Goal: Task Accomplishment & Management: Use online tool/utility

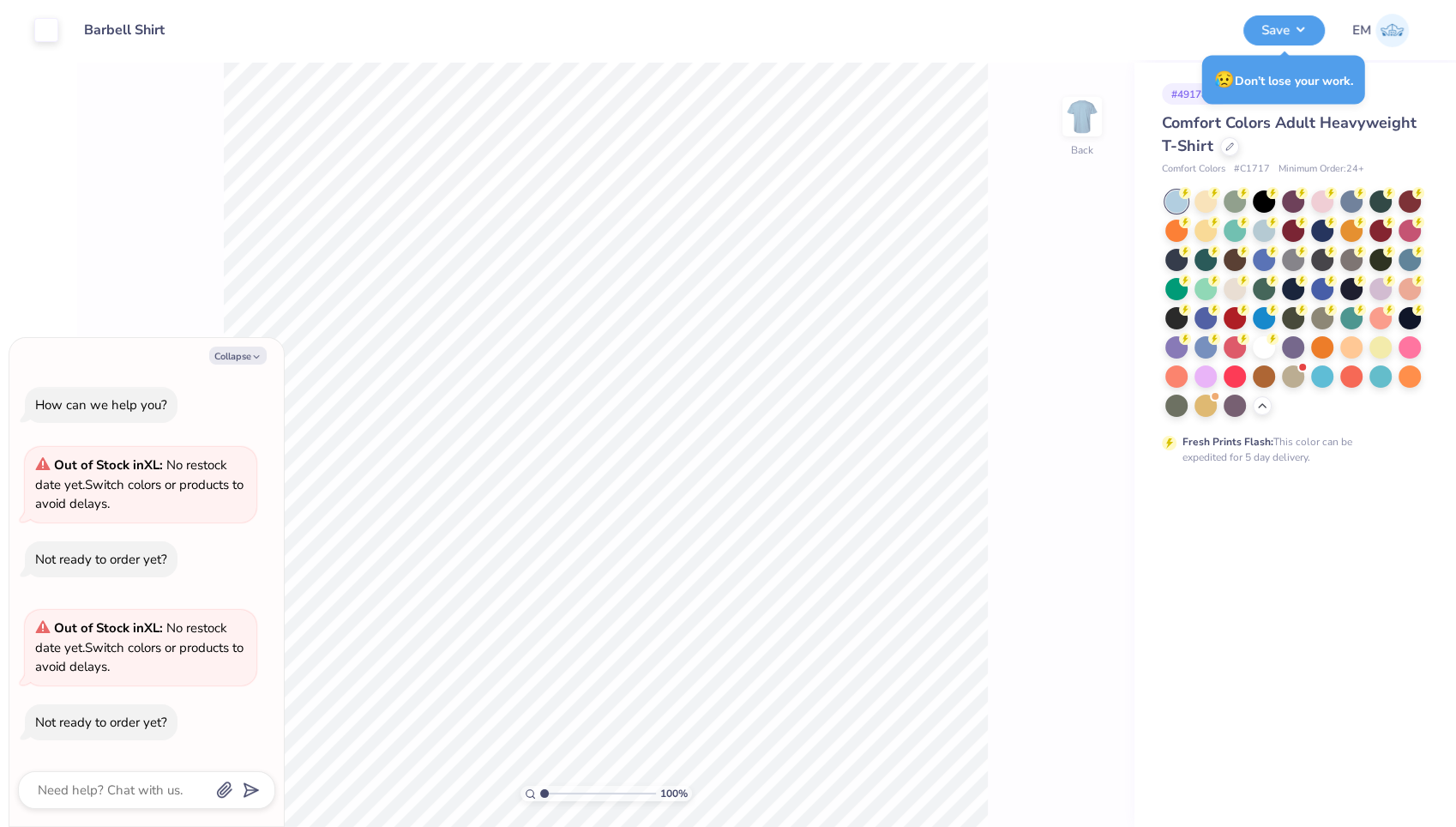
type textarea "x"
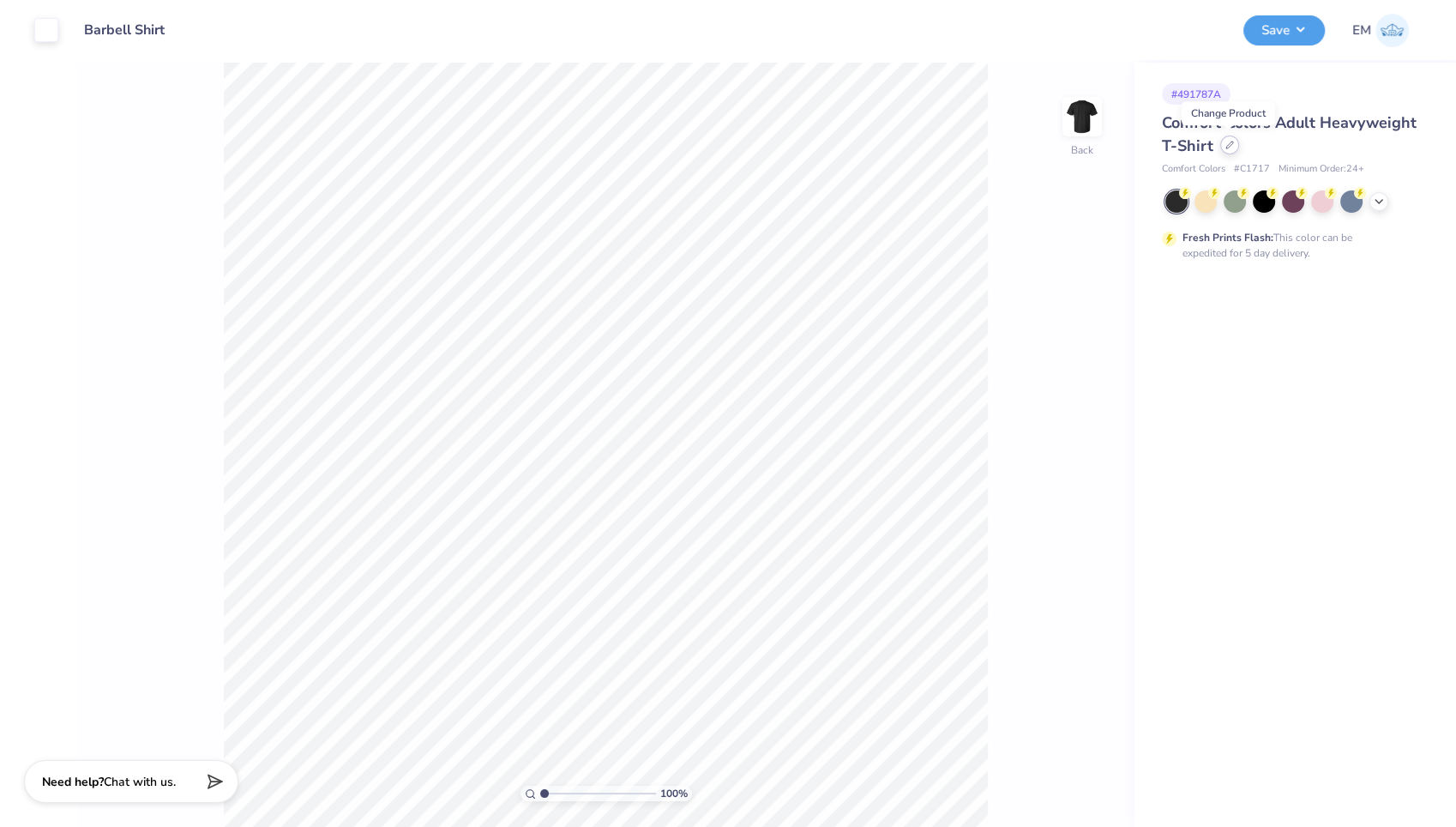
click at [1228, 146] on icon at bounding box center [1230, 145] width 7 height 7
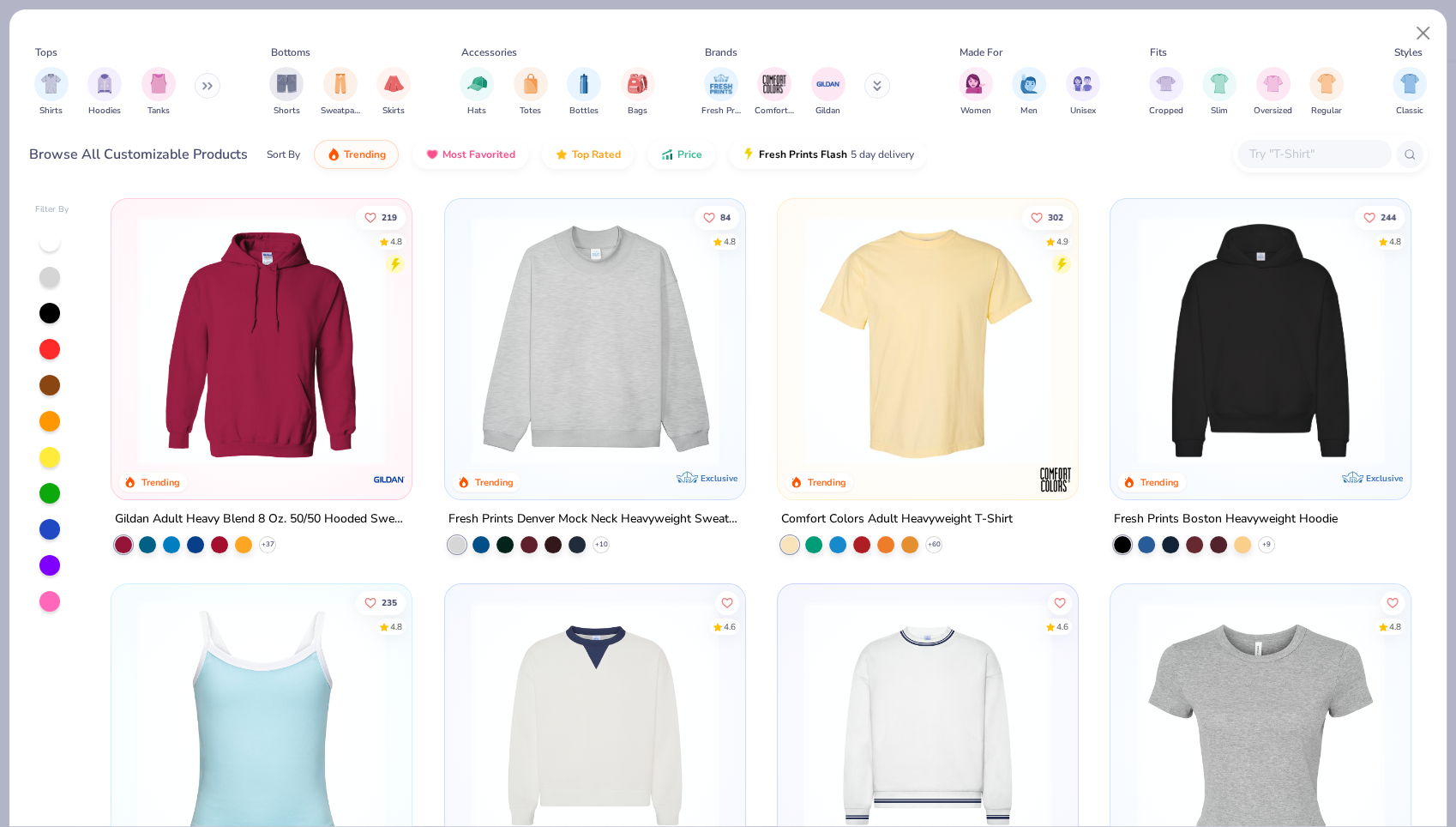
click at [1279, 149] on input "text" at bounding box center [1314, 154] width 132 height 20
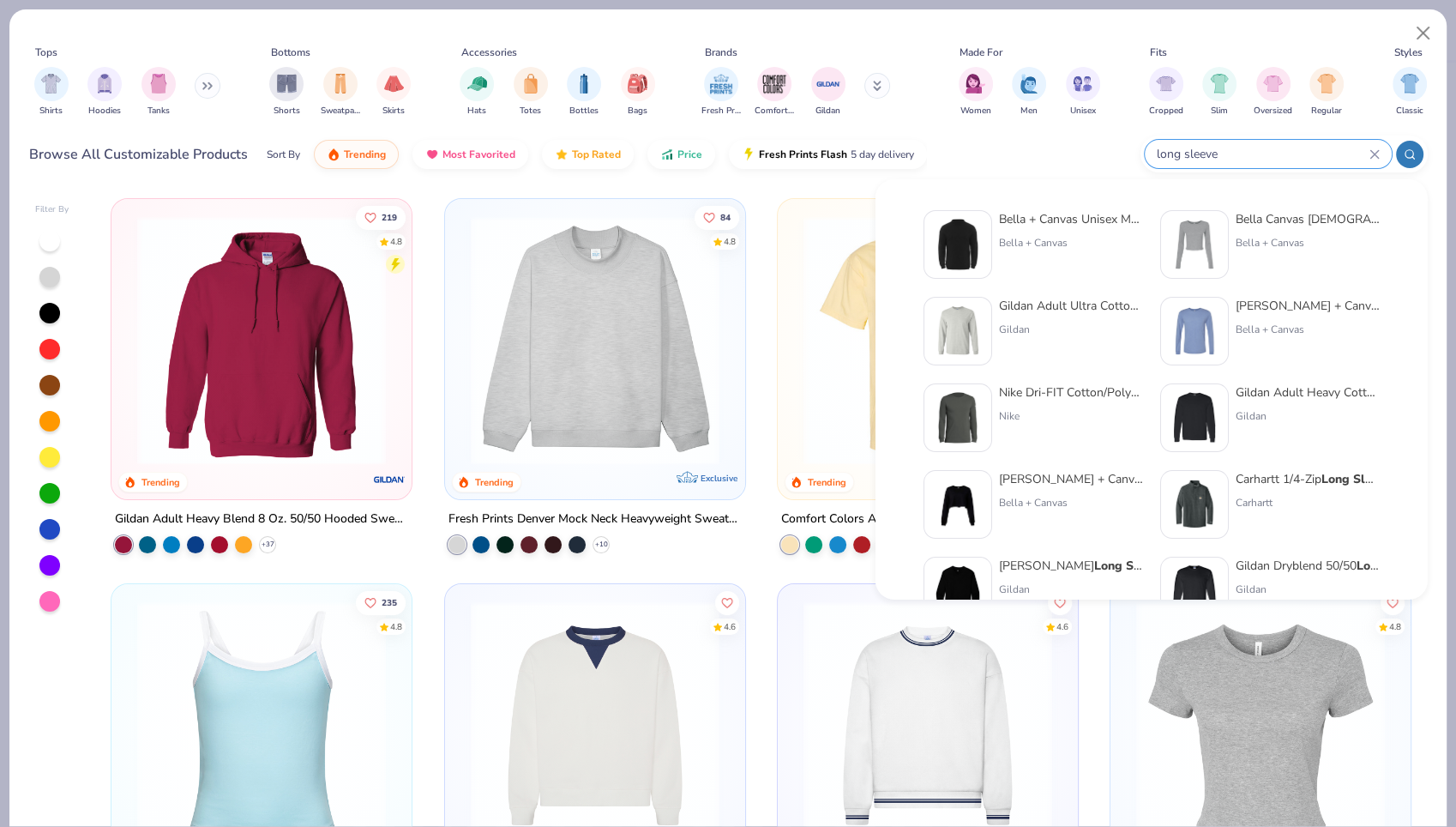
type input "long sleeve"
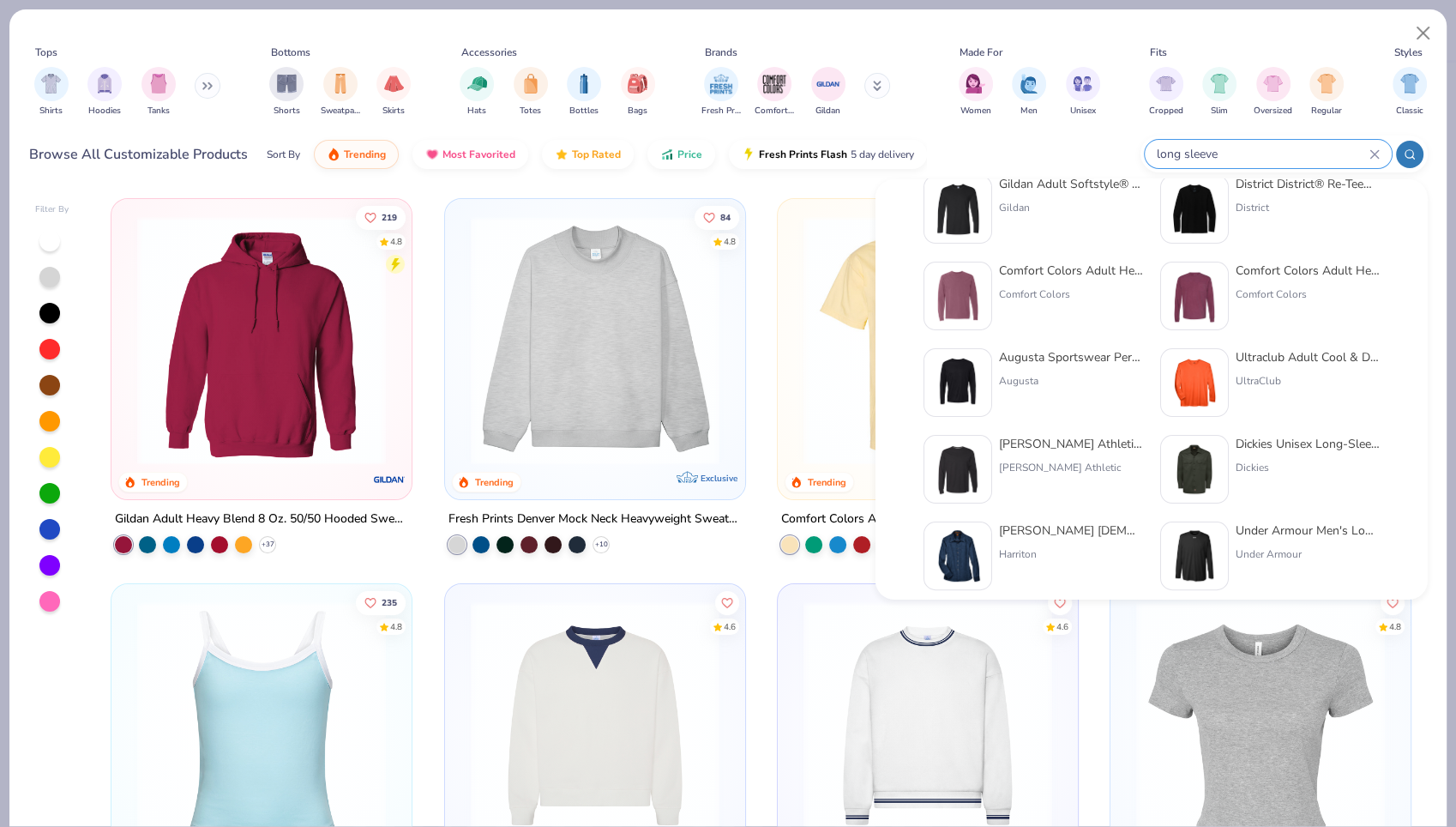
scroll to position [474, 0]
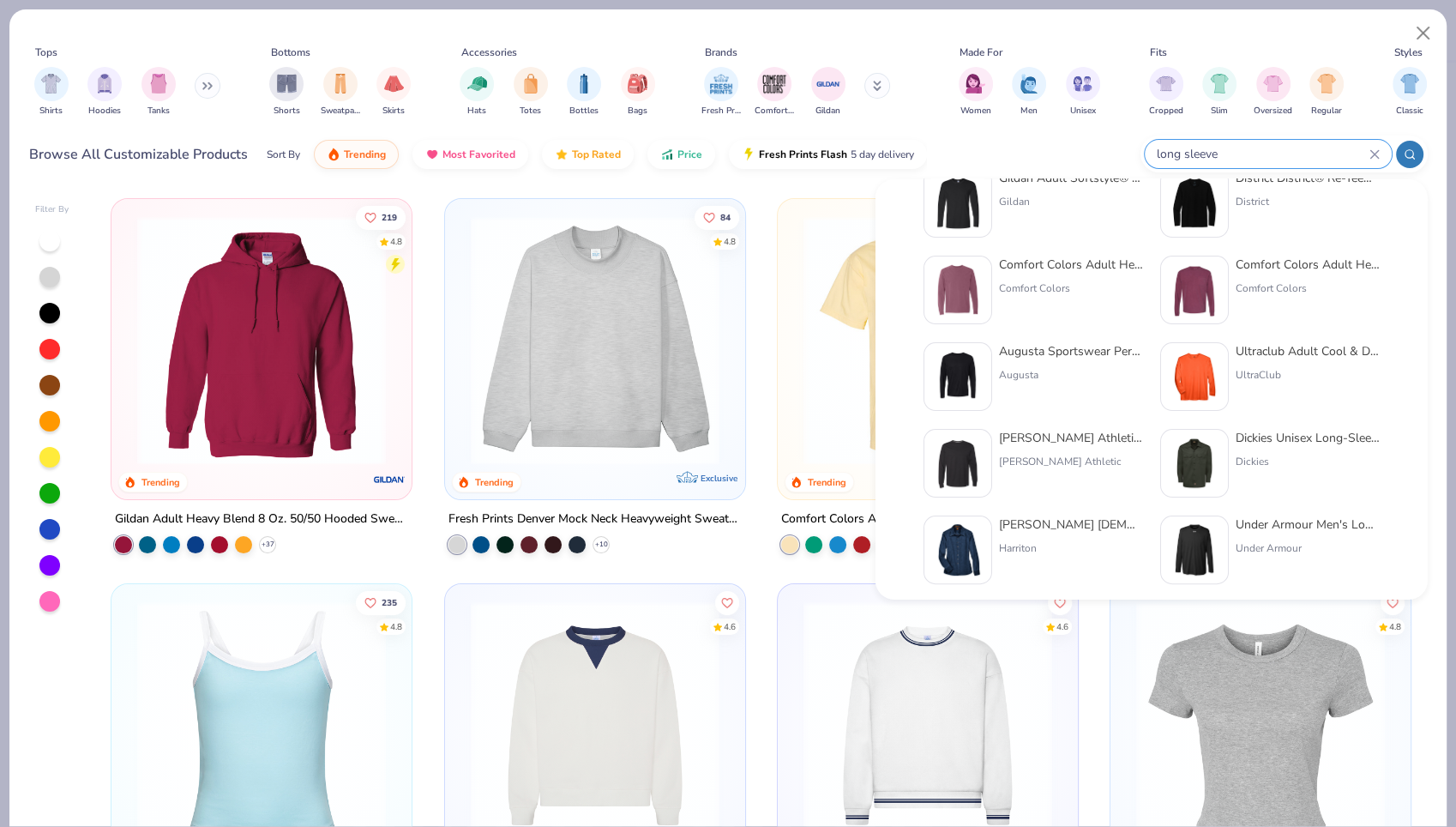
click at [1072, 361] on div "Augusta Sportswear Performance Long Sleeve T-Shirt Augusta" at bounding box center [1071, 376] width 144 height 68
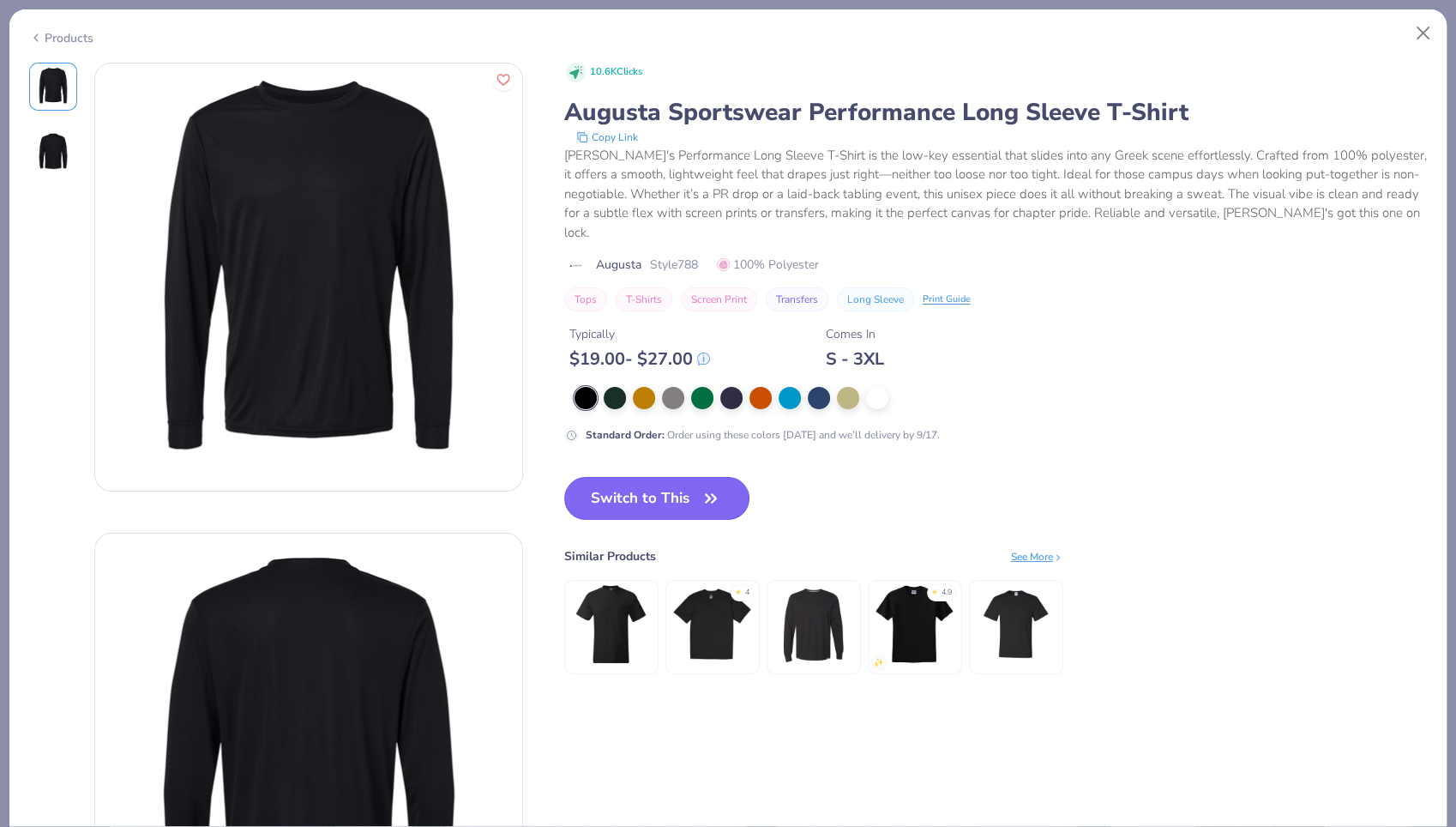
click at [644, 496] on button "Switch to This" at bounding box center [657, 498] width 186 height 43
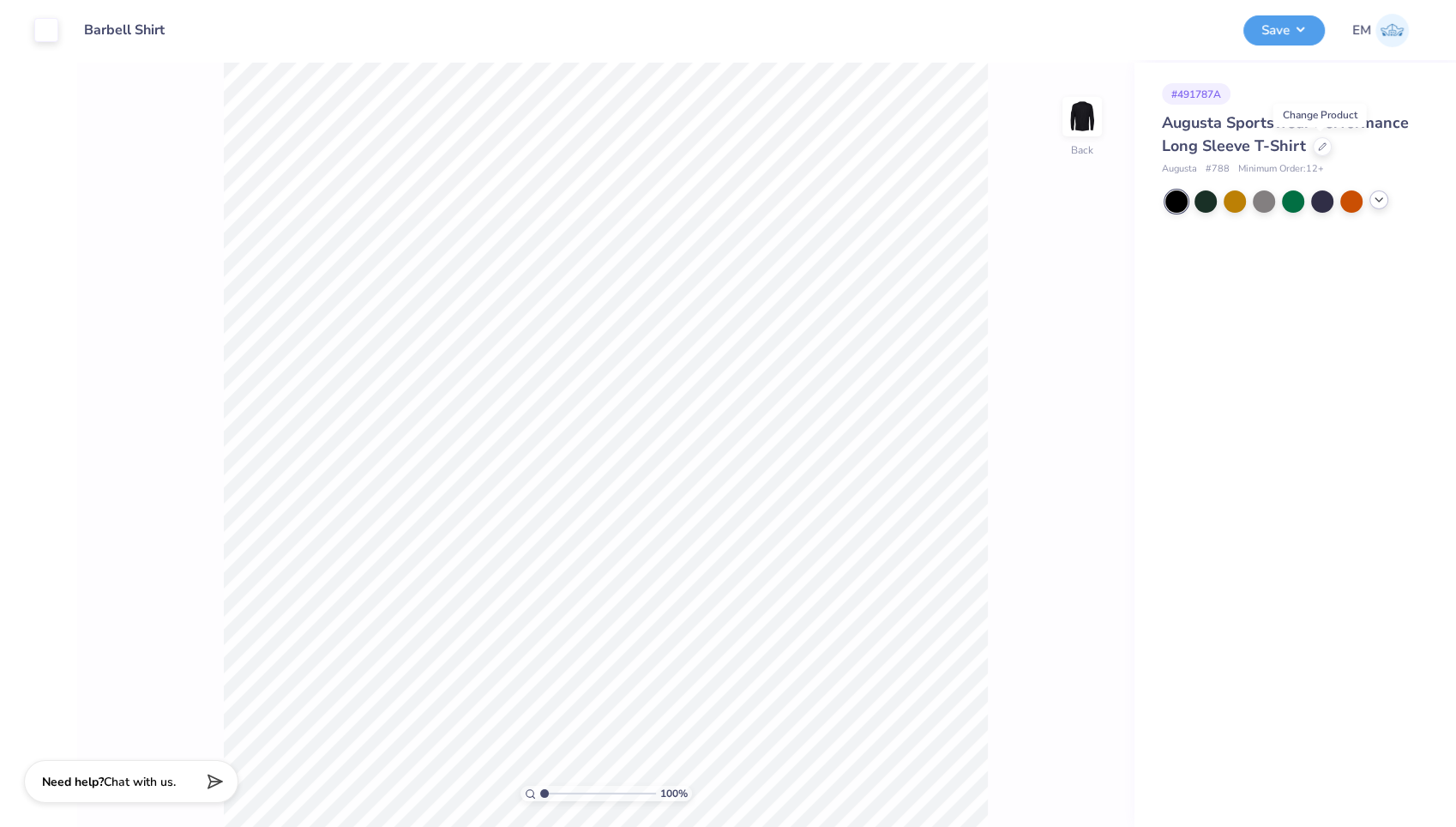
click at [1379, 196] on icon at bounding box center [1379, 200] width 14 height 14
click at [1286, 36] on button "Save" at bounding box center [1284, 27] width 81 height 30
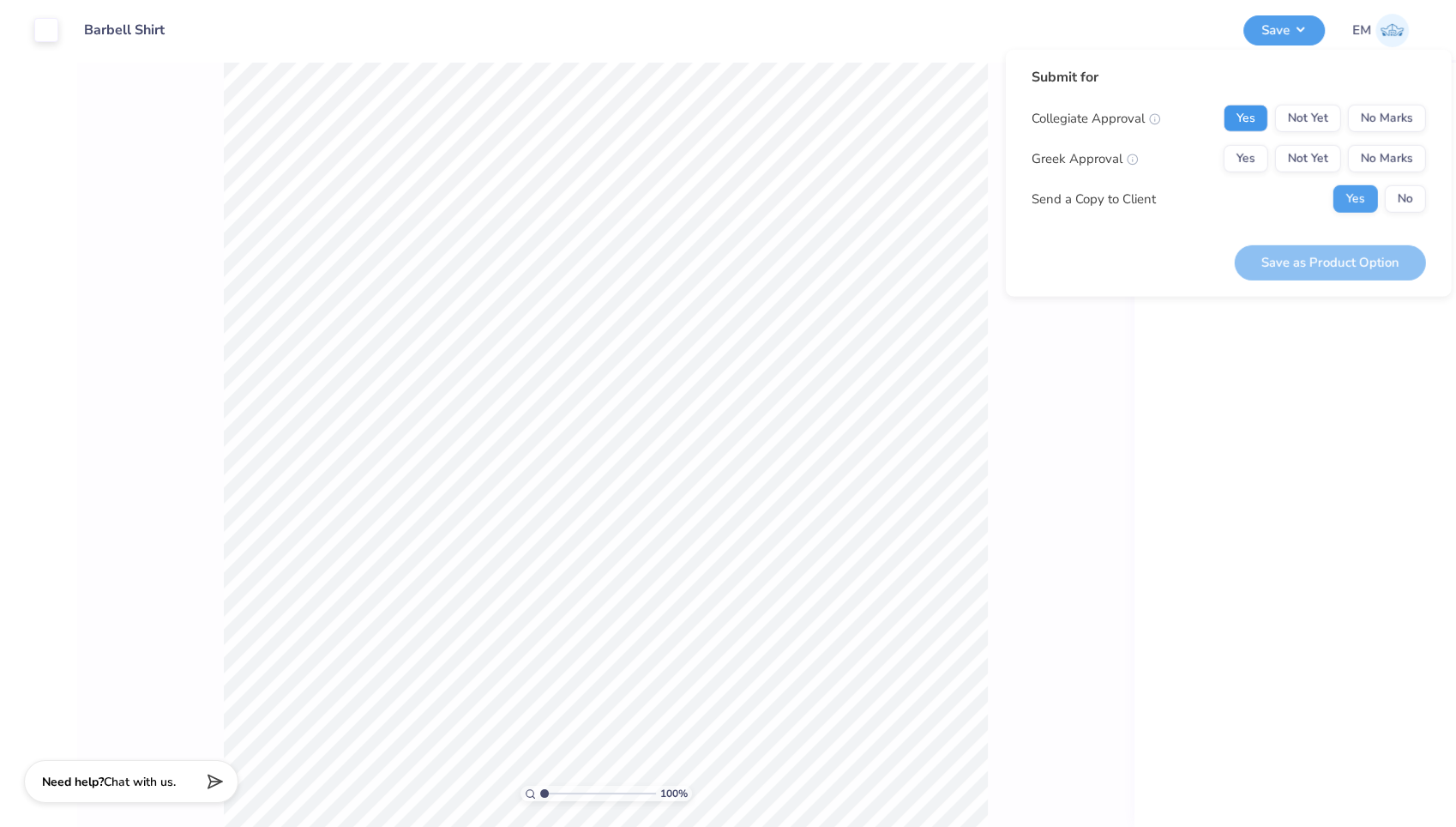
click at [1245, 118] on button "Yes" at bounding box center [1245, 119] width 45 height 27
click at [1378, 159] on button "No Marks" at bounding box center [1388, 159] width 78 height 27
click at [1403, 188] on button "No" at bounding box center [1405, 199] width 41 height 27
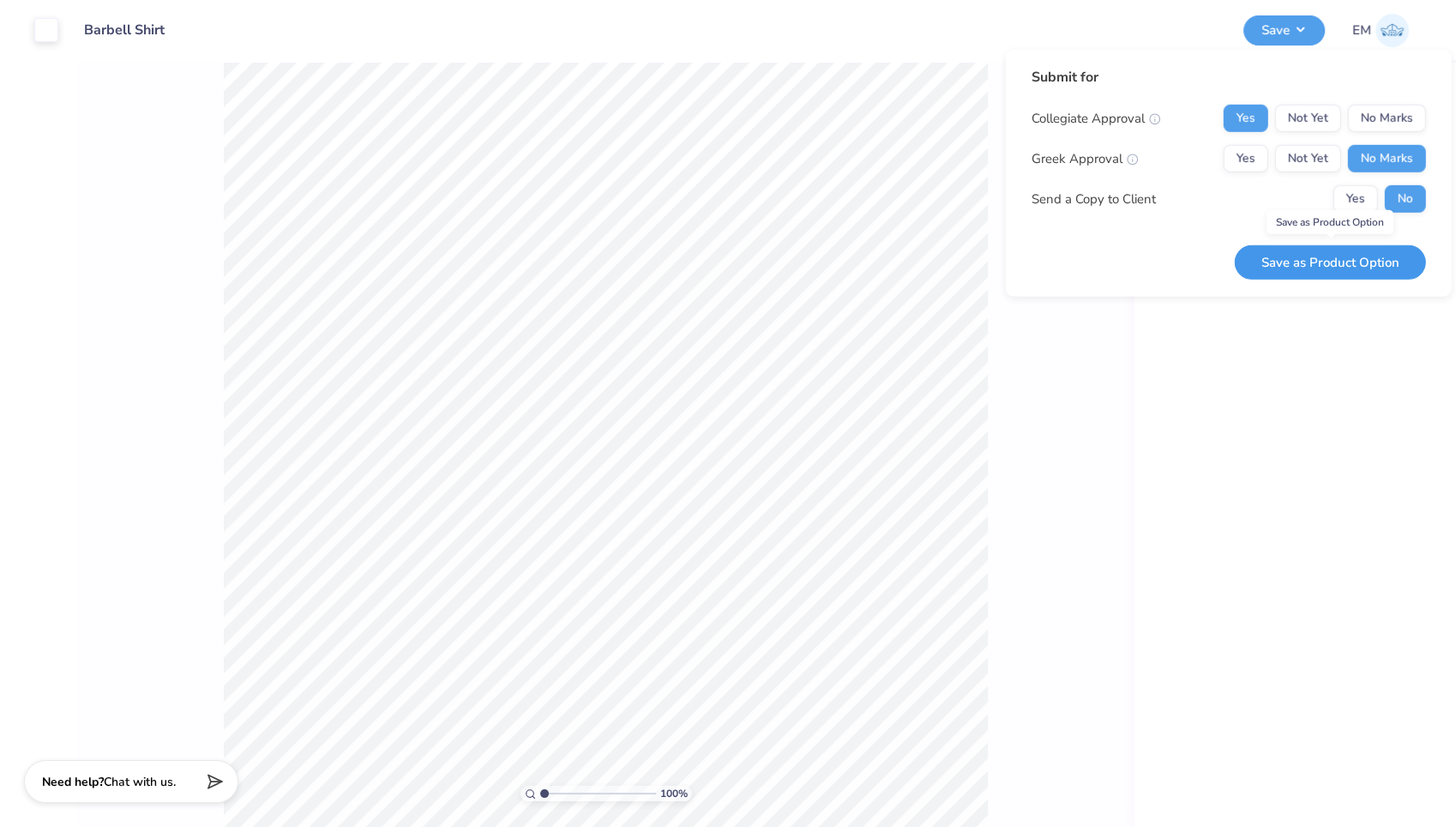
click at [1308, 257] on button "Save as Product Option" at bounding box center [1330, 262] width 191 height 36
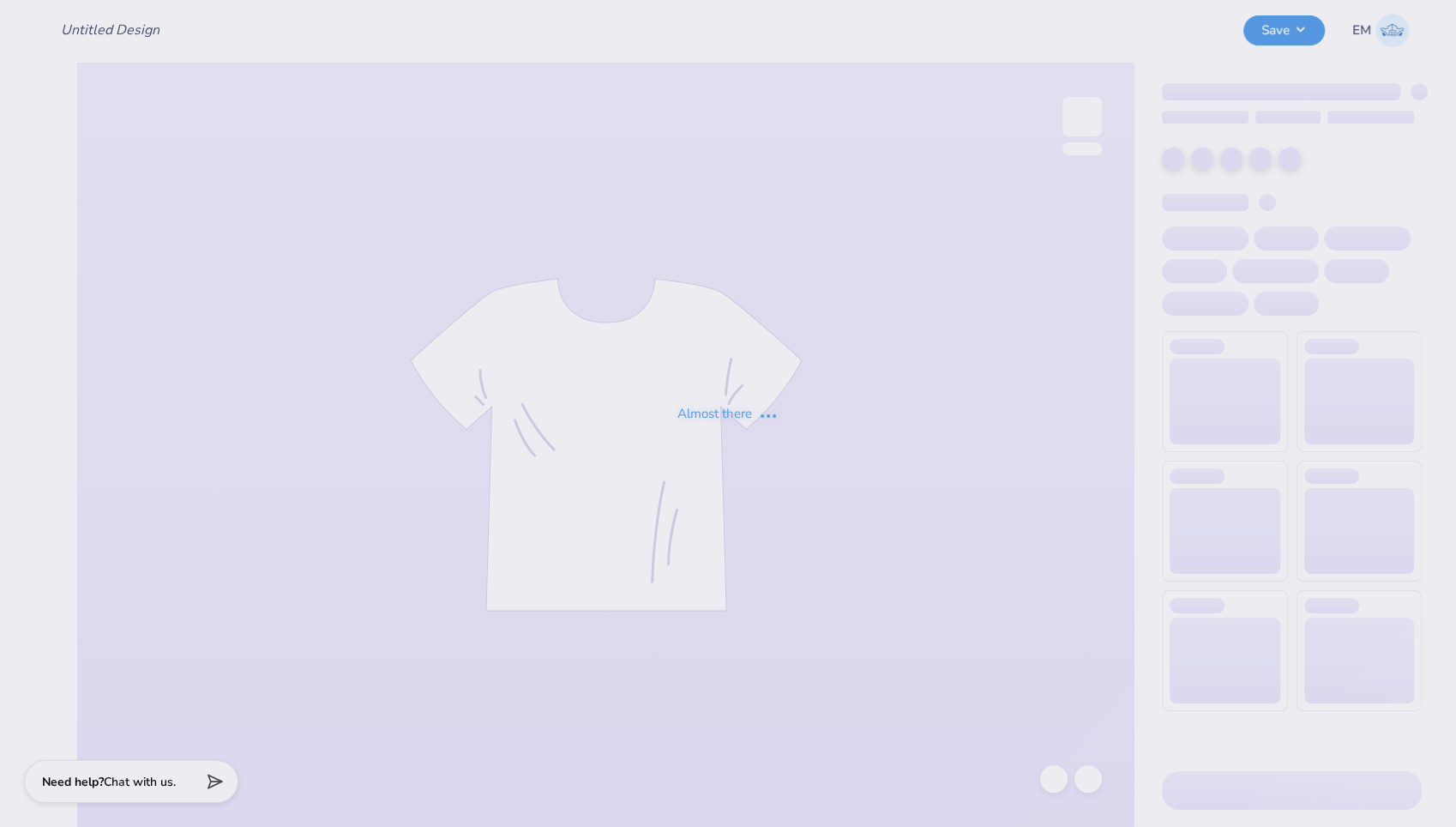
type input "Barbell Shirt: long sleeve/shortsleeve"
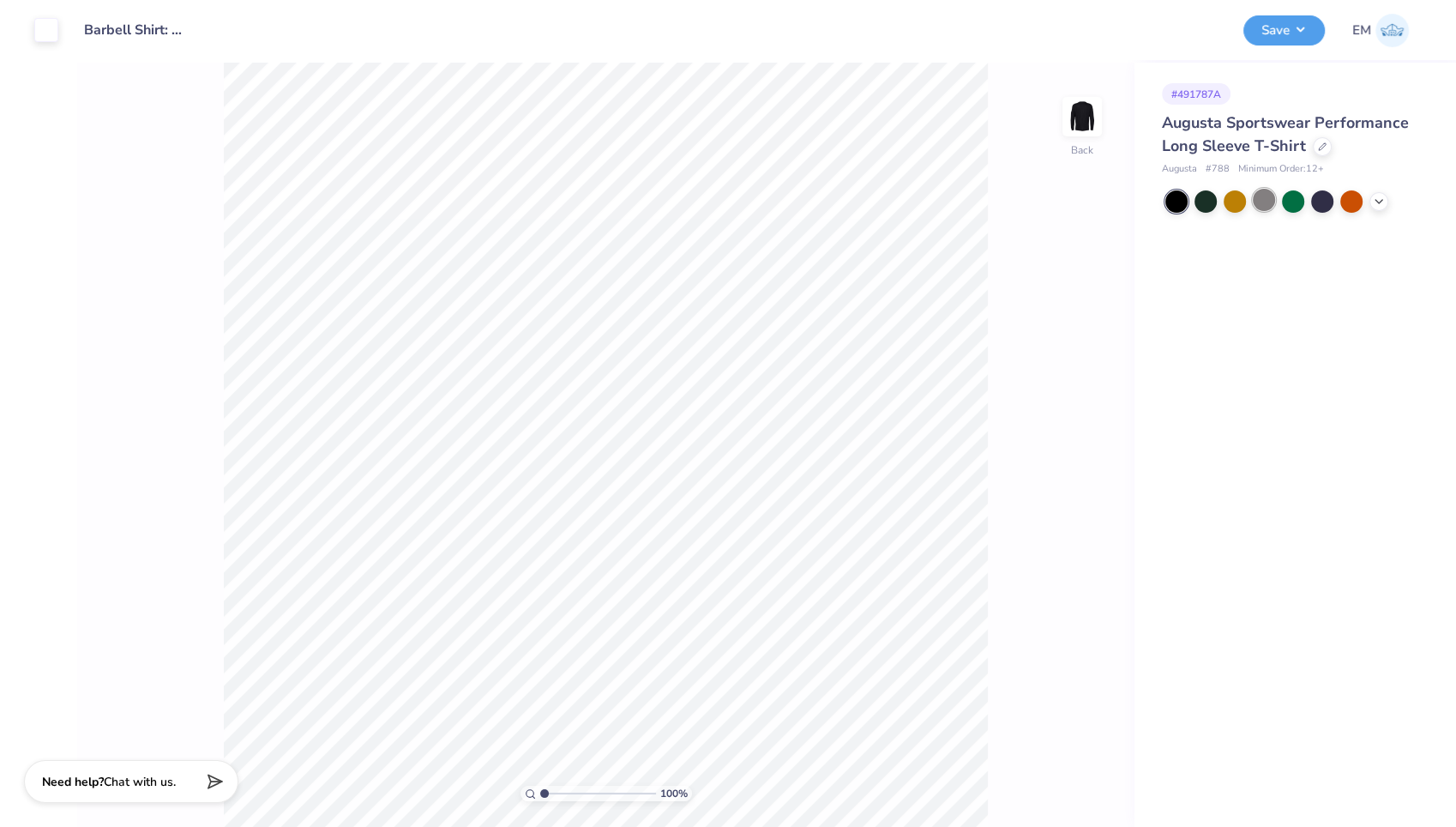
click at [1262, 197] on div at bounding box center [1264, 200] width 22 height 22
click at [1381, 202] on icon at bounding box center [1379, 200] width 14 height 14
click at [1407, 201] on div at bounding box center [1410, 200] width 22 height 22
click at [1295, 202] on div at bounding box center [1293, 200] width 22 height 22
click at [1276, 27] on button "Save" at bounding box center [1284, 27] width 81 height 30
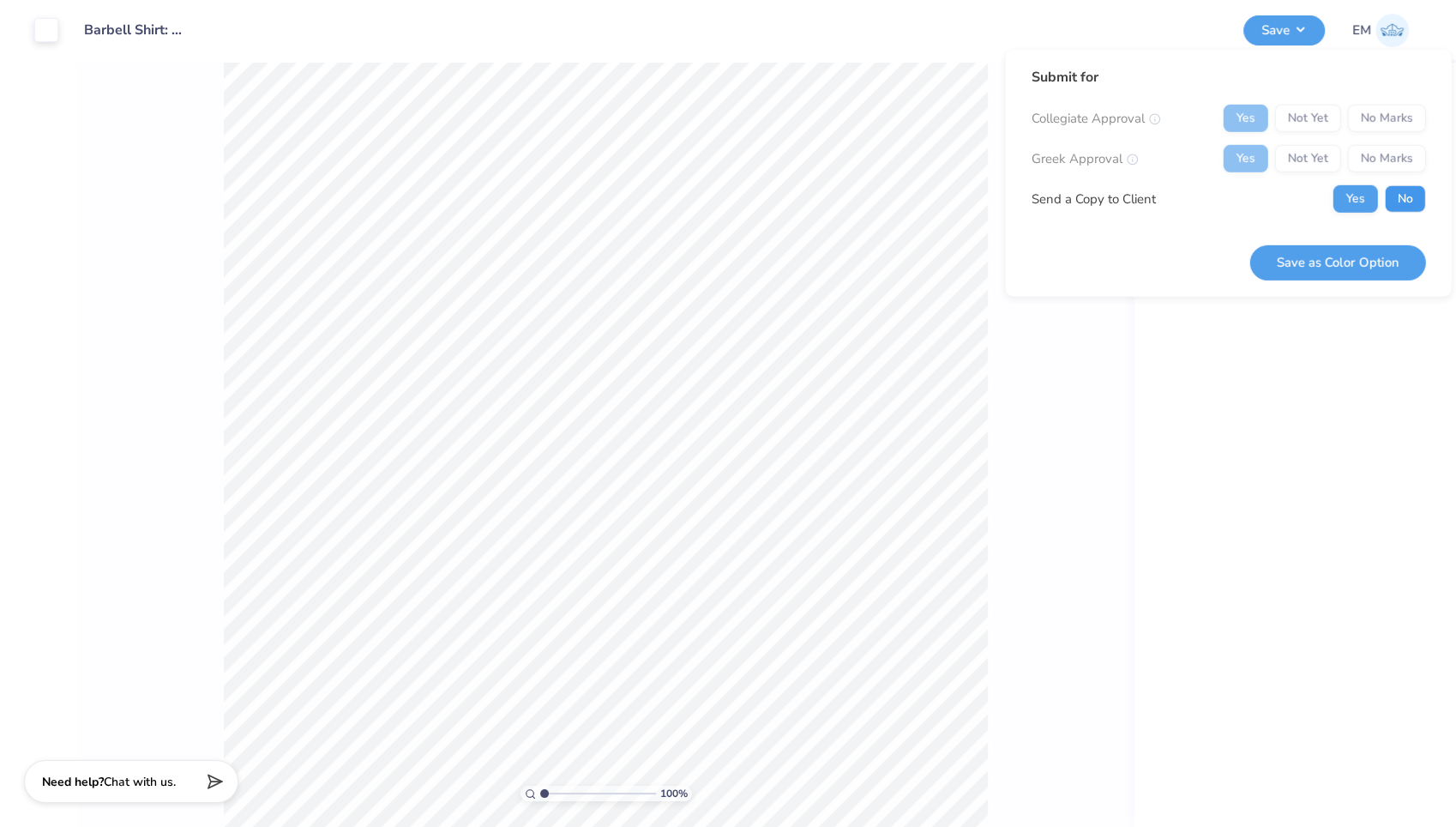
click at [1399, 192] on button "No" at bounding box center [1405, 199] width 41 height 27
click at [1327, 258] on button "Save as Color Option" at bounding box center [1337, 262] width 176 height 36
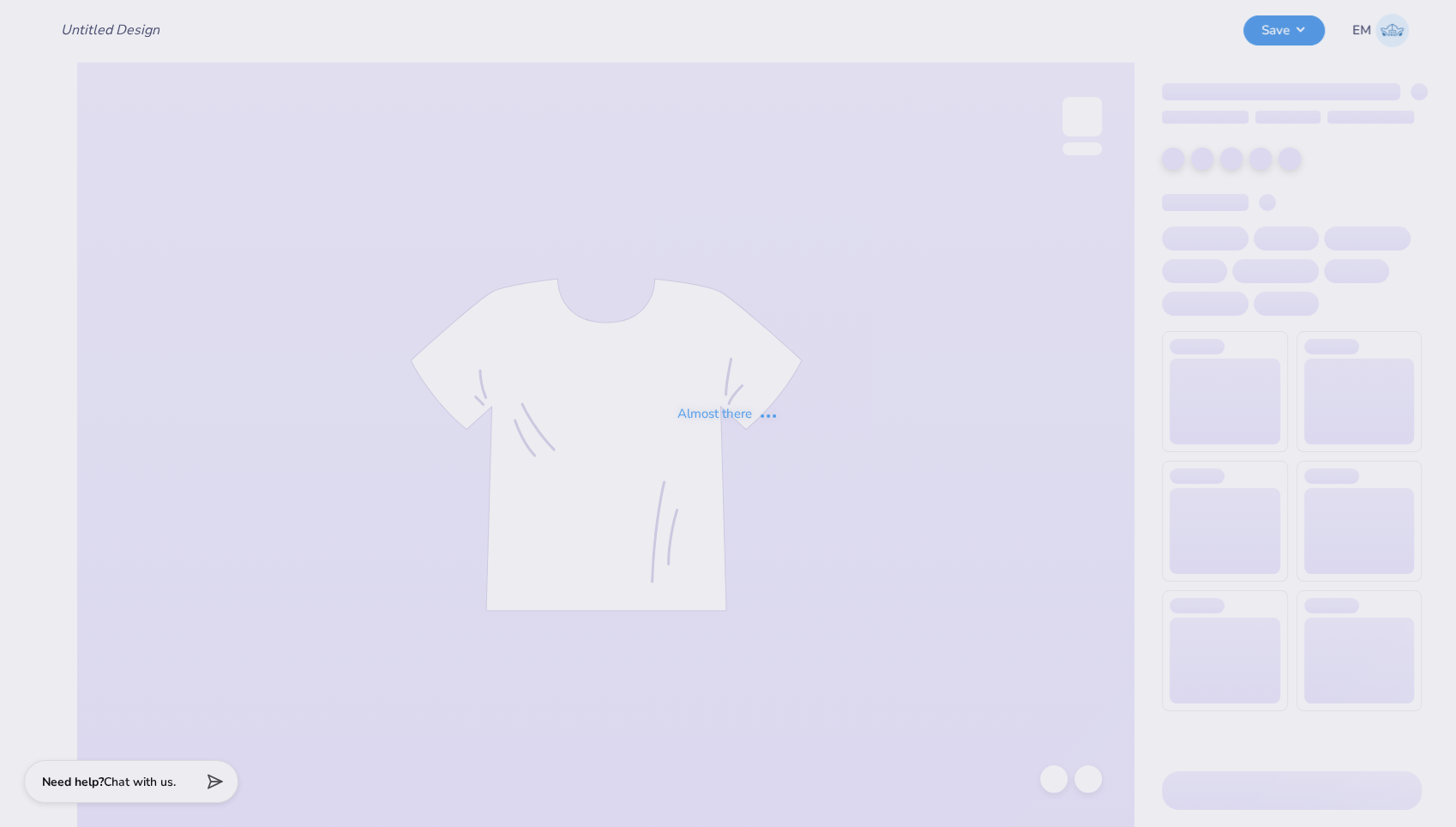
type input "Barbell Shirt: long sleeve/shortsleeve"
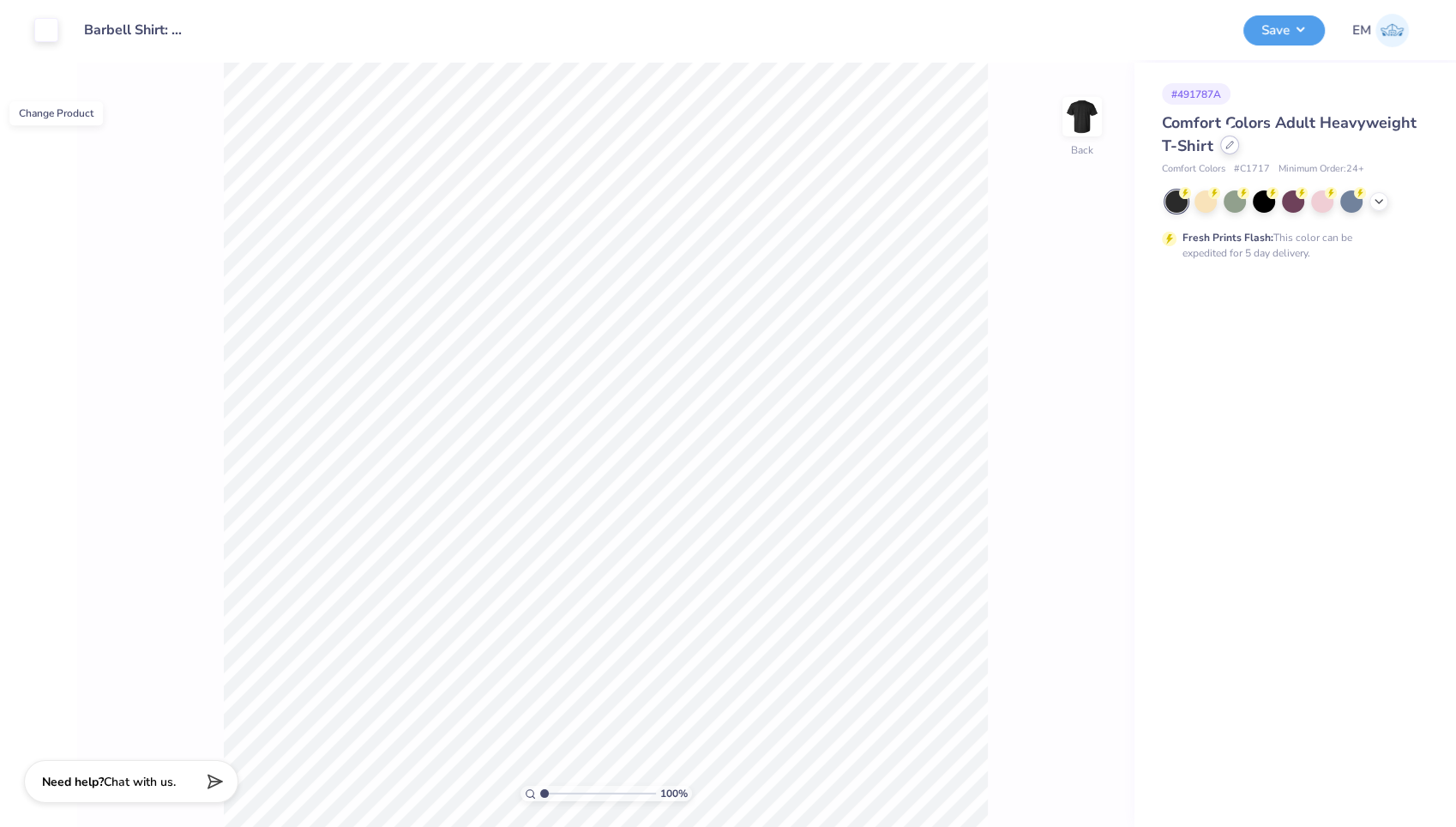
click at [1228, 150] on div at bounding box center [1229, 145] width 19 height 19
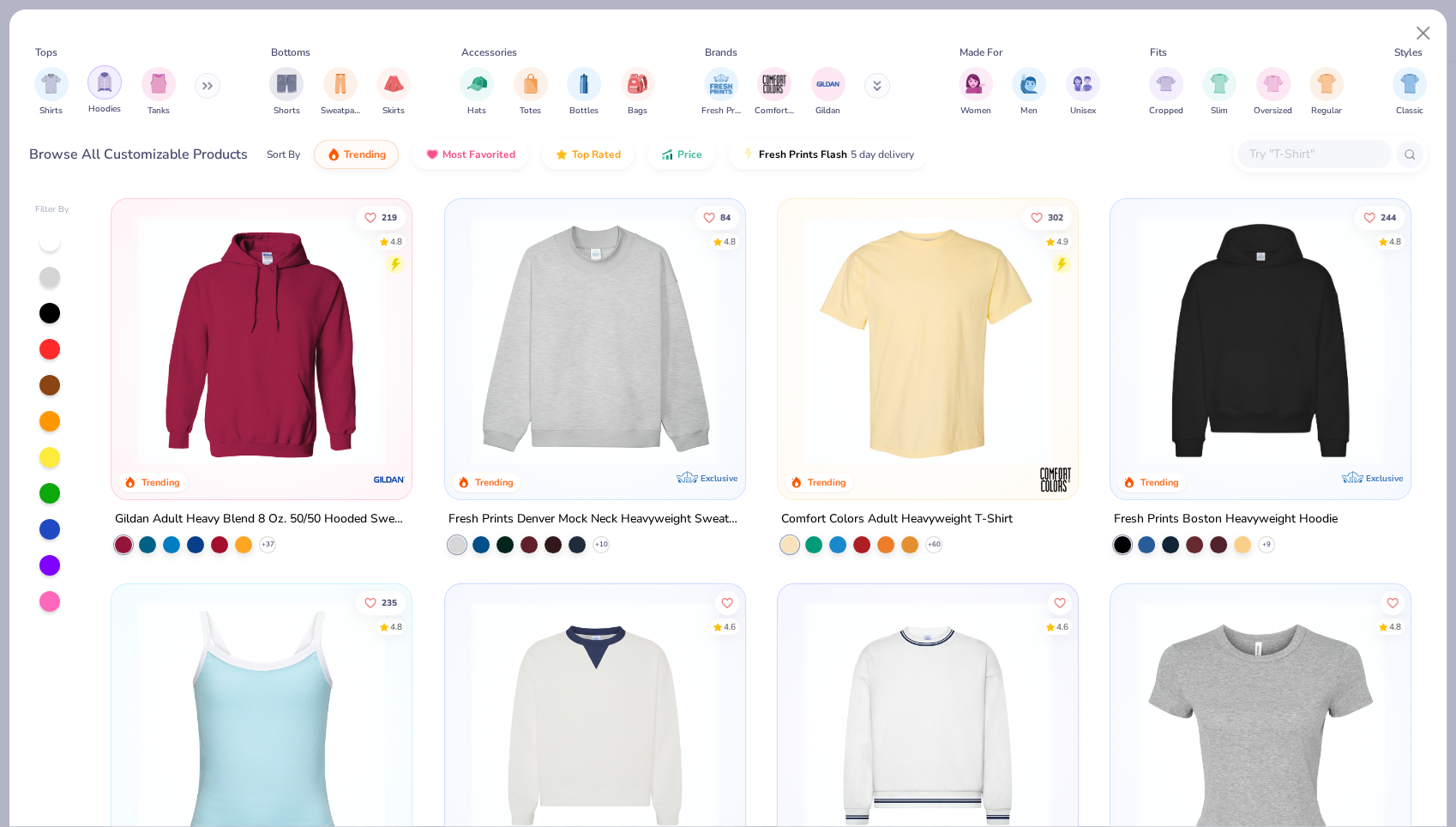
click at [107, 88] on img "filter for Hoodies" at bounding box center [104, 82] width 19 height 20
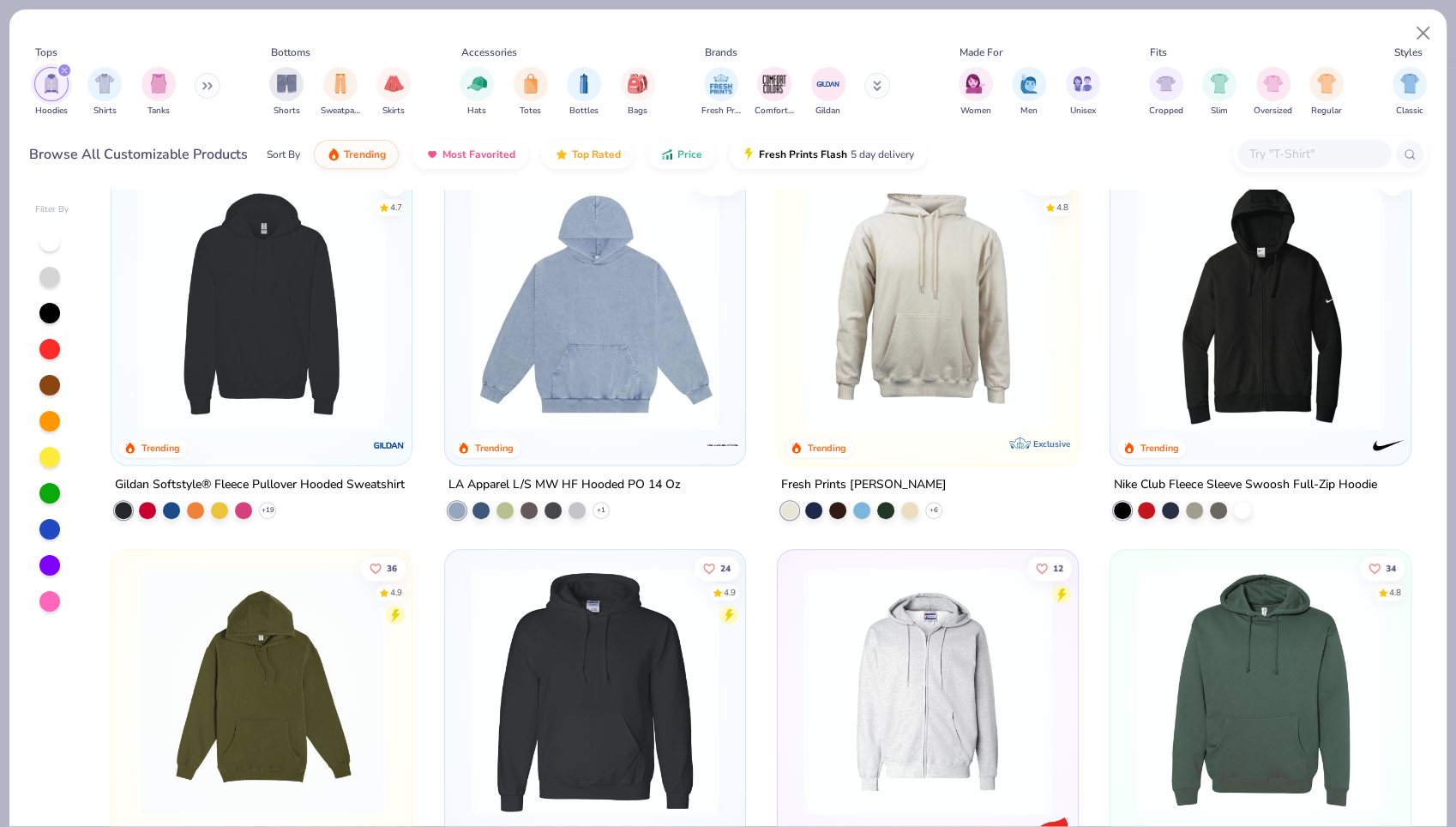
scroll to position [805, 0]
click at [259, 355] on img at bounding box center [262, 305] width 266 height 249
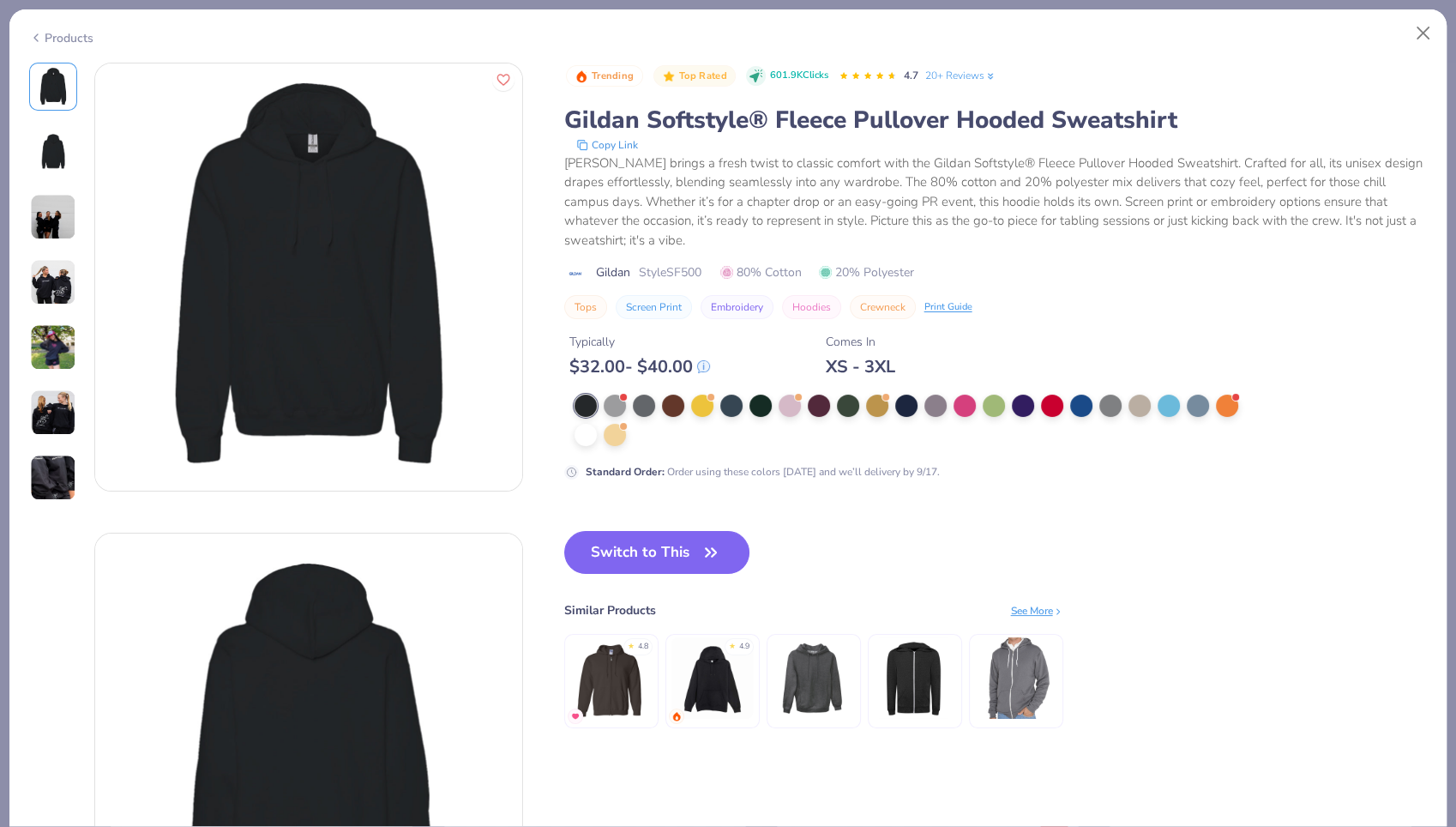
click at [56, 274] on img at bounding box center [53, 282] width 46 height 47
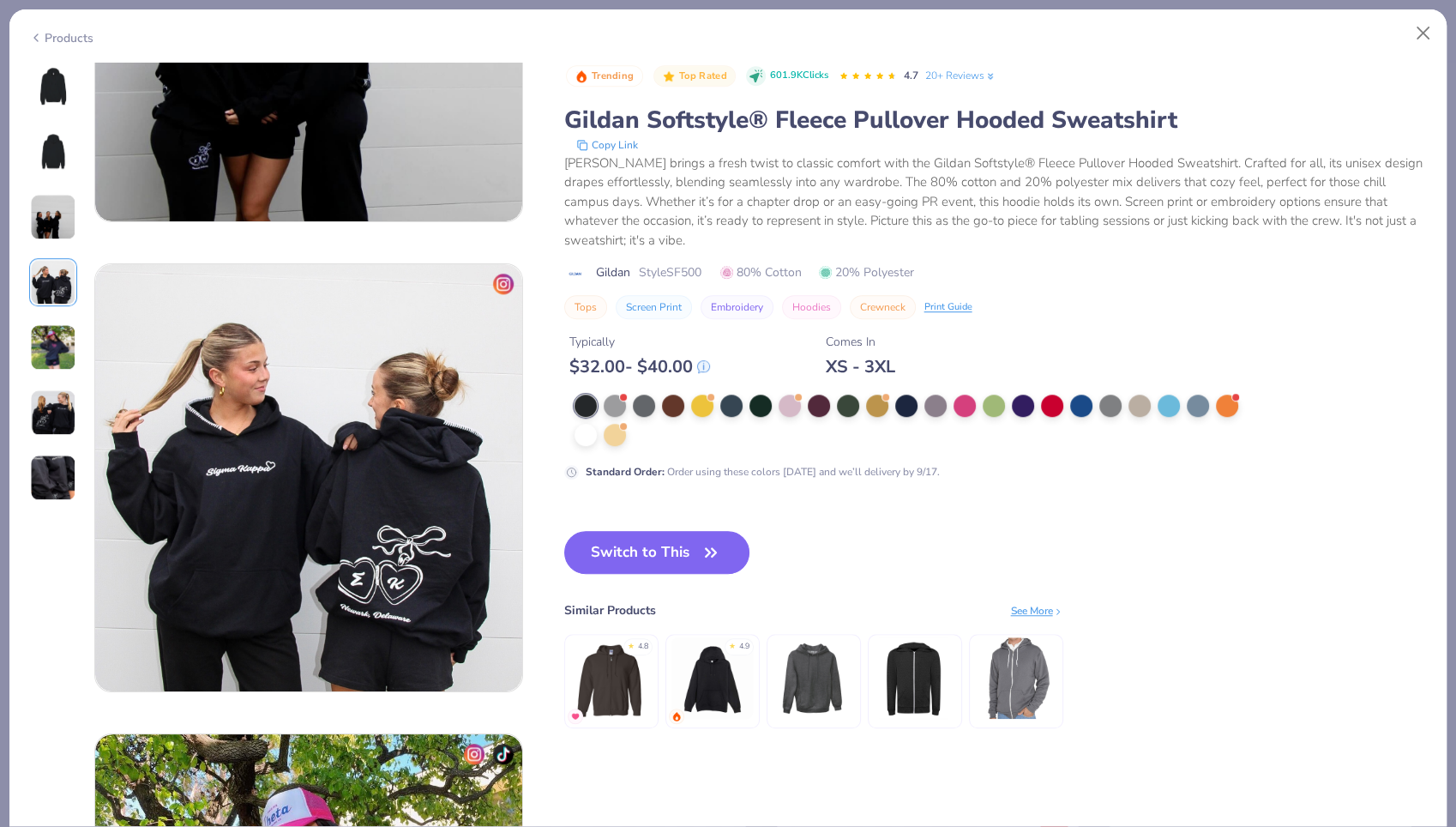
scroll to position [1409, 0]
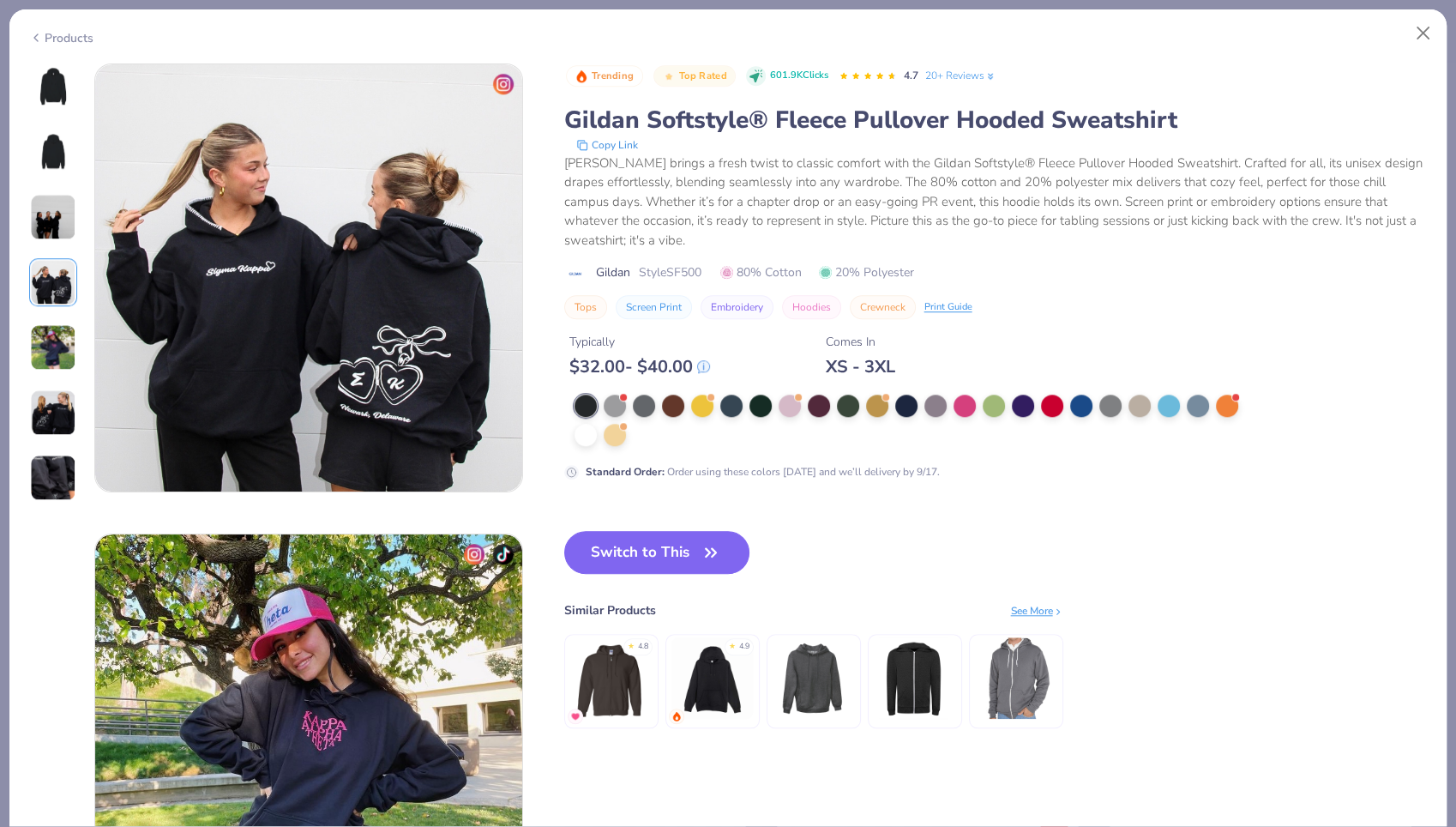
click at [62, 338] on img at bounding box center [53, 347] width 46 height 47
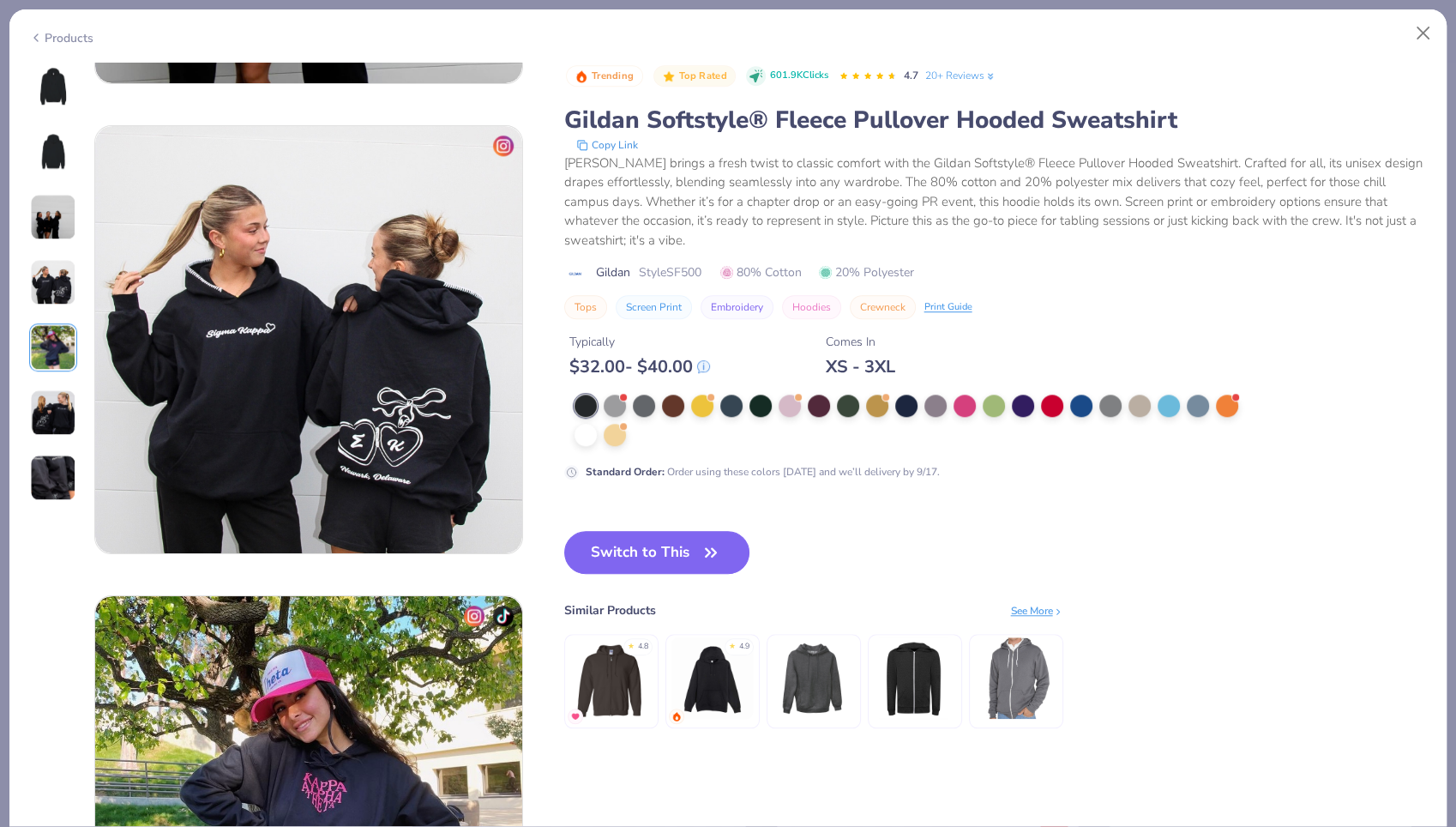
scroll to position [1345, 0]
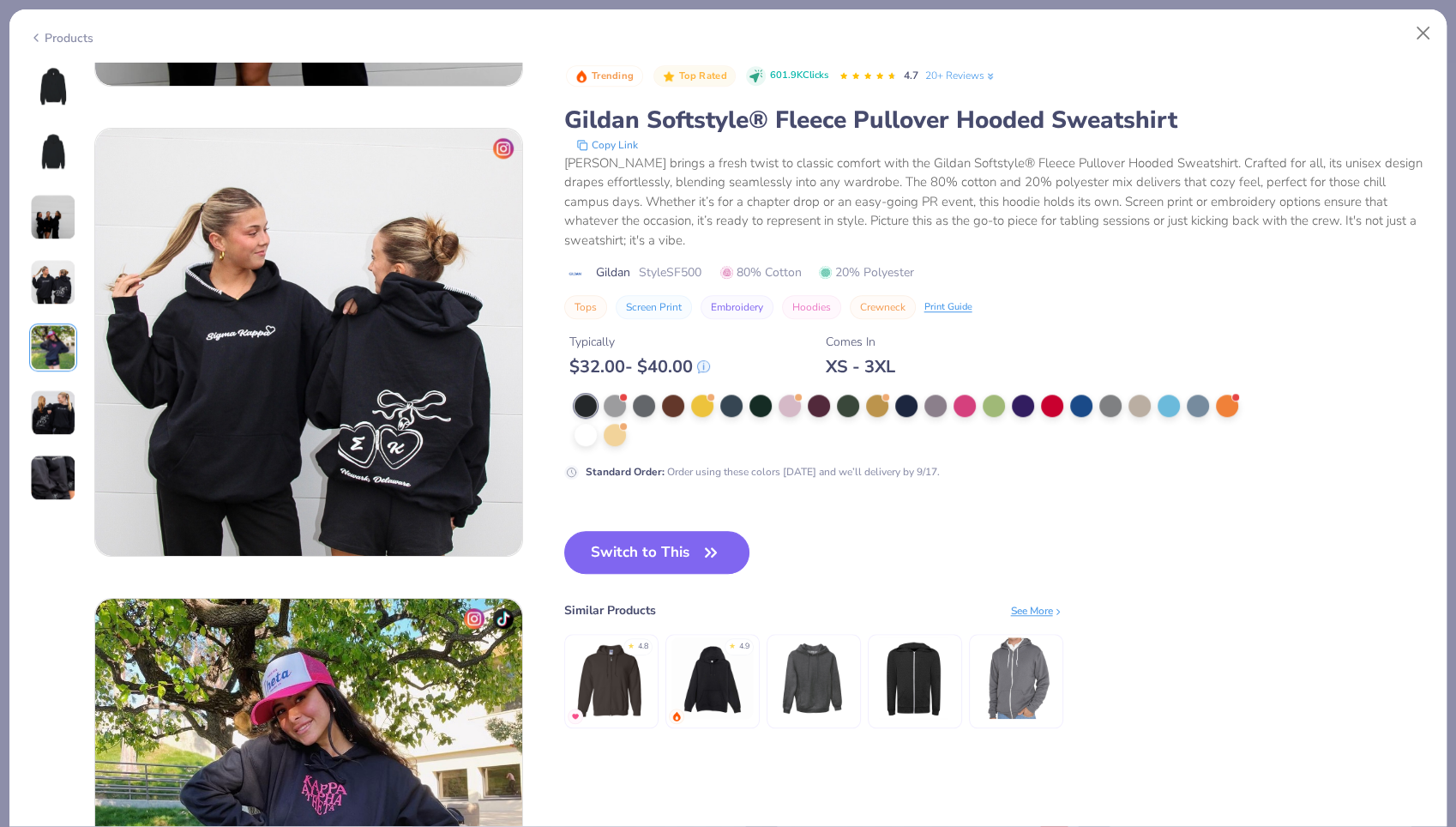
click at [658, 197] on div "Gildan brings a fresh twist to classic comfort with the Gildan Softstyle® Fleec…" at bounding box center [996, 202] width 863 height 97
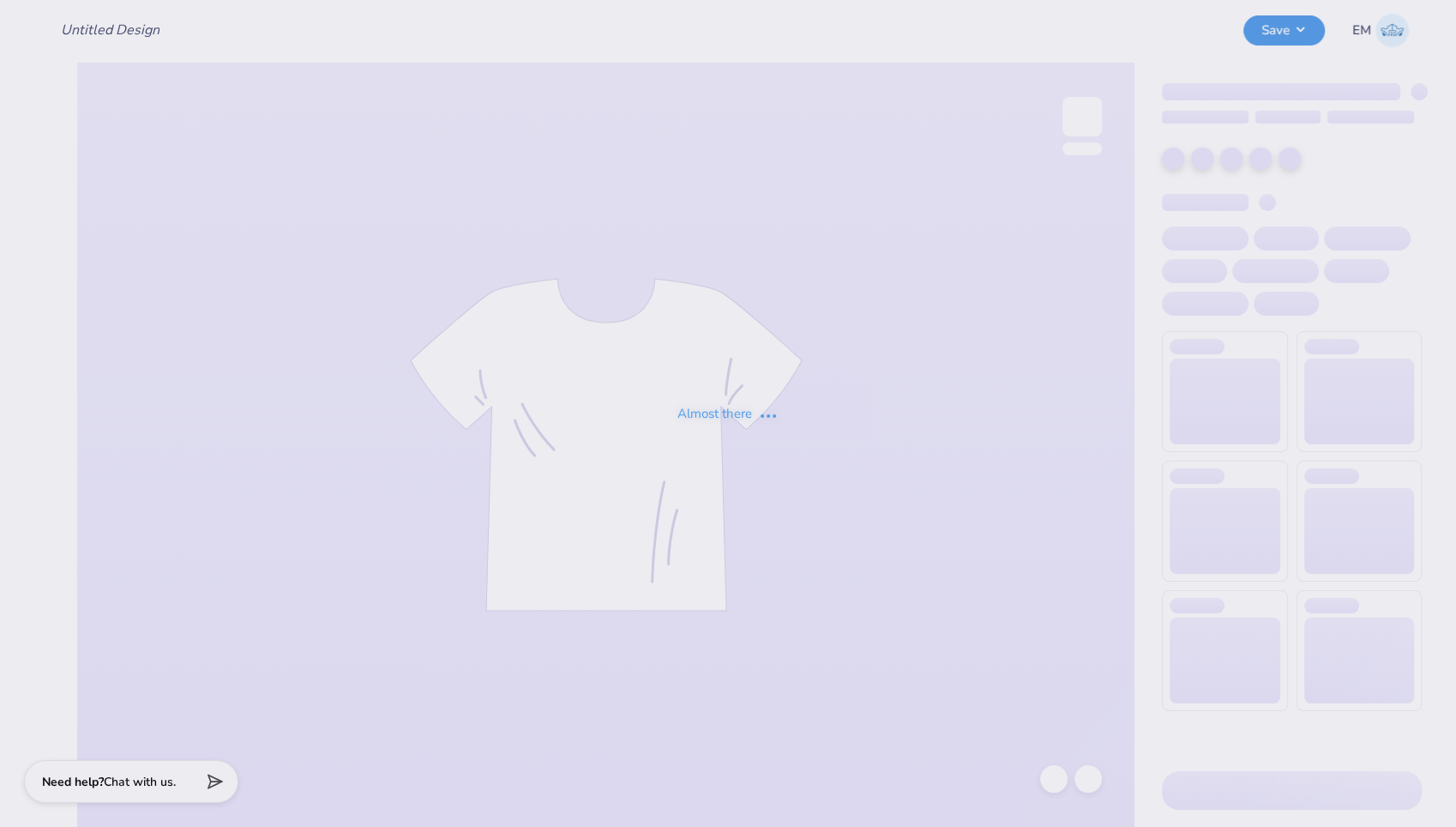
type input "Barbell Shirt: long sleeve/shortsleeve"
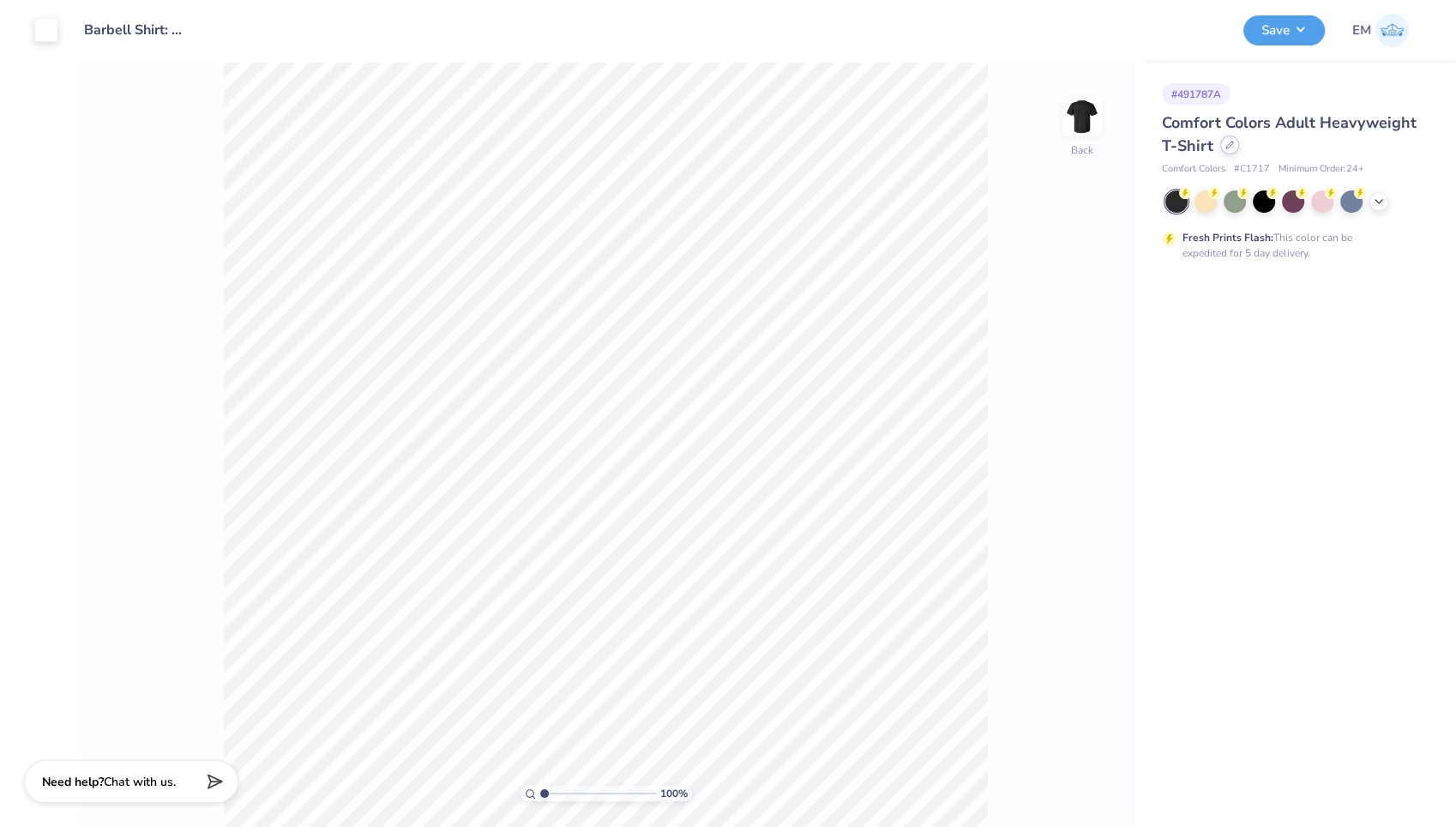
click at [1226, 140] on icon at bounding box center [1229, 144] width 8 height 8
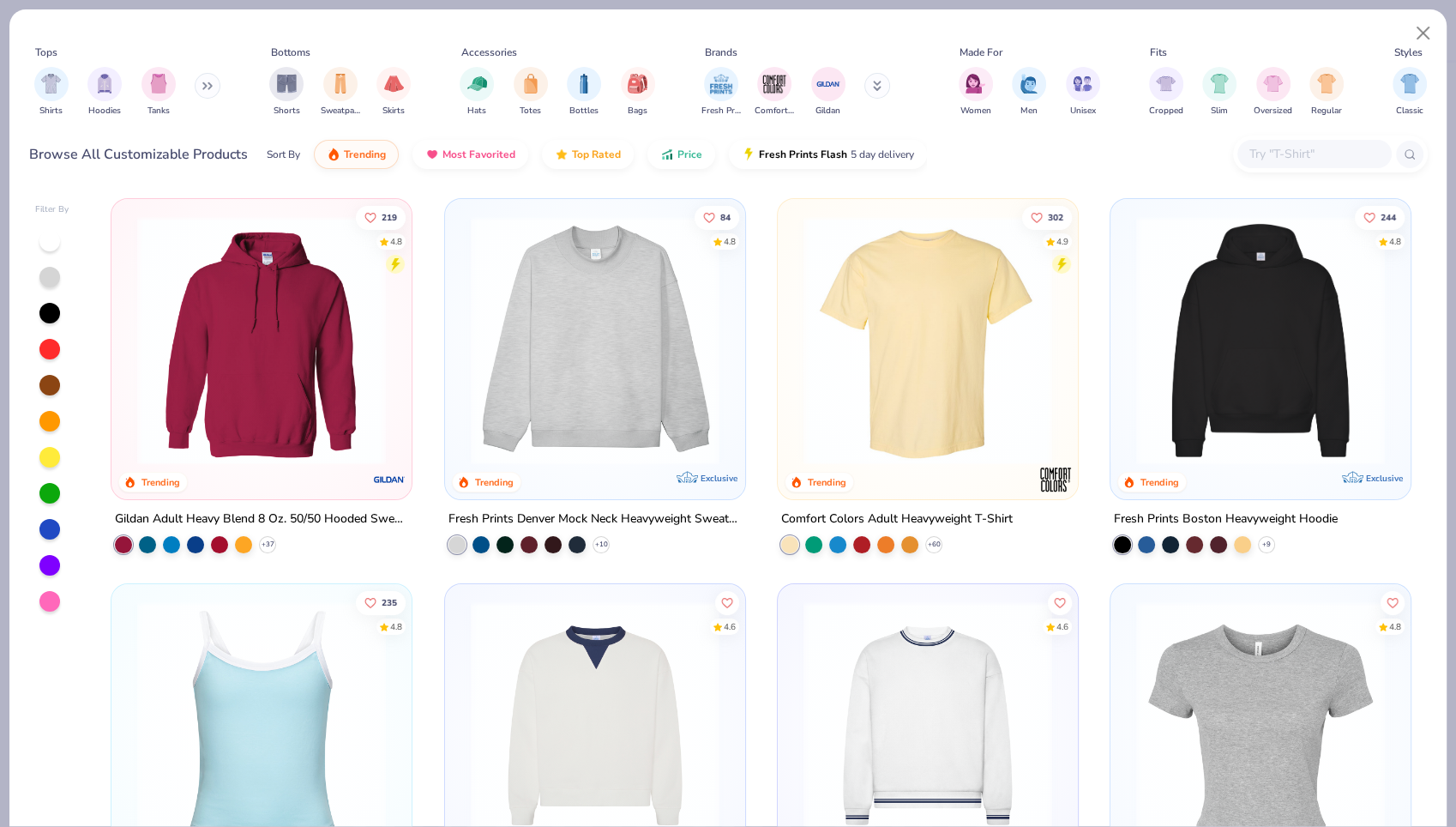
click at [243, 369] on img at bounding box center [262, 340] width 266 height 249
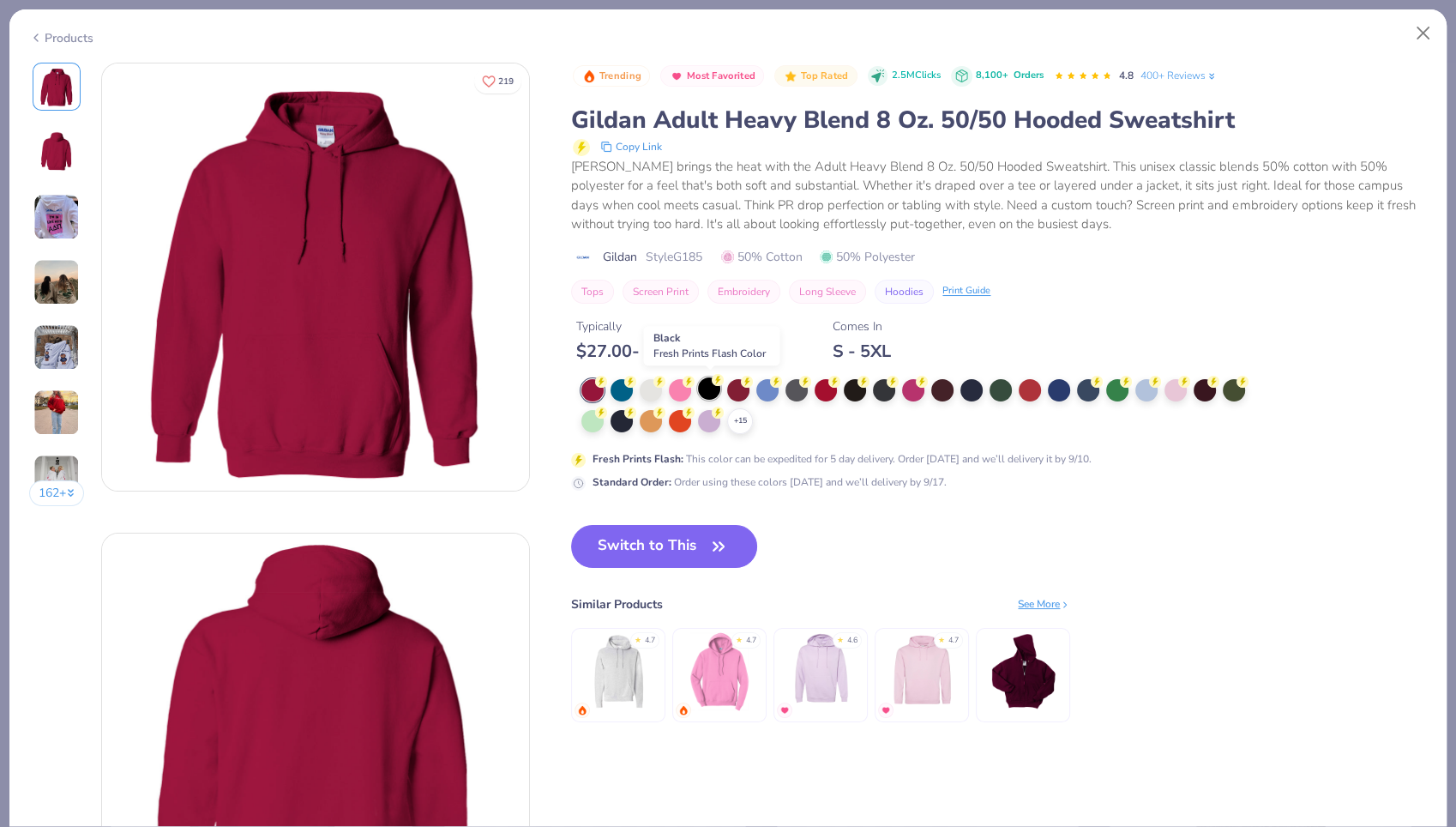
click at [711, 388] on div at bounding box center [709, 388] width 22 height 22
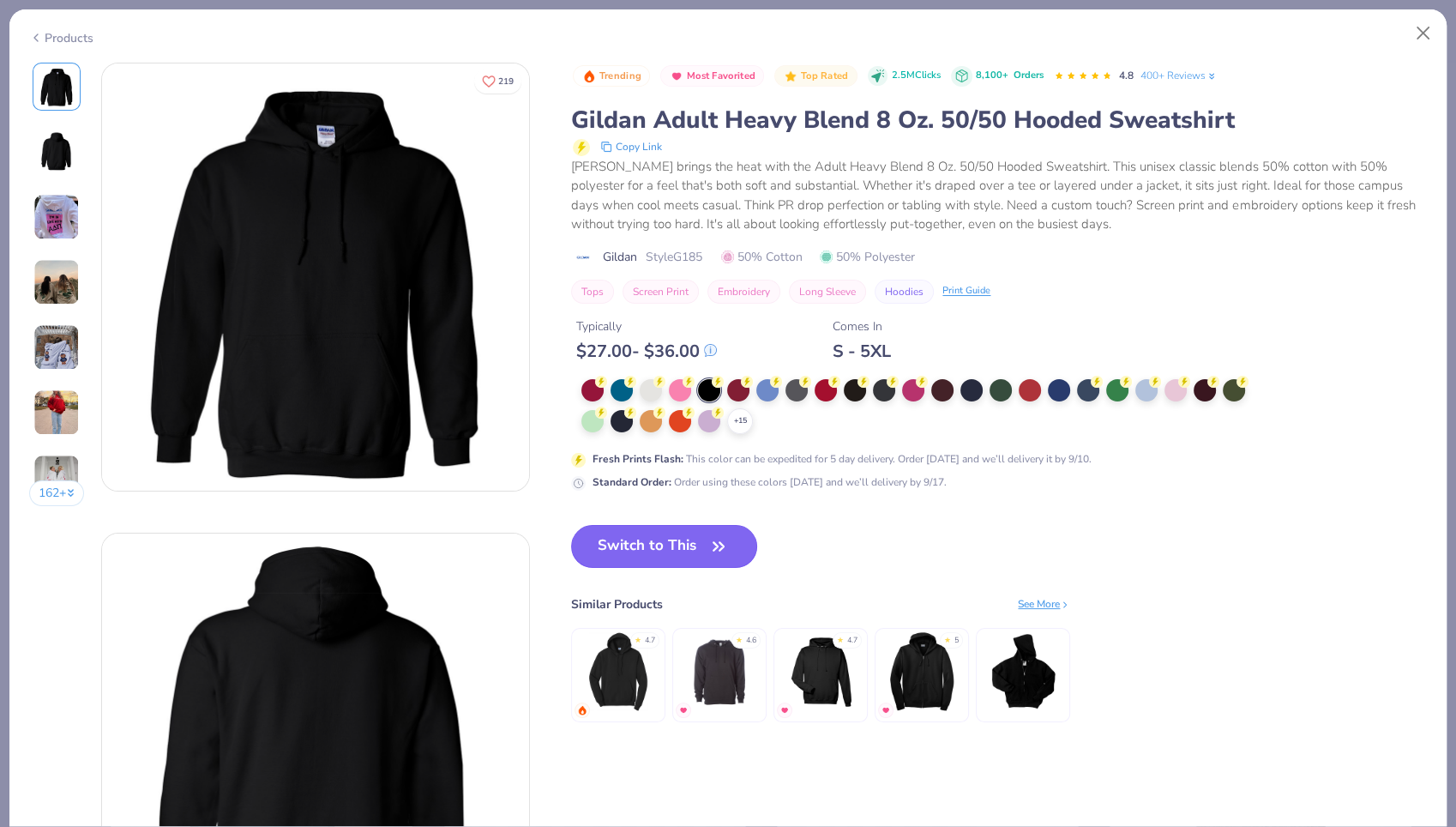
click at [665, 539] on button "Switch to This" at bounding box center [664, 546] width 186 height 43
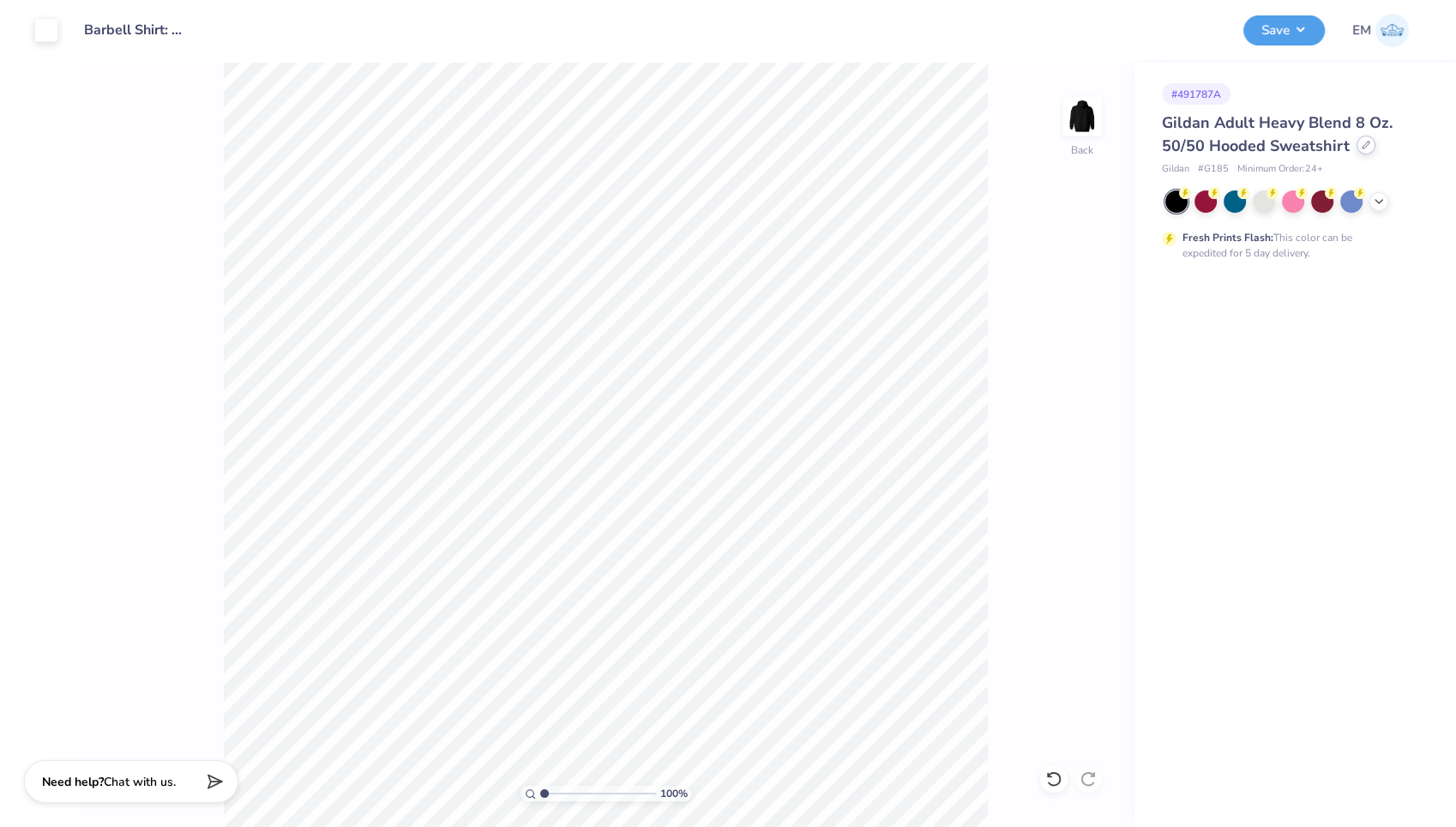
click at [1364, 141] on icon at bounding box center [1366, 144] width 8 height 8
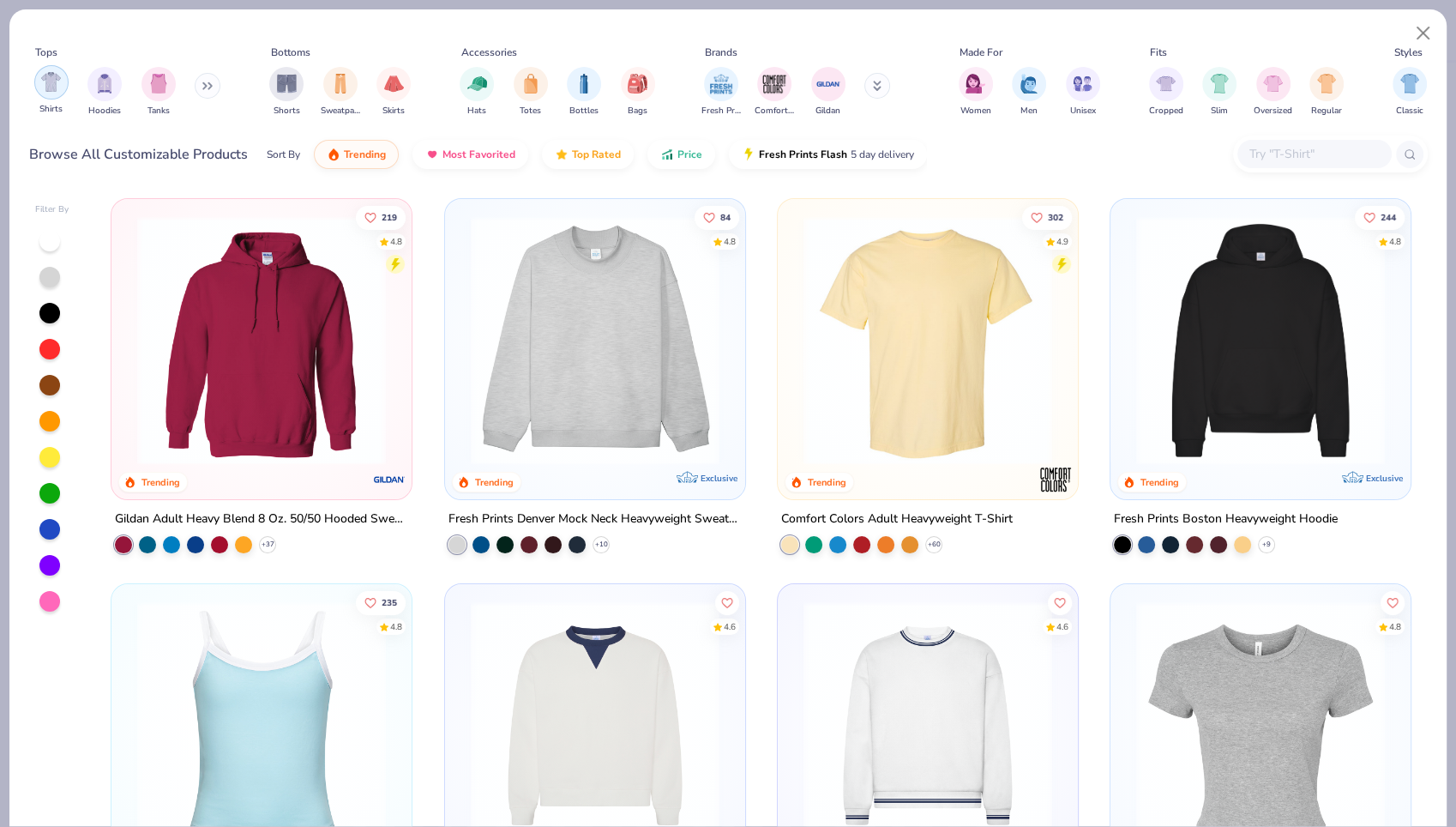
click at [58, 89] on img "filter for Shirts" at bounding box center [51, 82] width 20 height 20
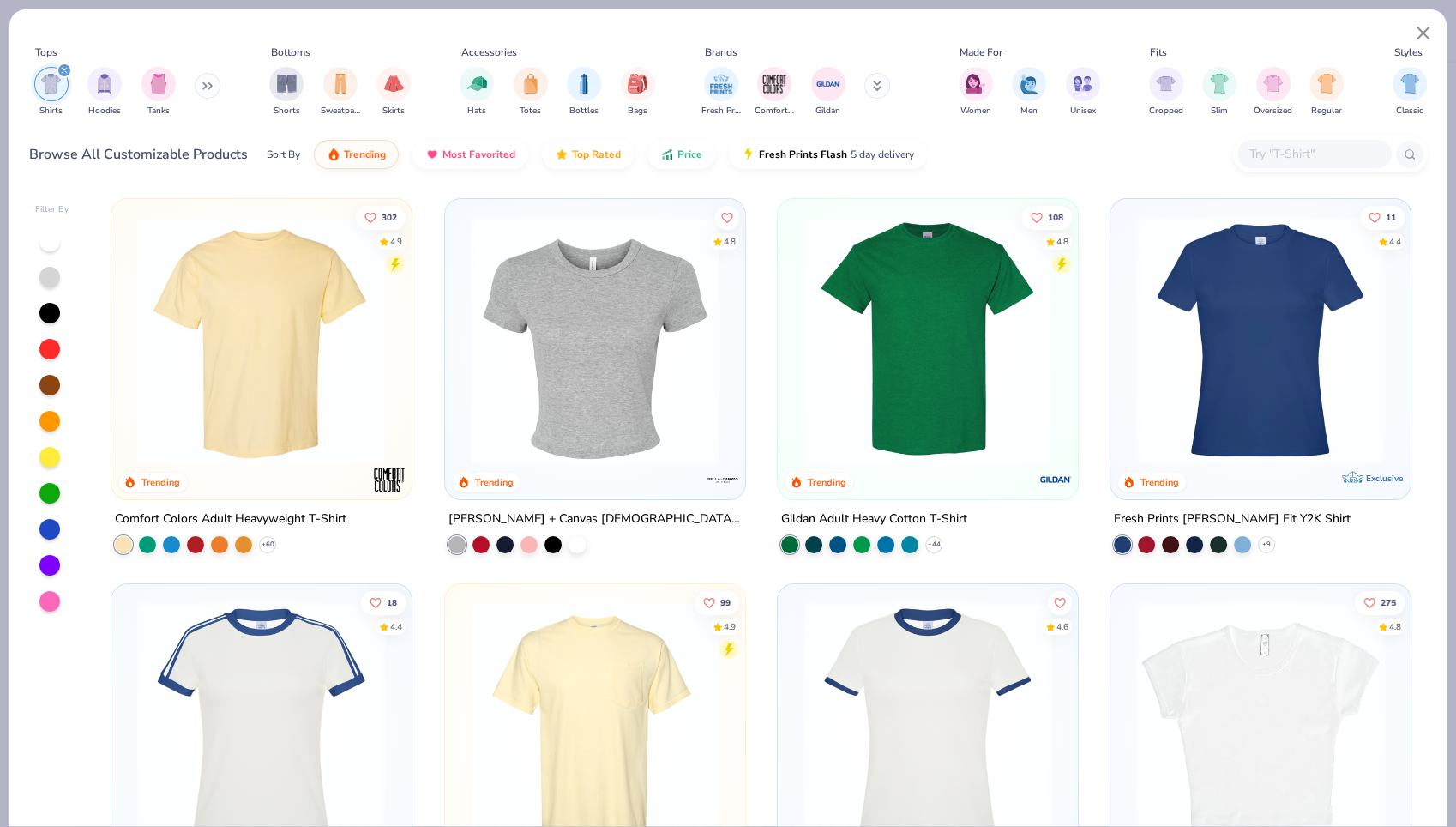
click at [65, 73] on icon "filter for Shirts" at bounding box center [65, 70] width 7 height 7
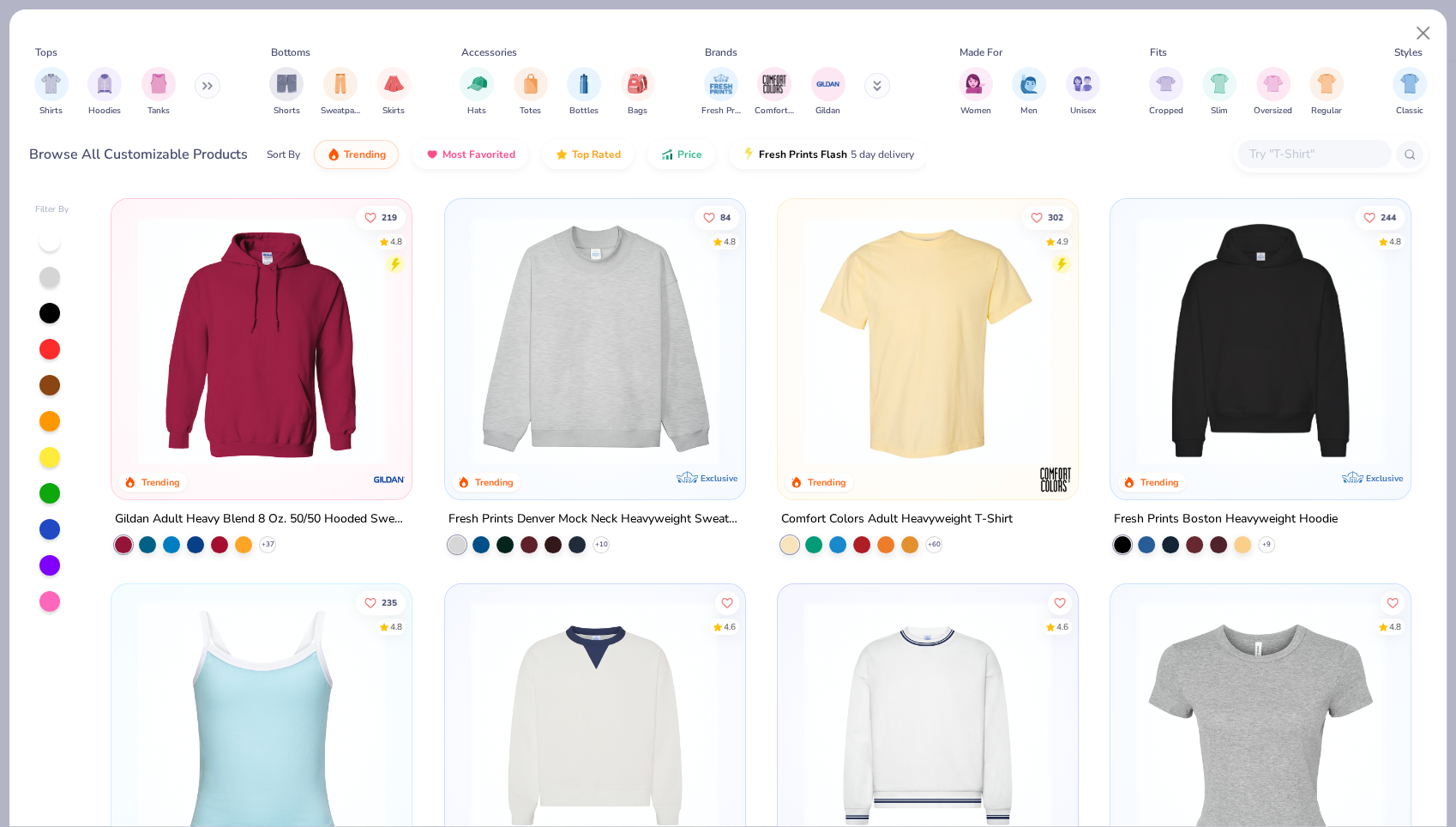
click at [874, 84] on icon at bounding box center [877, 85] width 8 height 10
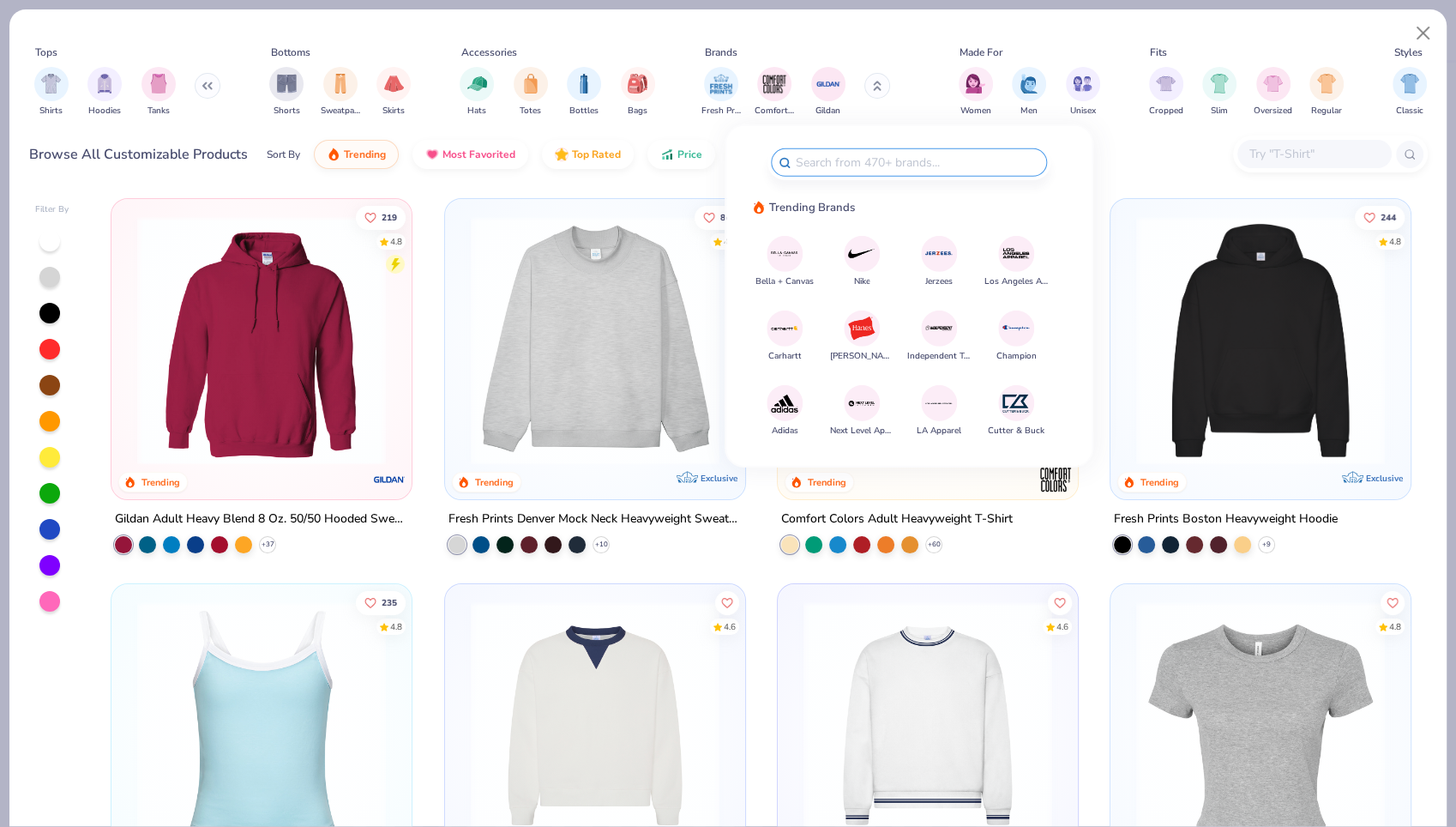
click at [852, 253] on img at bounding box center [861, 253] width 30 height 30
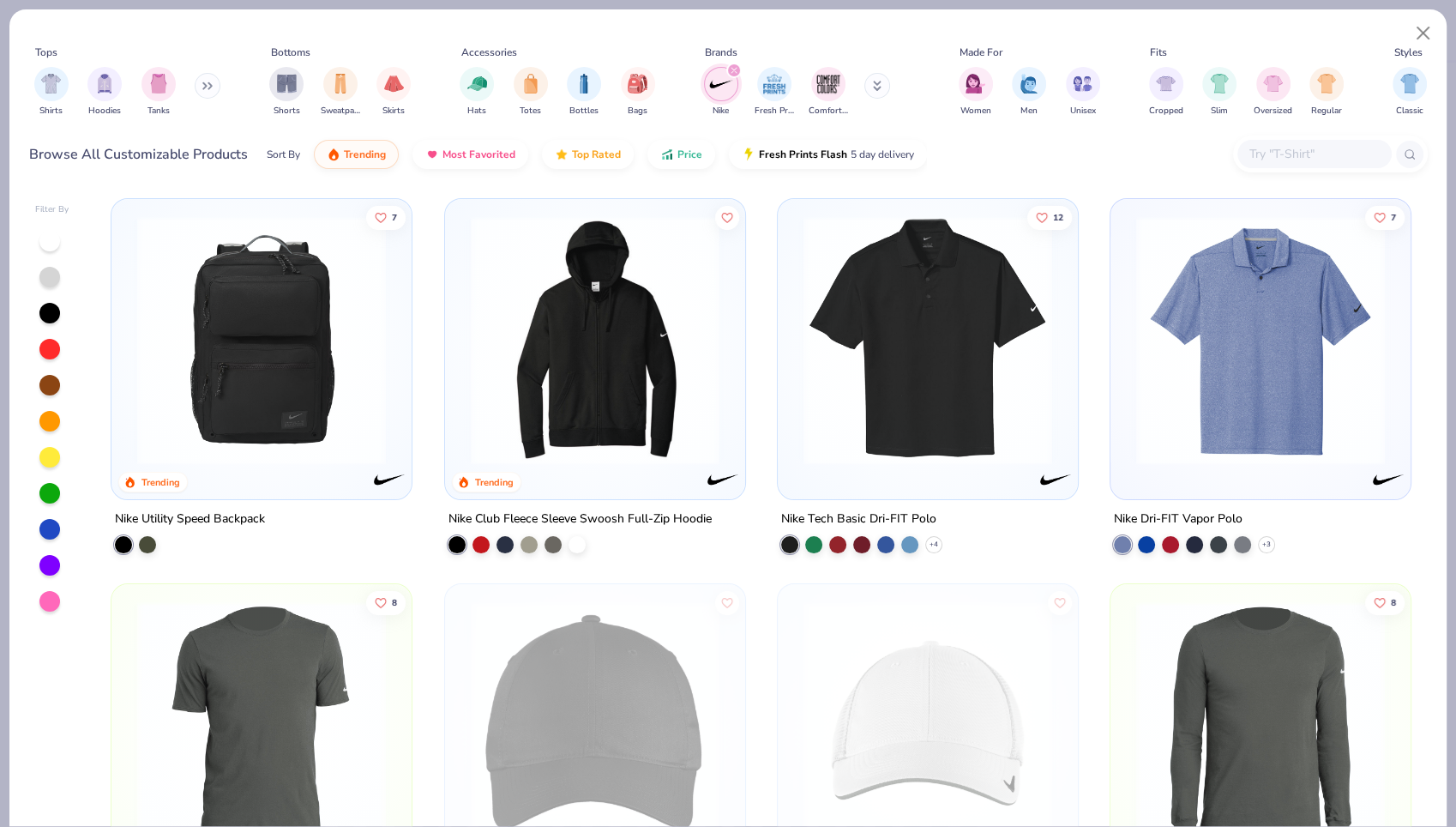
click at [602, 397] on img at bounding box center [595, 340] width 266 height 249
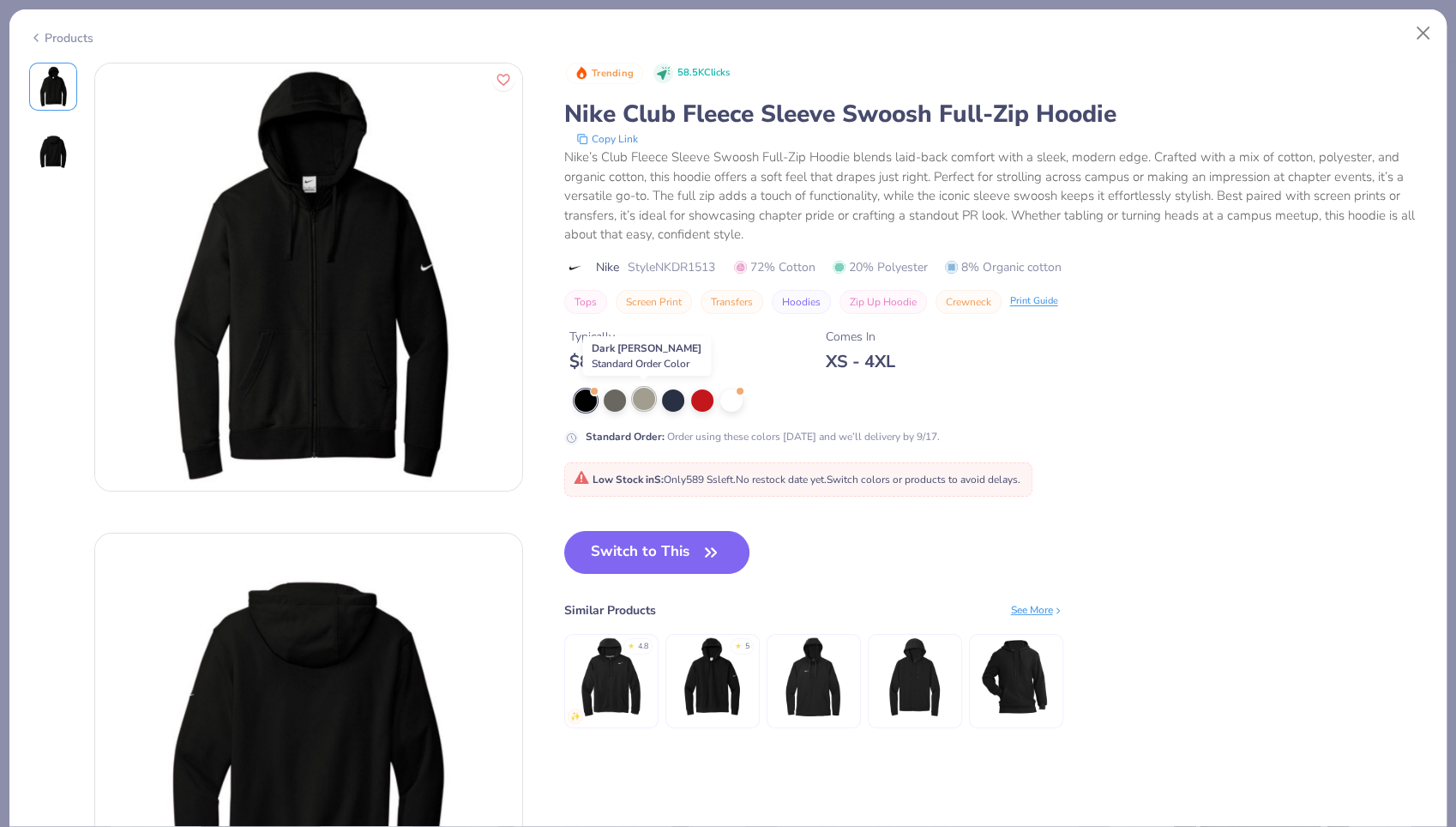
click at [650, 394] on div at bounding box center [644, 398] width 22 height 22
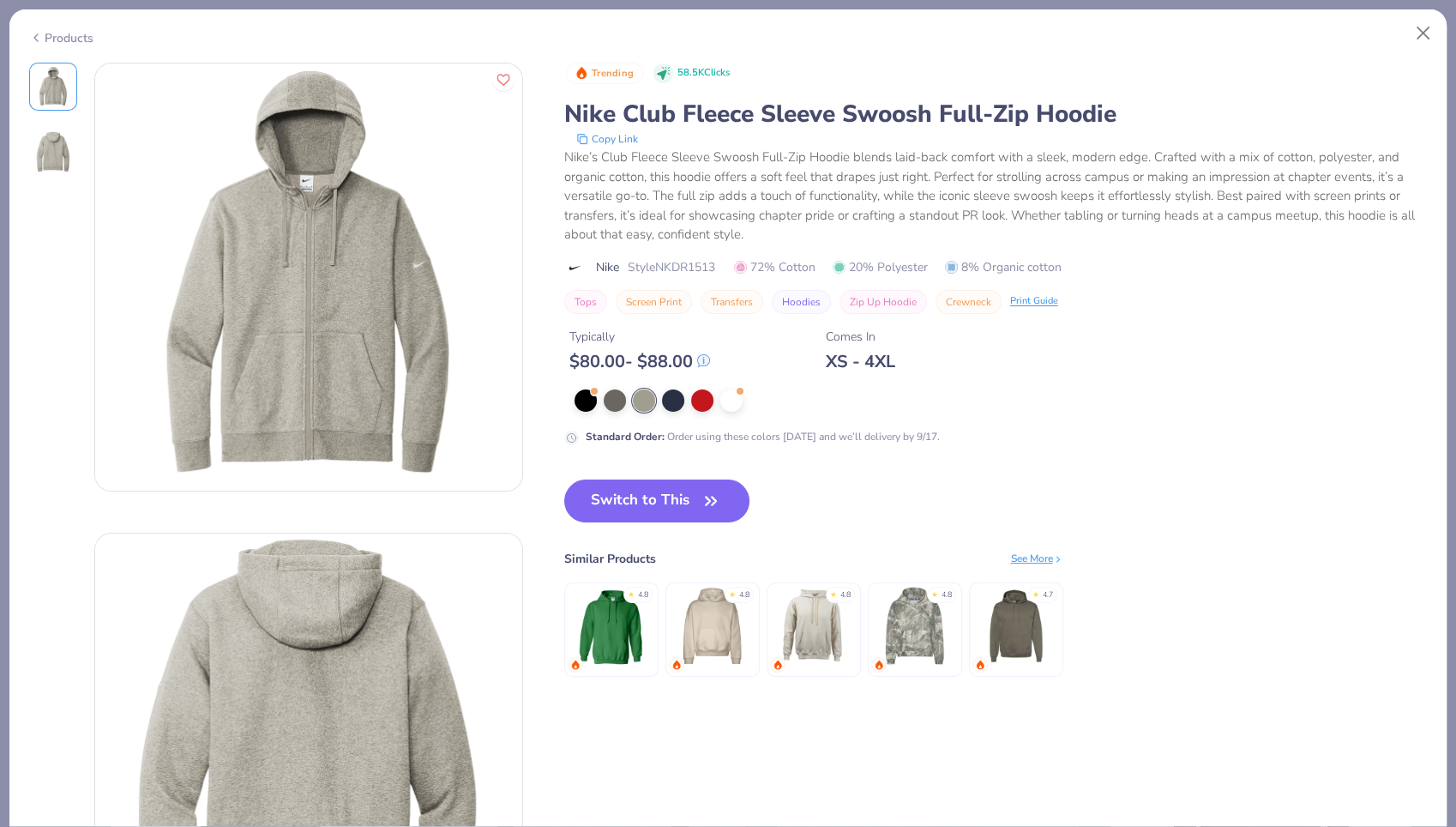
click at [37, 41] on icon at bounding box center [36, 37] width 14 height 21
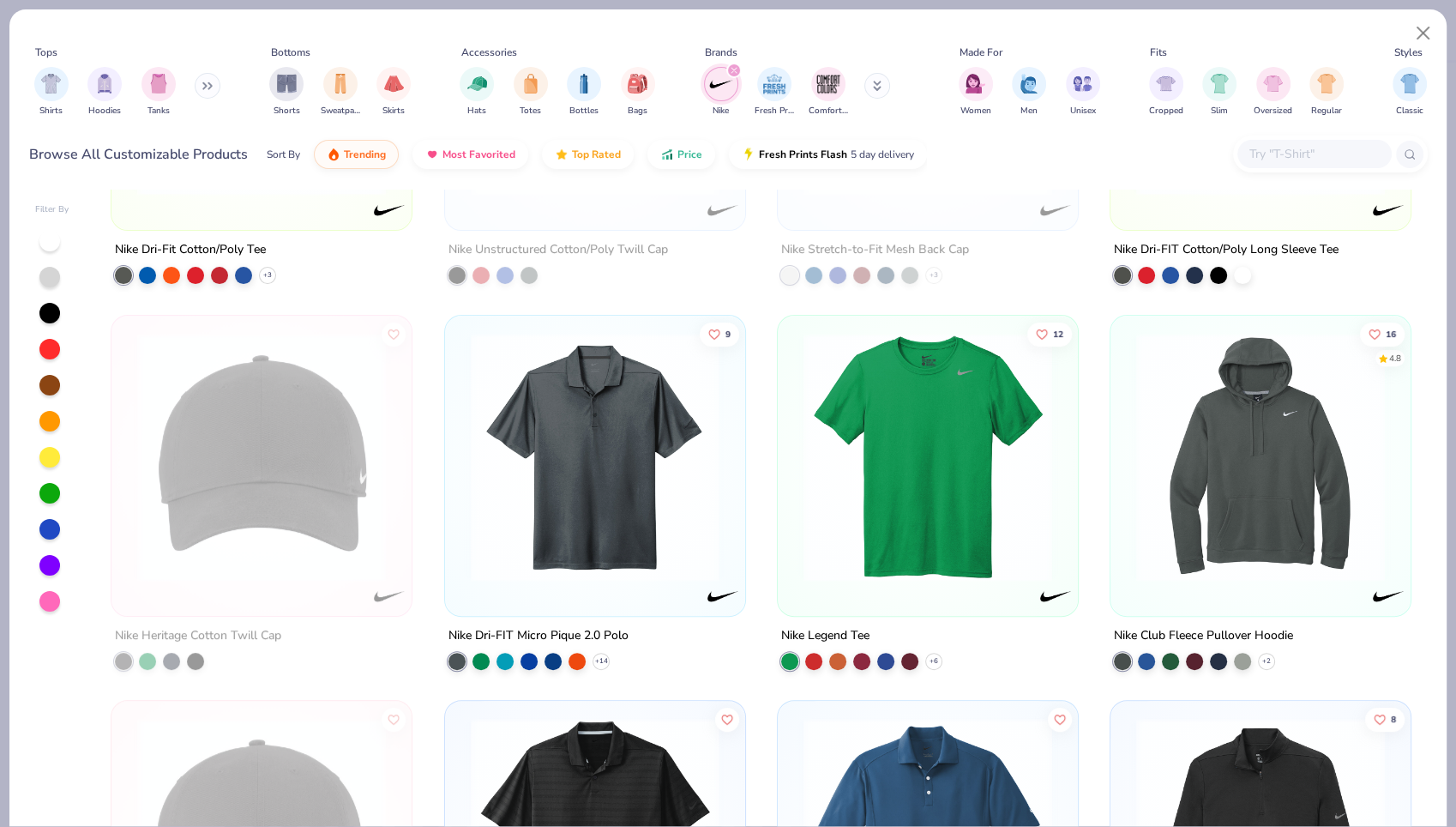
scroll to position [656, 0]
click at [1240, 513] on img at bounding box center [1261, 455] width 266 height 249
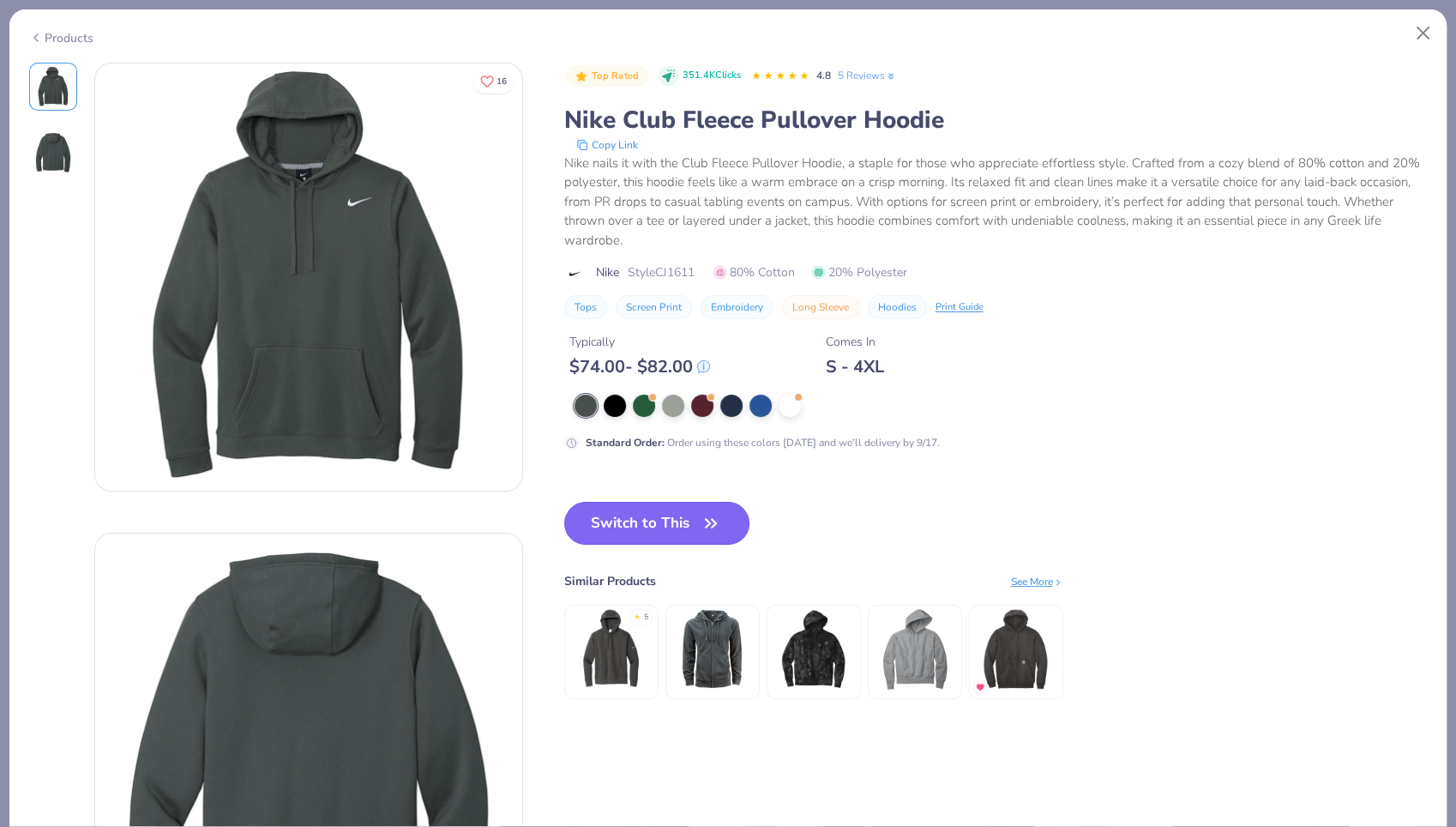
click at [619, 527] on button "Switch to This" at bounding box center [657, 522] width 186 height 43
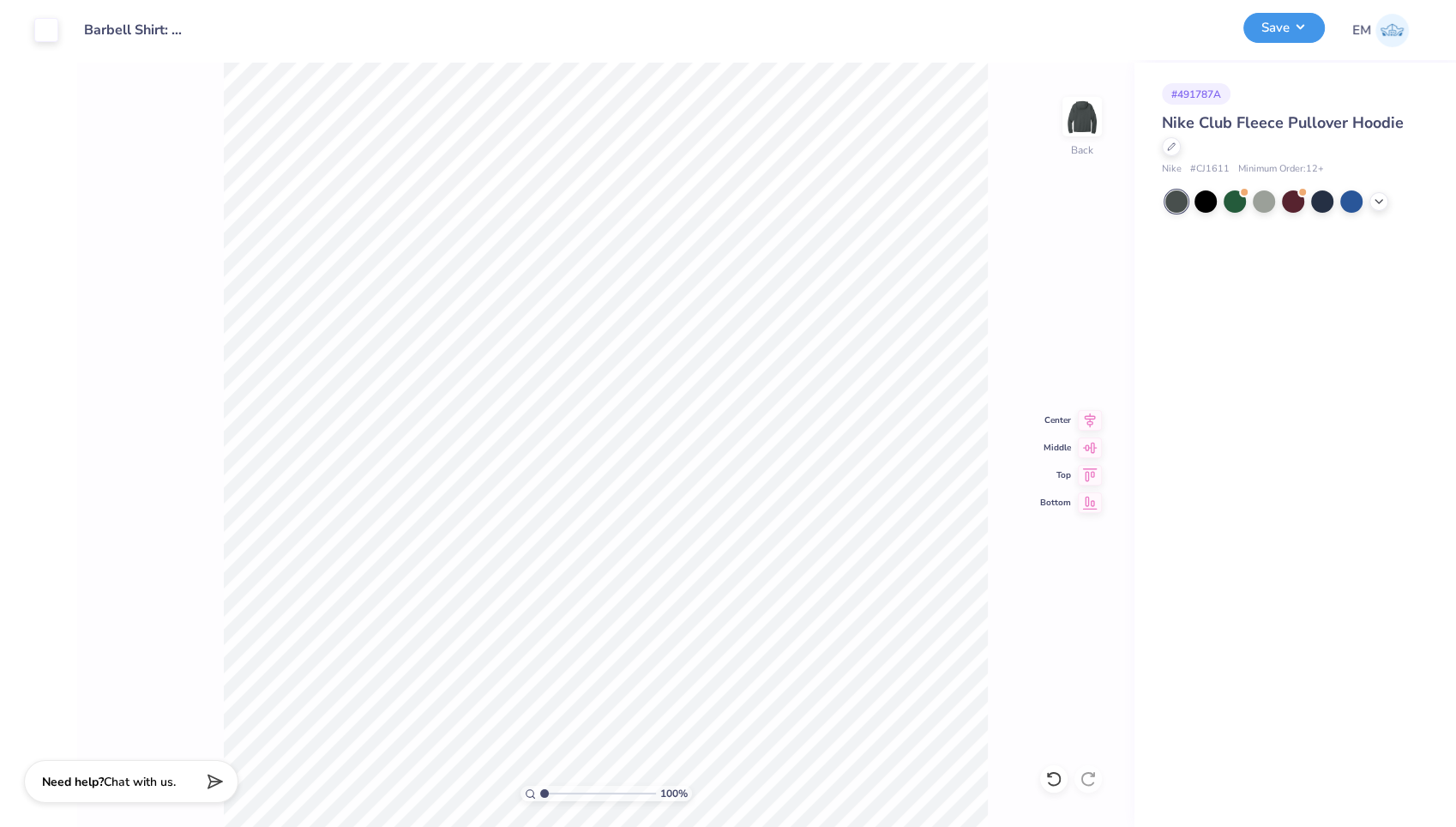
click at [1278, 29] on button "Save" at bounding box center [1284, 27] width 81 height 30
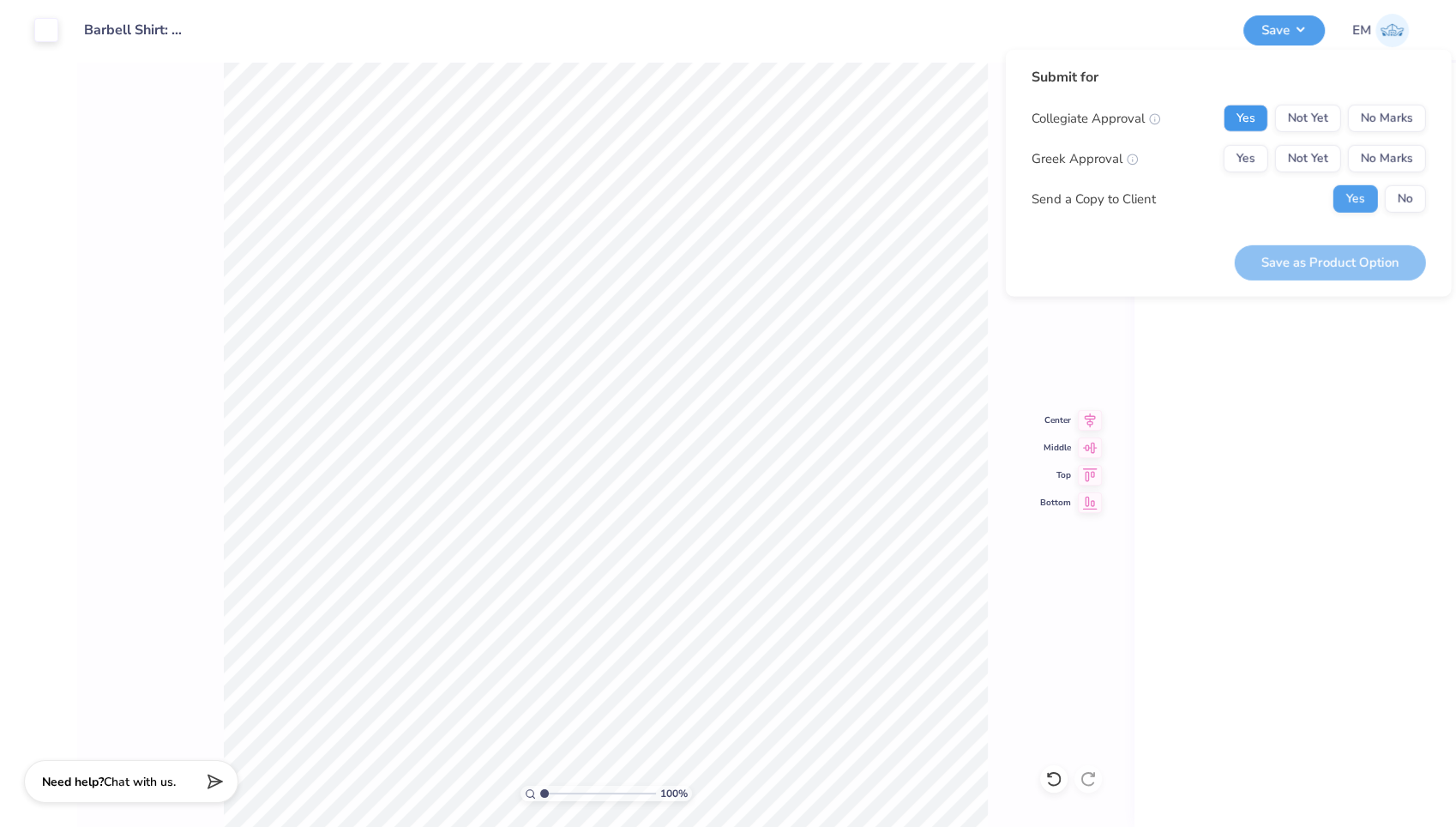
click at [1249, 116] on button "Yes" at bounding box center [1245, 119] width 45 height 27
click at [1408, 158] on button "No Marks" at bounding box center [1388, 159] width 78 height 27
click at [1403, 208] on button "No" at bounding box center [1405, 199] width 41 height 27
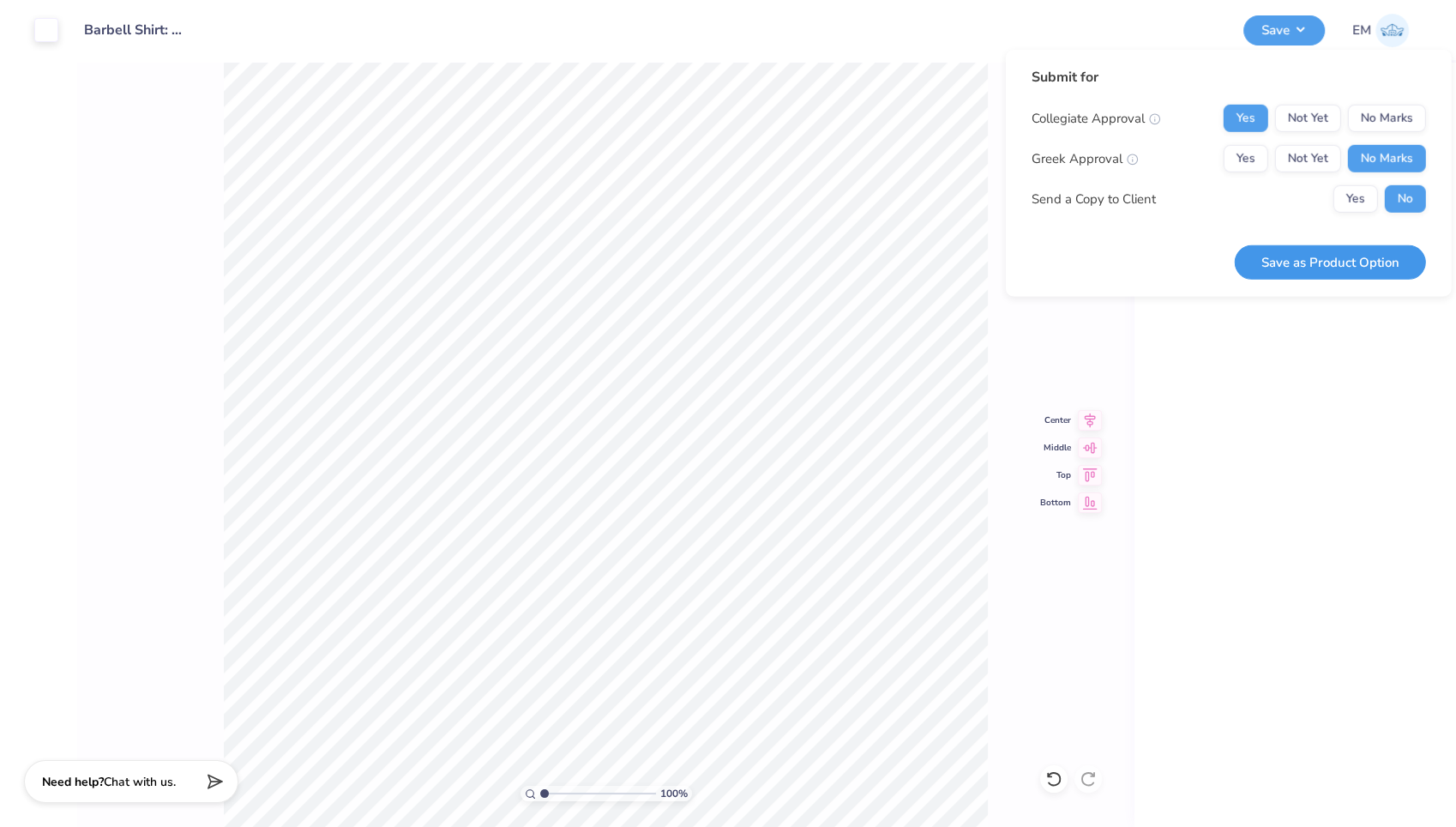
click at [1363, 267] on button "Save as Product Option" at bounding box center [1330, 262] width 191 height 36
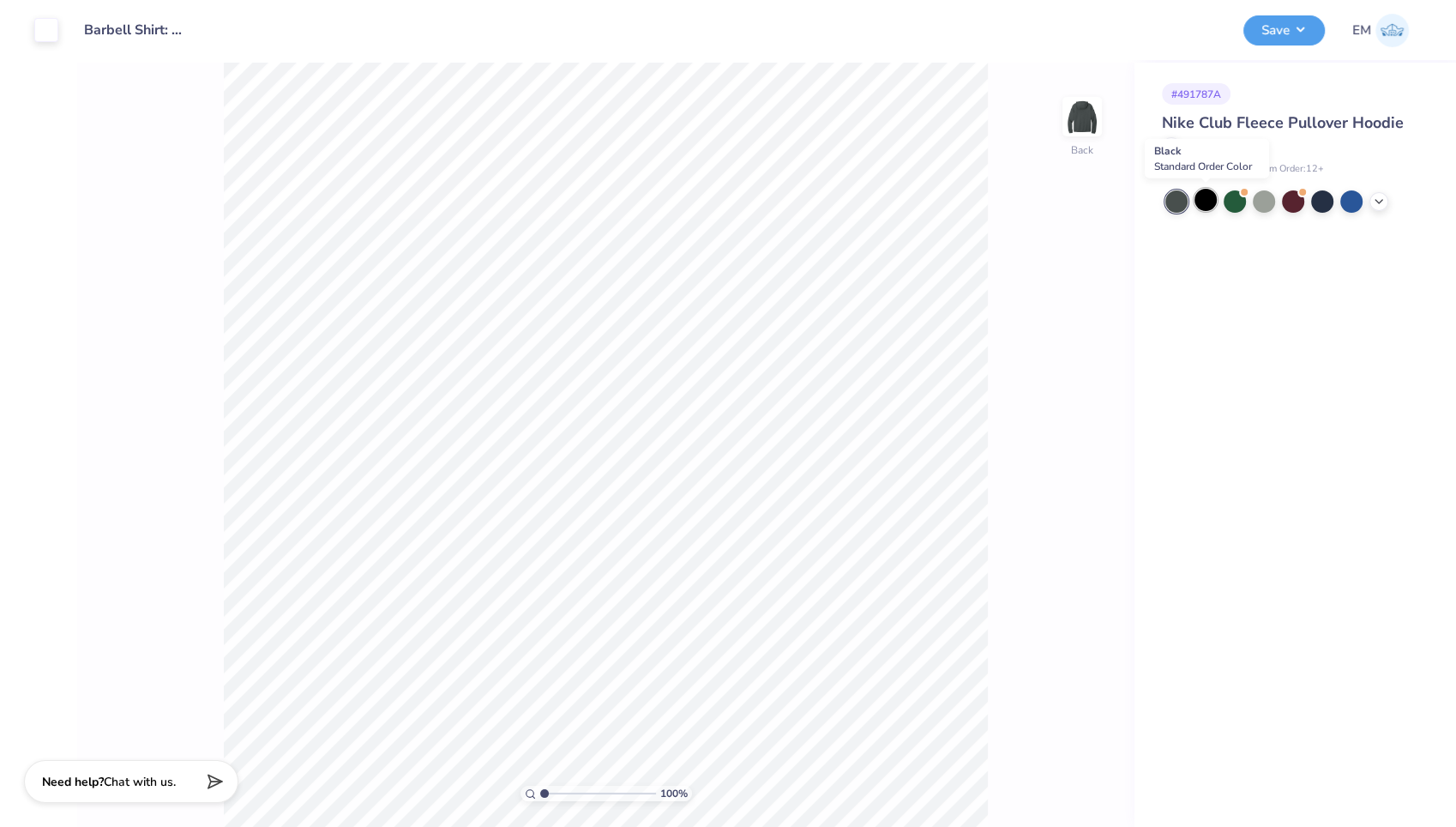
click at [1205, 194] on div at bounding box center [1205, 200] width 22 height 22
click at [1288, 29] on button "Save" at bounding box center [1284, 27] width 81 height 30
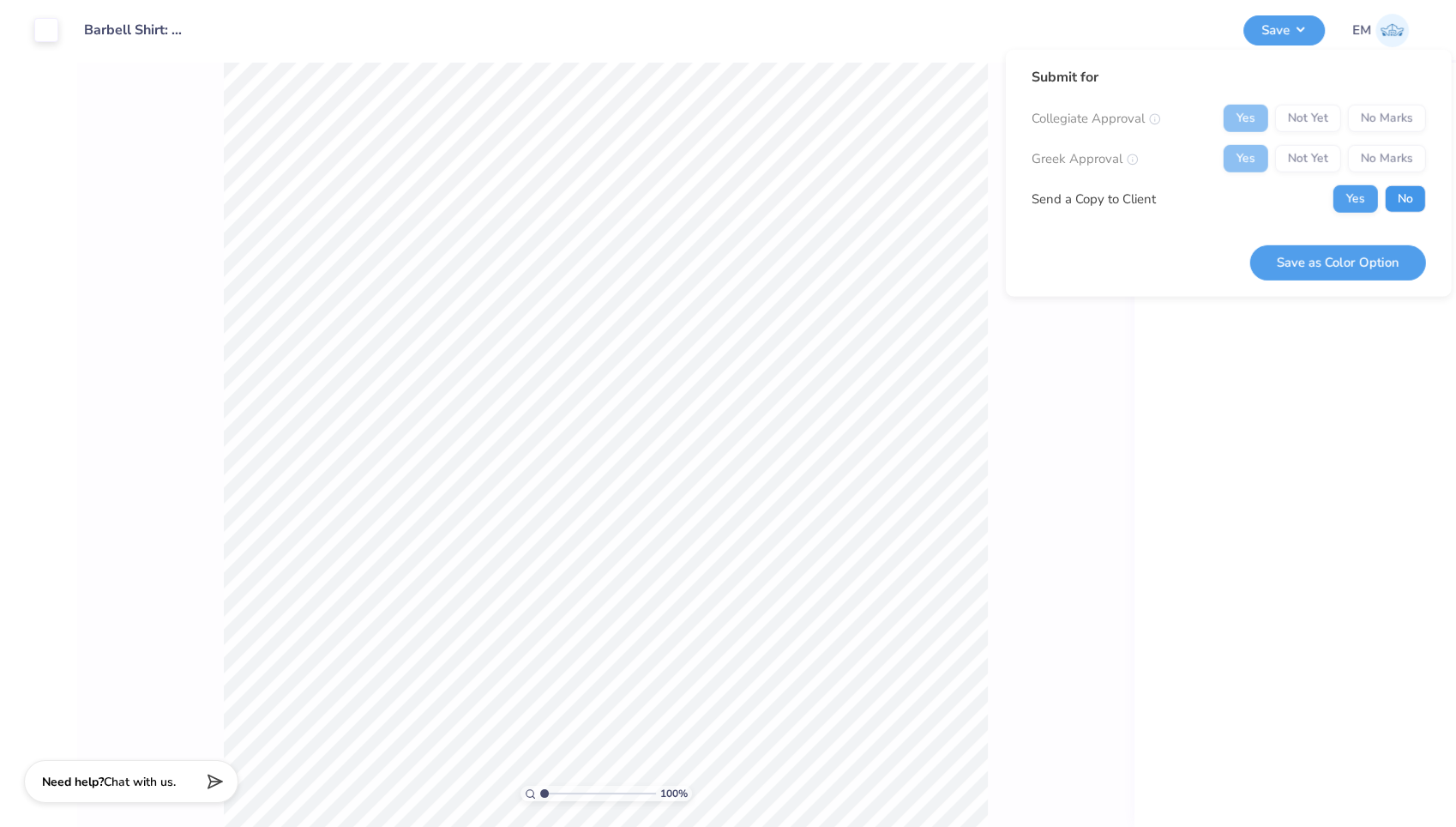
click at [1404, 189] on button "No" at bounding box center [1405, 199] width 41 height 27
click at [1344, 257] on button "Save as Color Option" at bounding box center [1337, 262] width 176 height 36
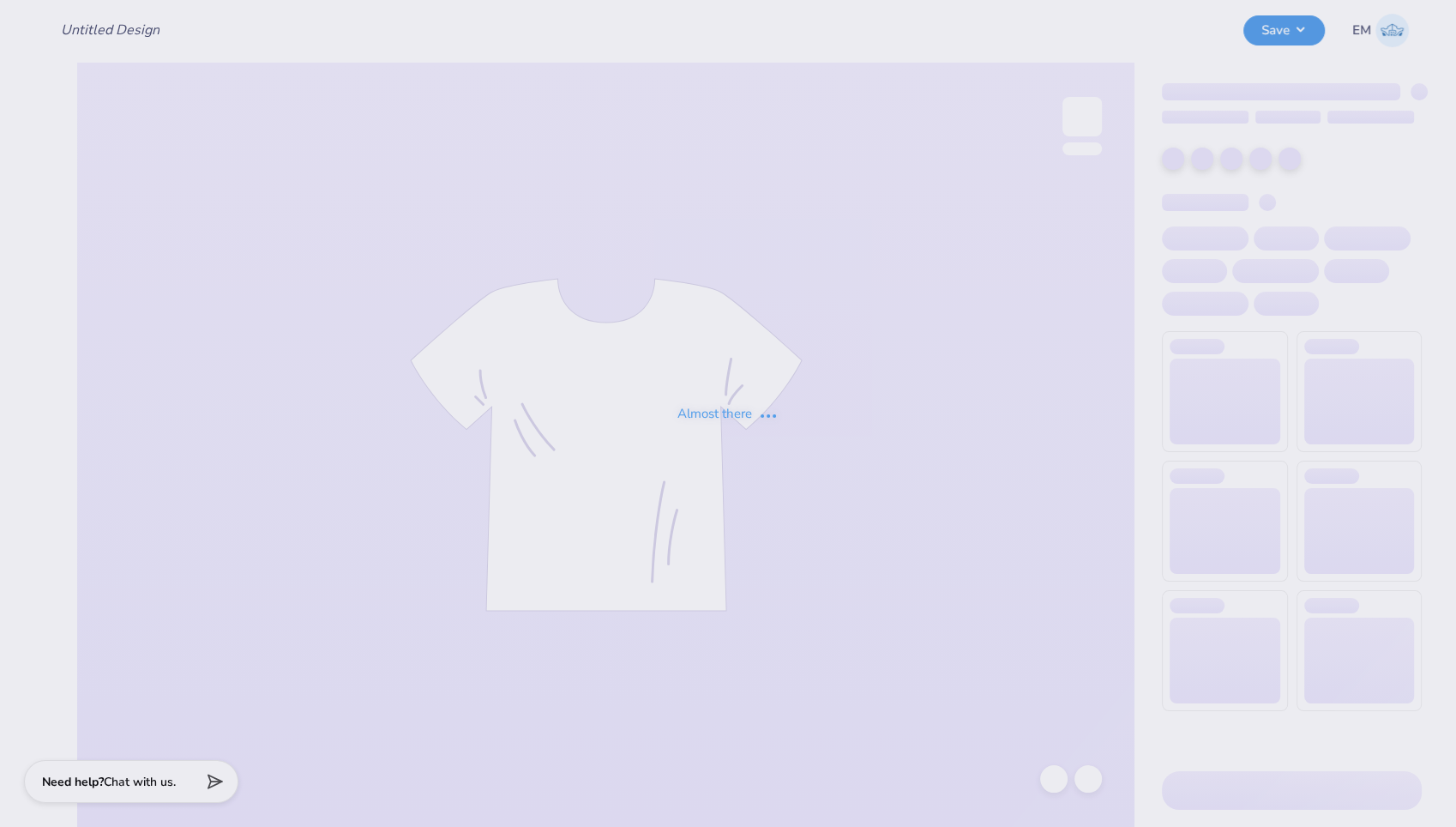
type input "Barbell Shirt: long sleeve/shortsleeve"
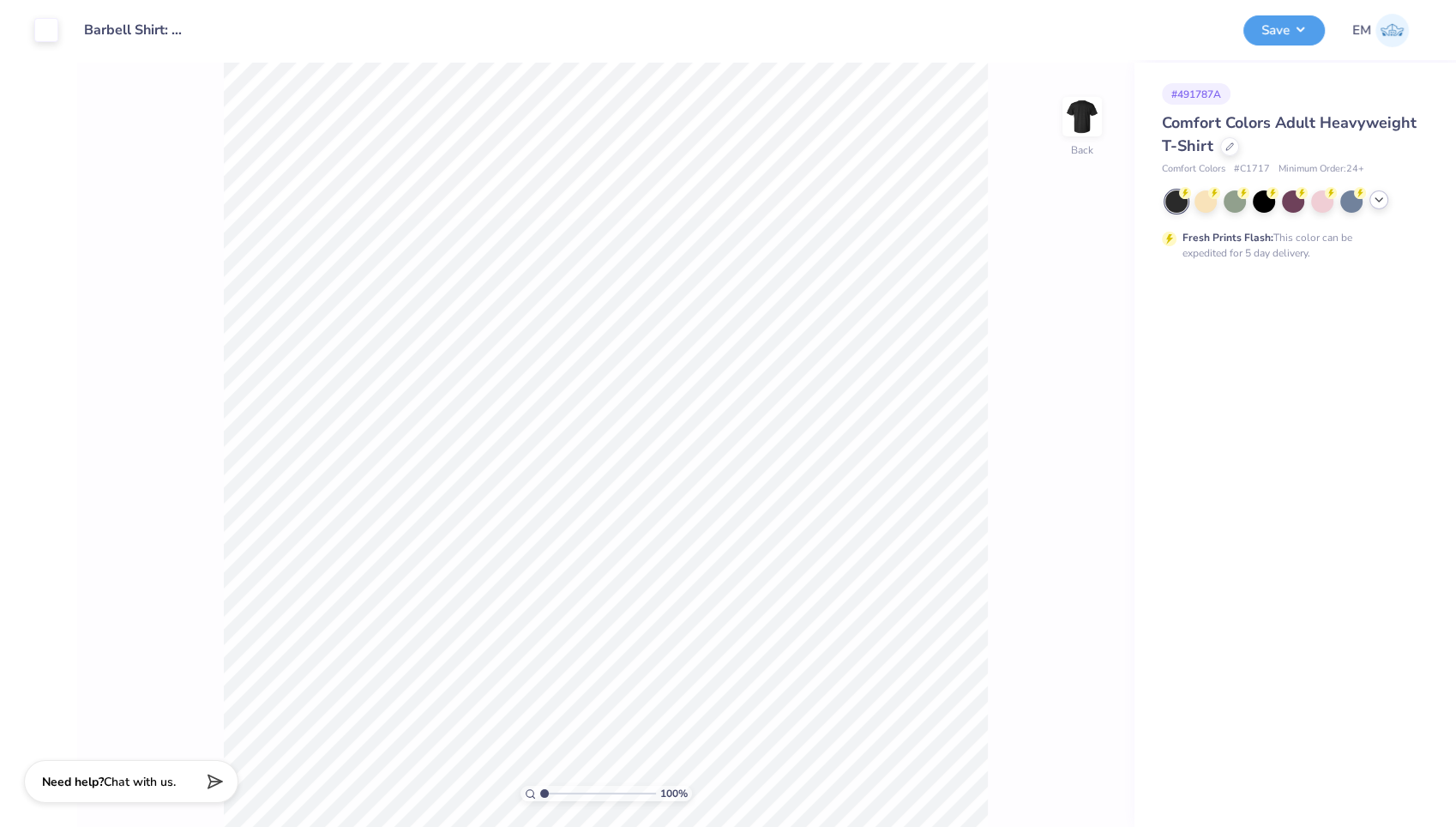
click at [1379, 198] on icon at bounding box center [1379, 200] width 14 height 14
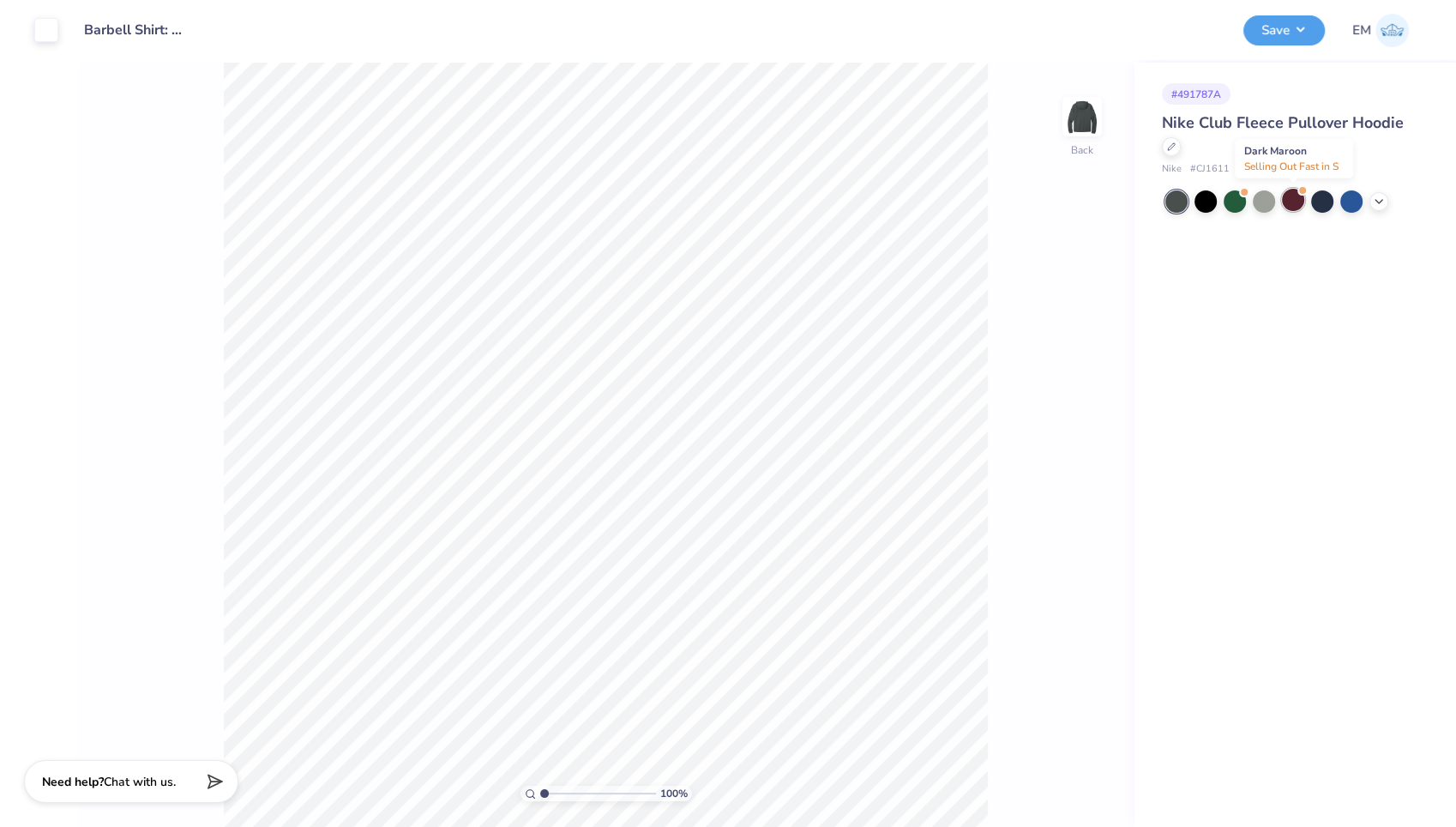
click at [1296, 202] on div at bounding box center [1293, 200] width 22 height 22
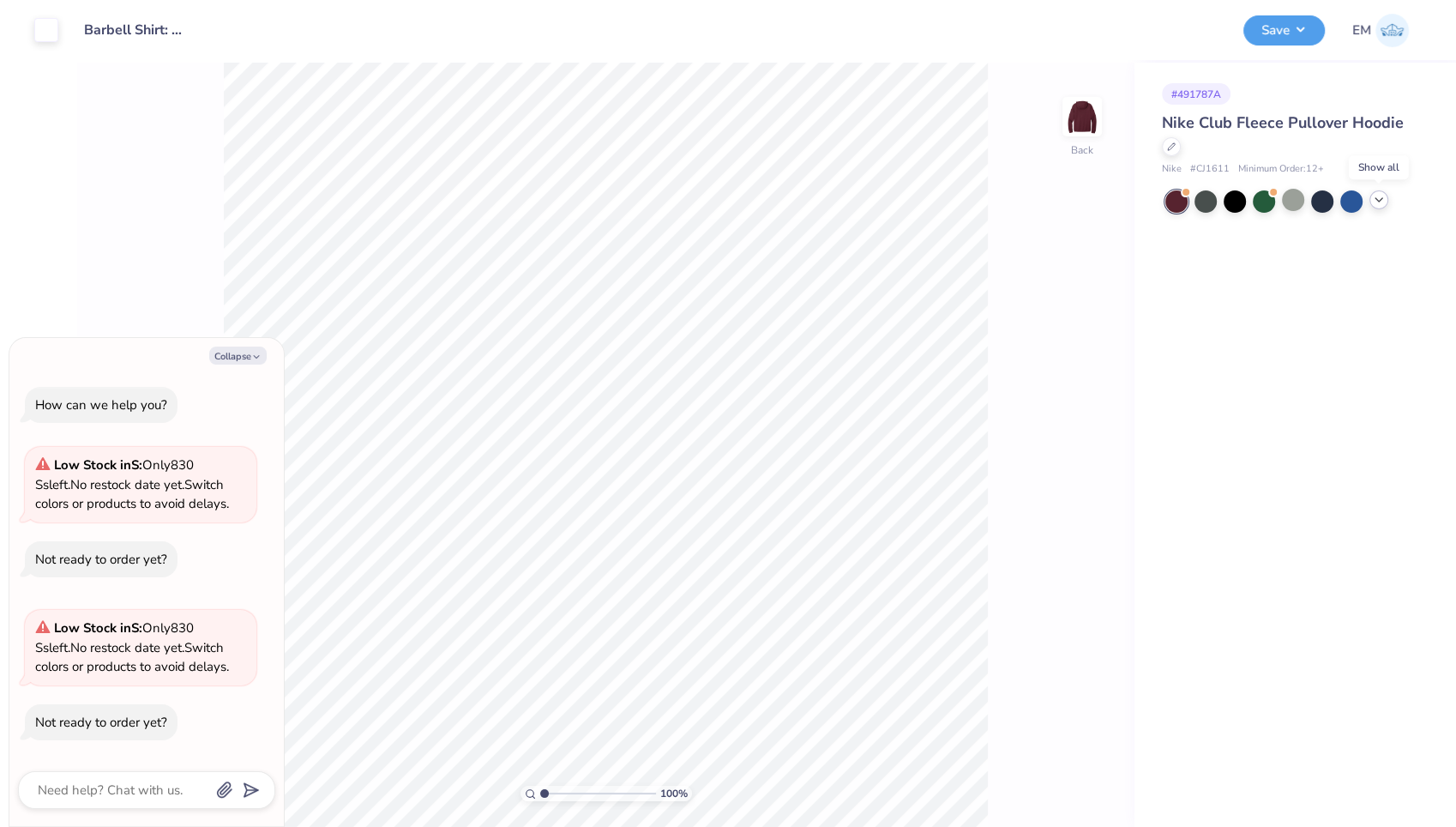
click at [1383, 198] on icon at bounding box center [1379, 200] width 14 height 14
click at [1271, 22] on button "Save" at bounding box center [1284, 27] width 81 height 30
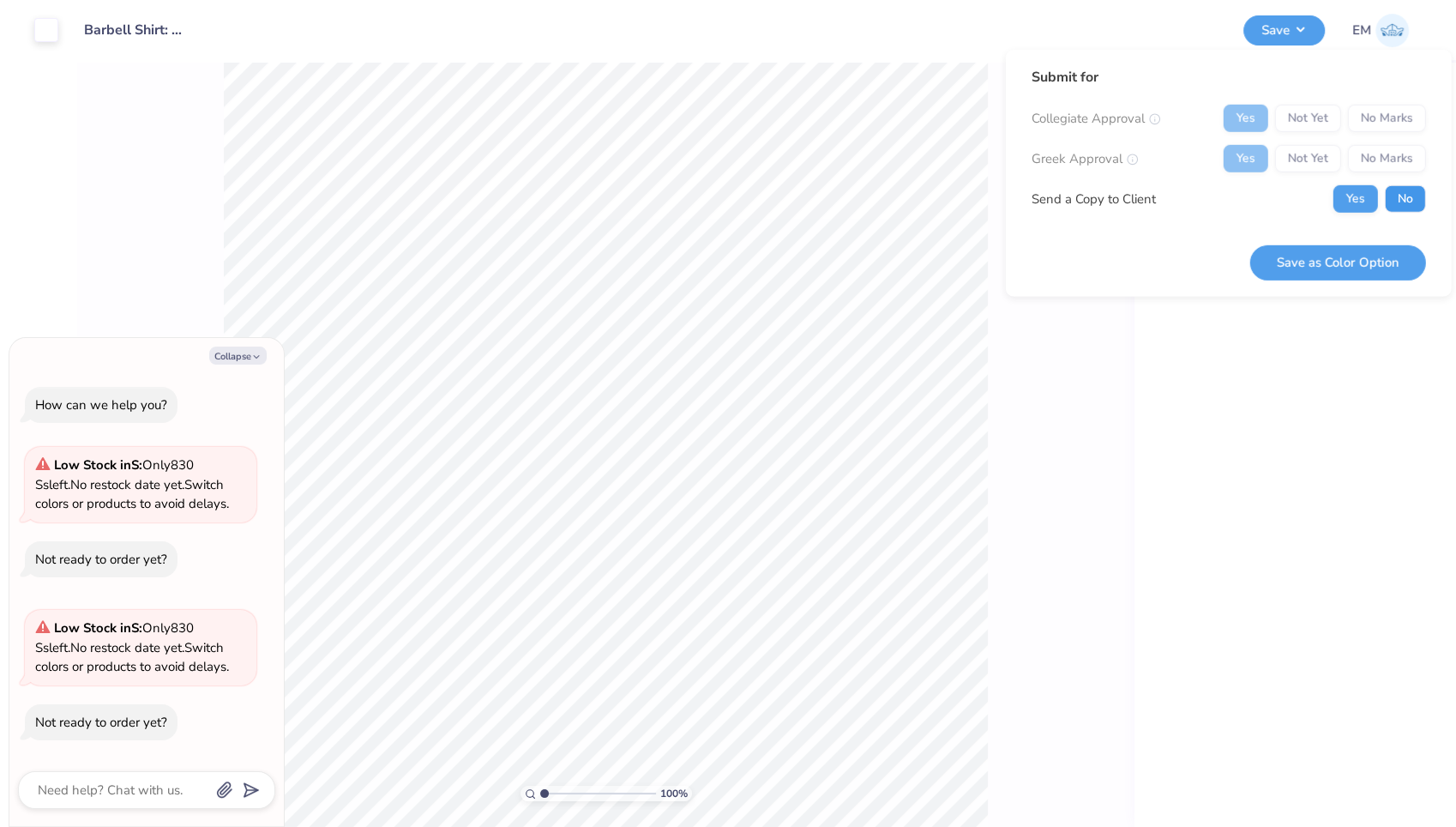
click at [1405, 188] on button "No" at bounding box center [1405, 199] width 41 height 27
click at [1330, 258] on button "Save as Color Option" at bounding box center [1337, 262] width 176 height 36
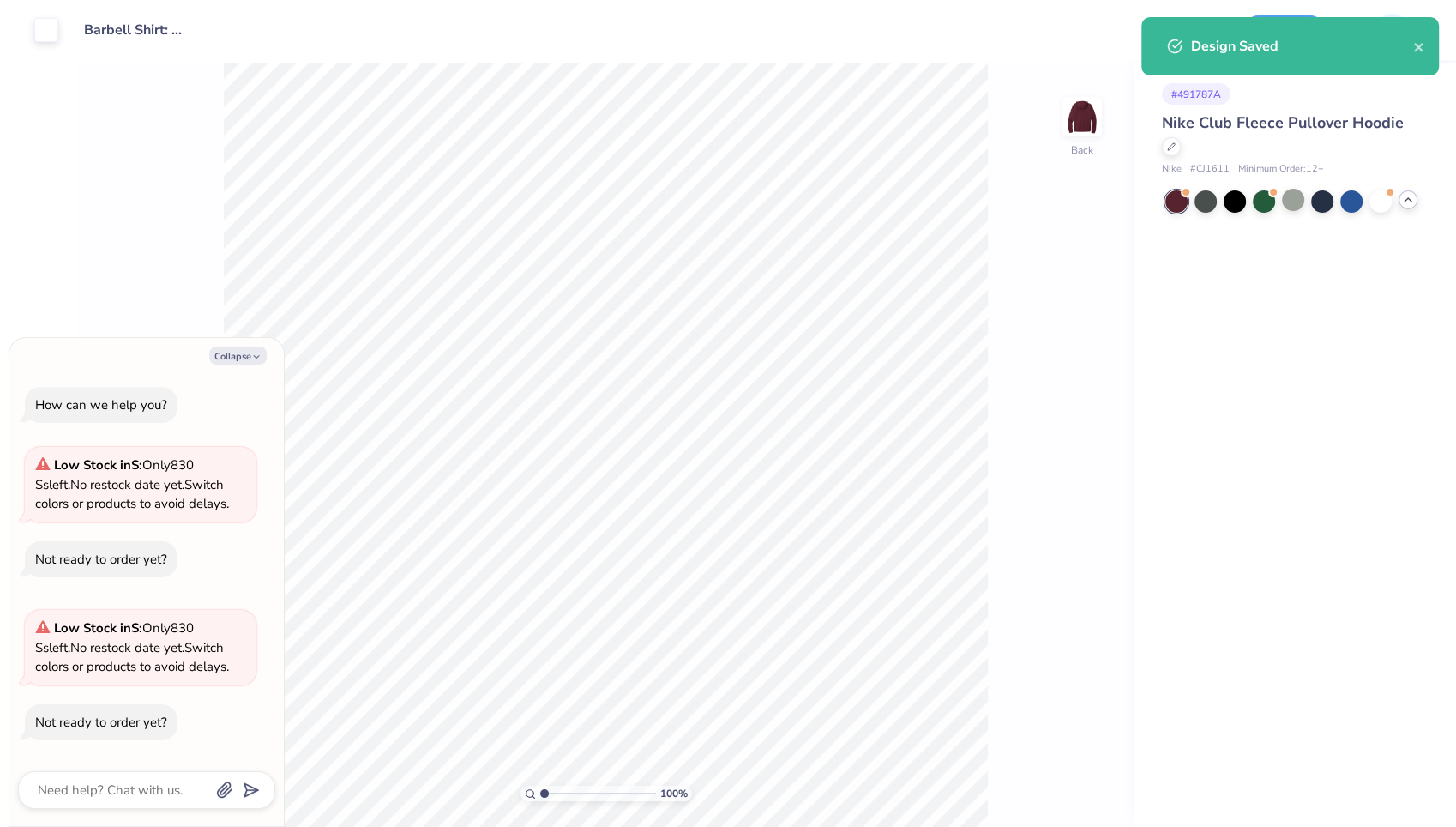
type textarea "x"
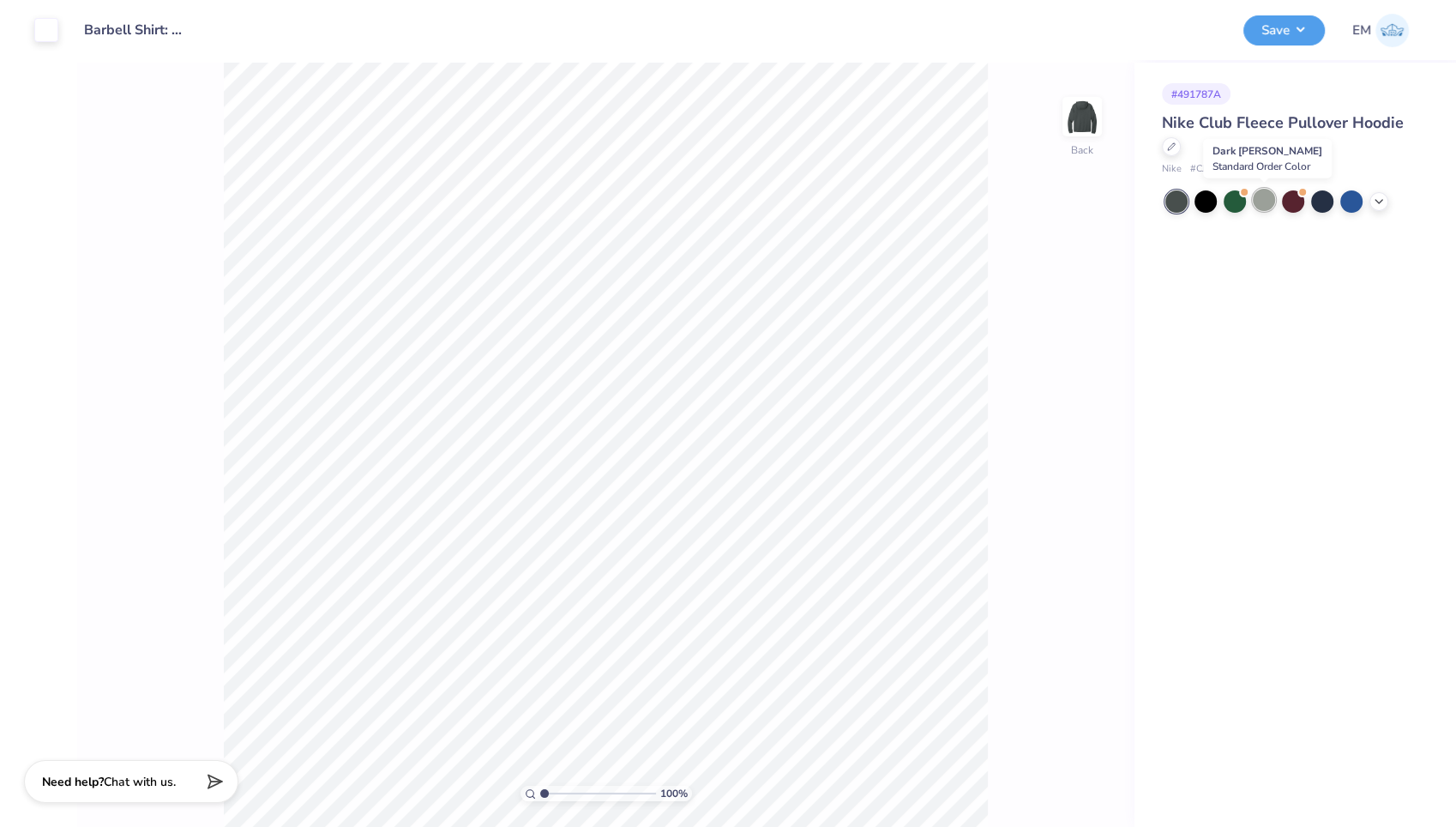
click at [1256, 195] on div at bounding box center [1264, 200] width 22 height 22
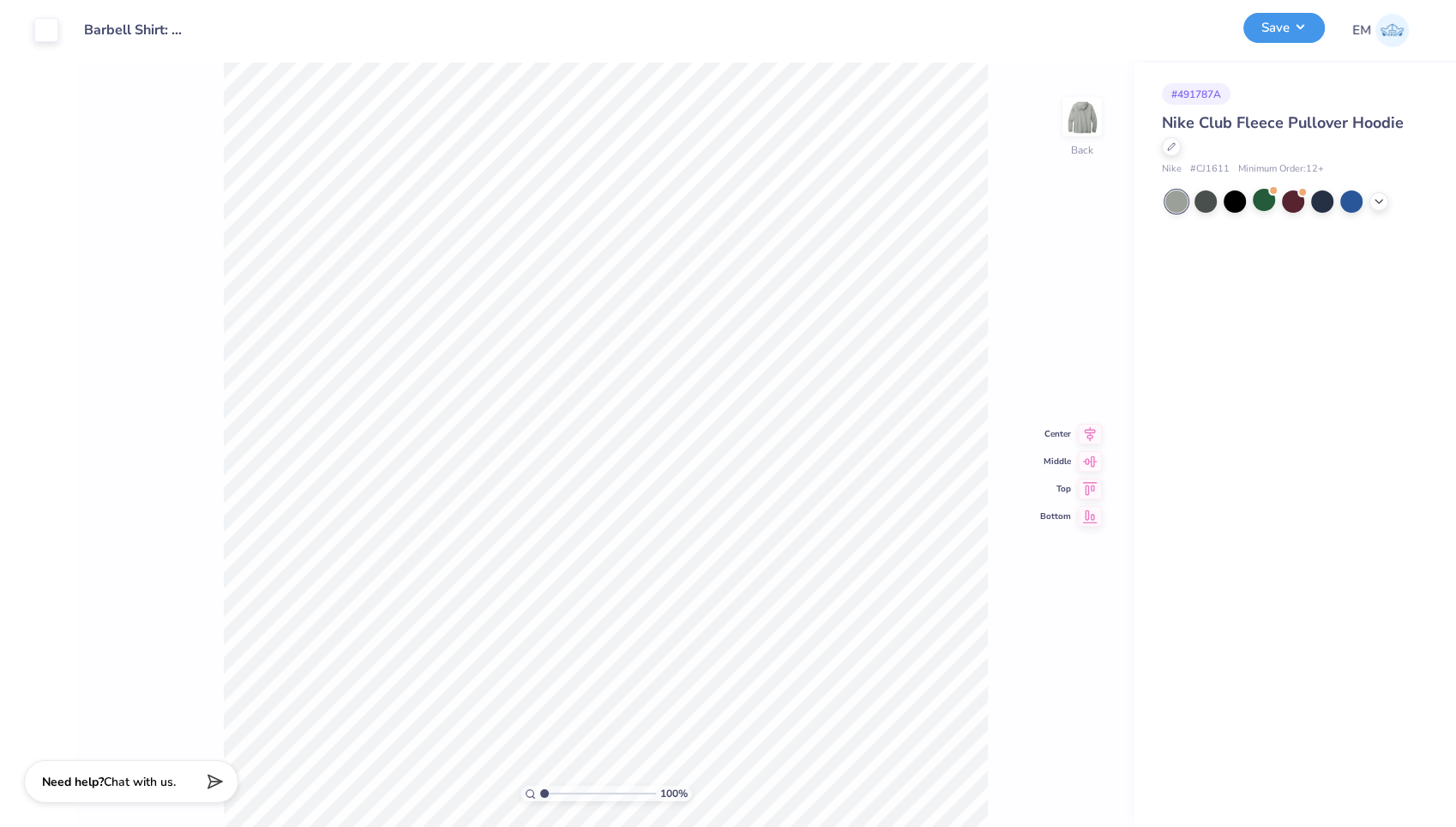
click at [1305, 35] on button "Save" at bounding box center [1284, 27] width 81 height 30
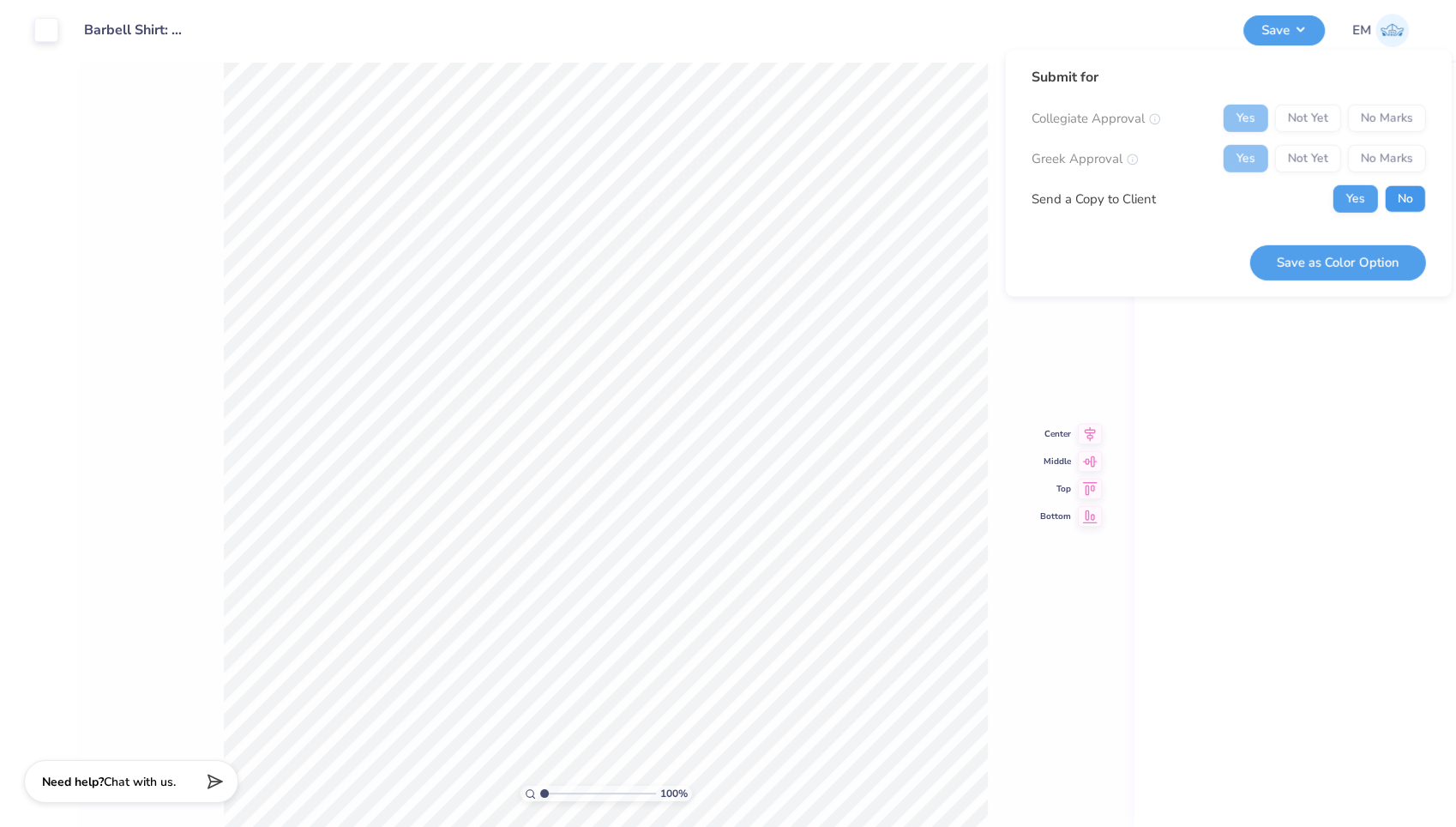
click at [1391, 195] on button "No" at bounding box center [1405, 199] width 41 height 27
click at [1338, 259] on button "Save as Color Option" at bounding box center [1337, 262] width 176 height 36
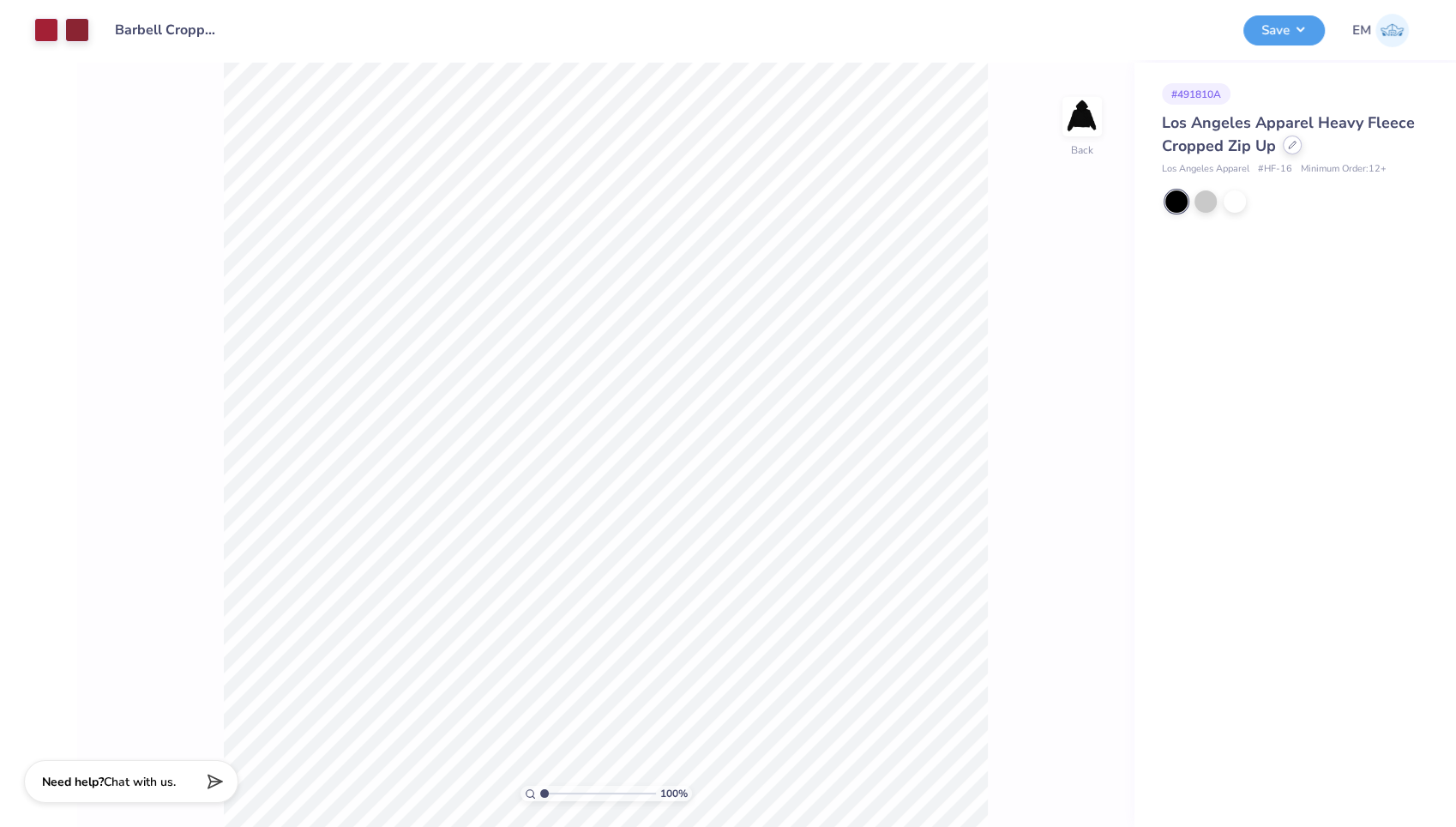
click at [1288, 150] on div at bounding box center [1292, 145] width 19 height 19
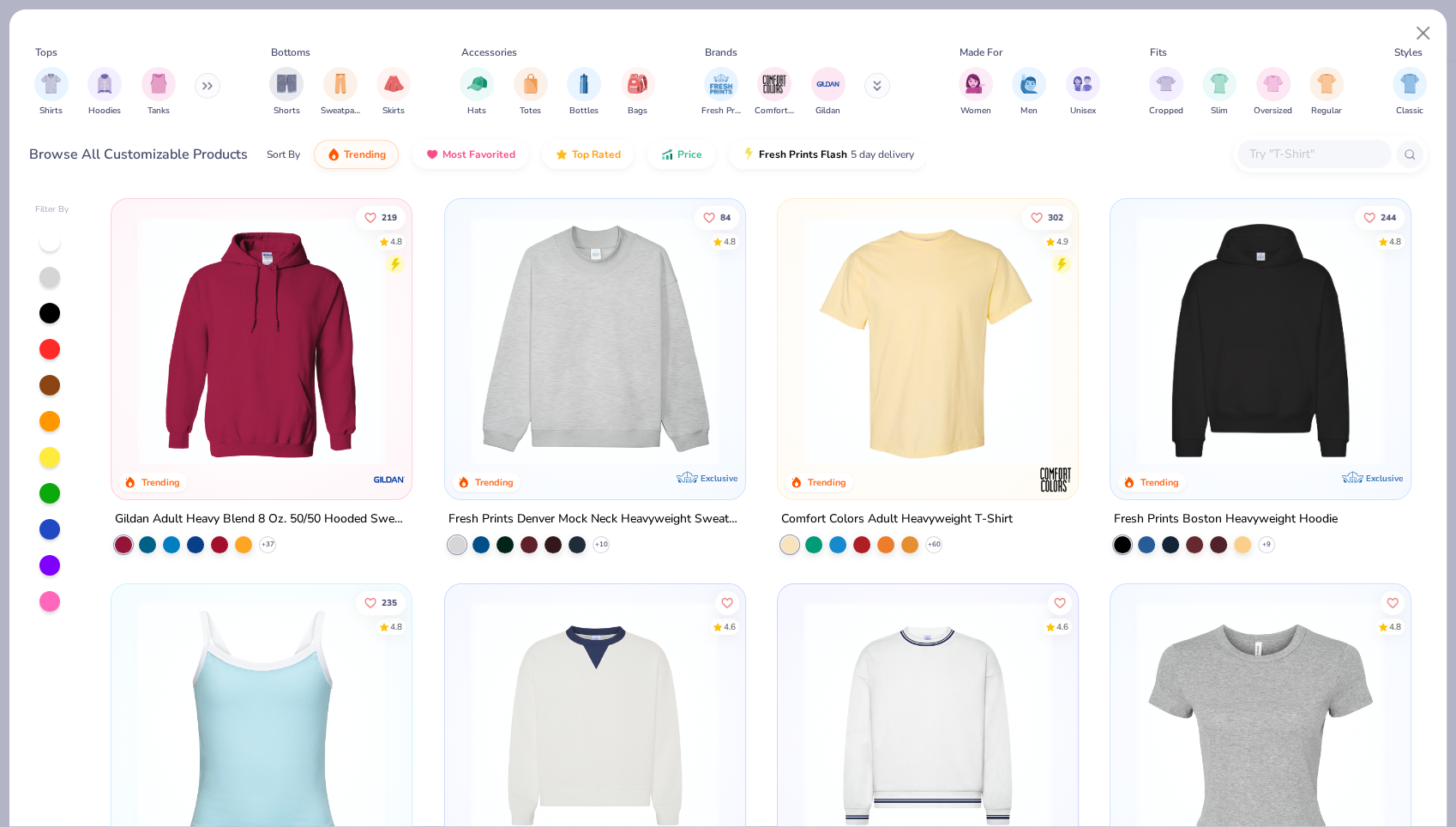
click at [198, 83] on button at bounding box center [208, 86] width 26 height 26
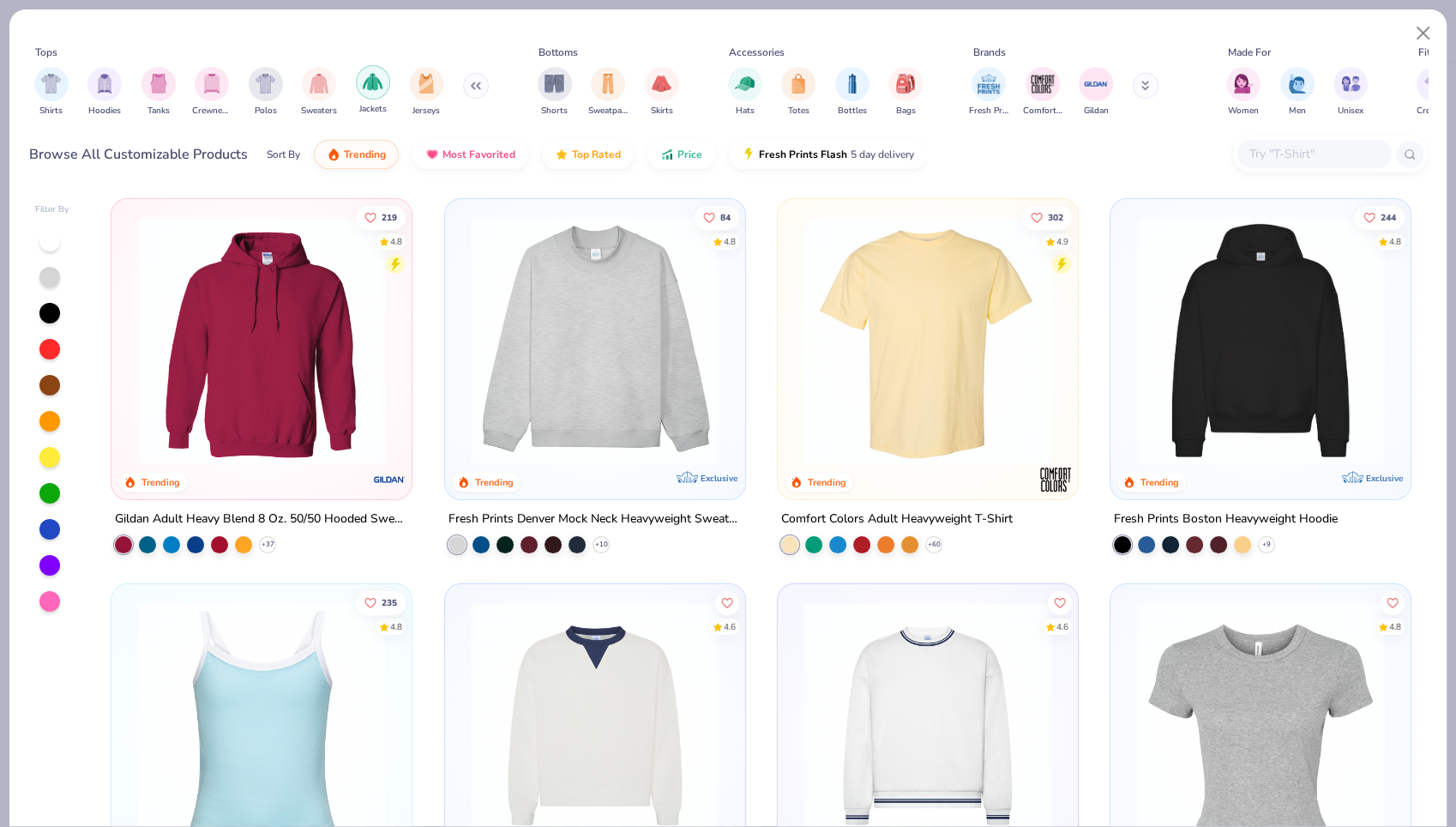
click at [377, 93] on div "filter for Jackets" at bounding box center [373, 82] width 35 height 35
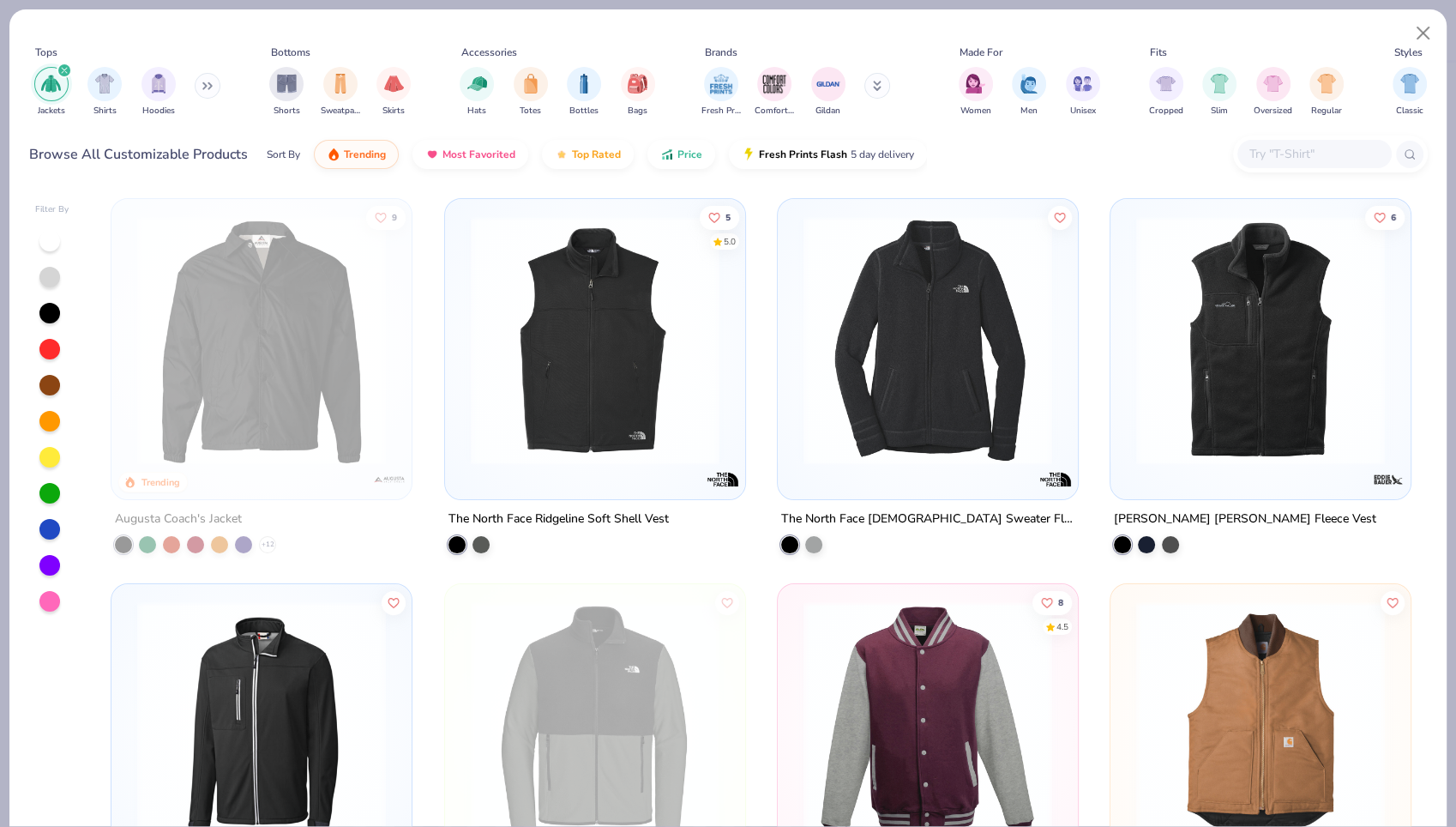
click at [181, 92] on div "Jackets Shirts Hoodies" at bounding box center [128, 92] width 197 height 64
click at [163, 84] on img "filter for Hoodies" at bounding box center [159, 82] width 19 height 20
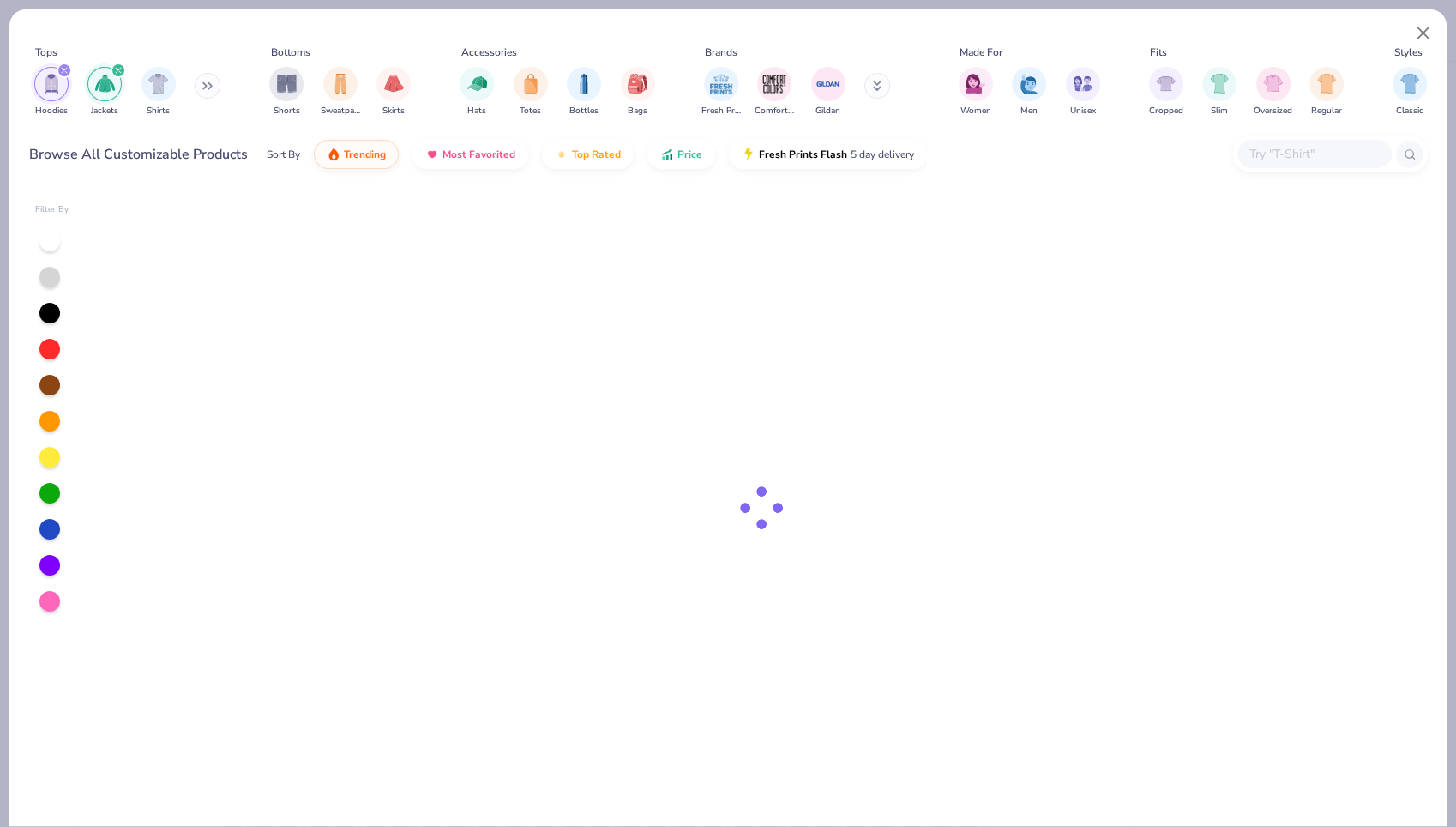
click at [120, 67] on icon "filter for Jackets" at bounding box center [119, 70] width 5 height 5
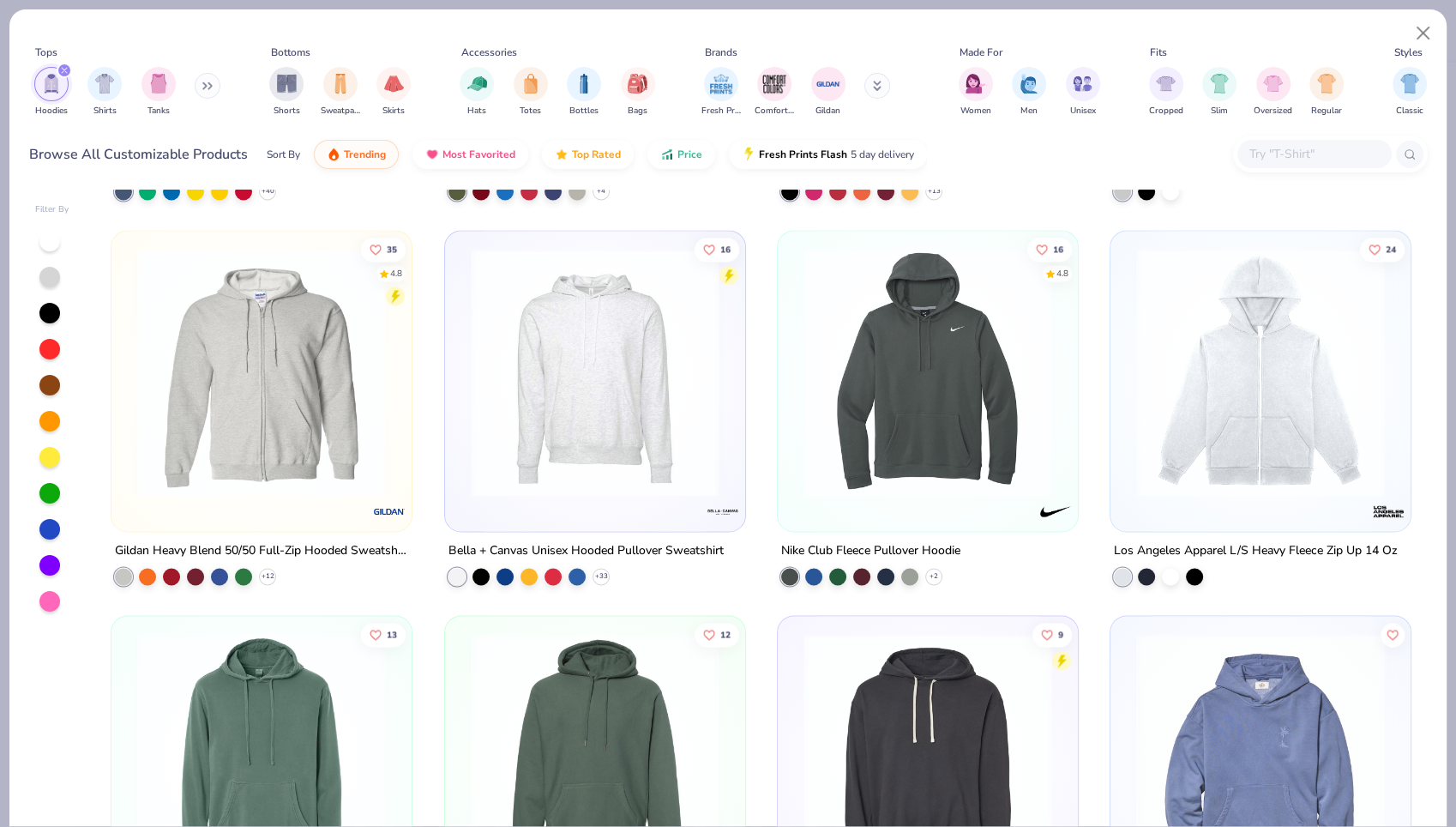
scroll to position [2667, 0]
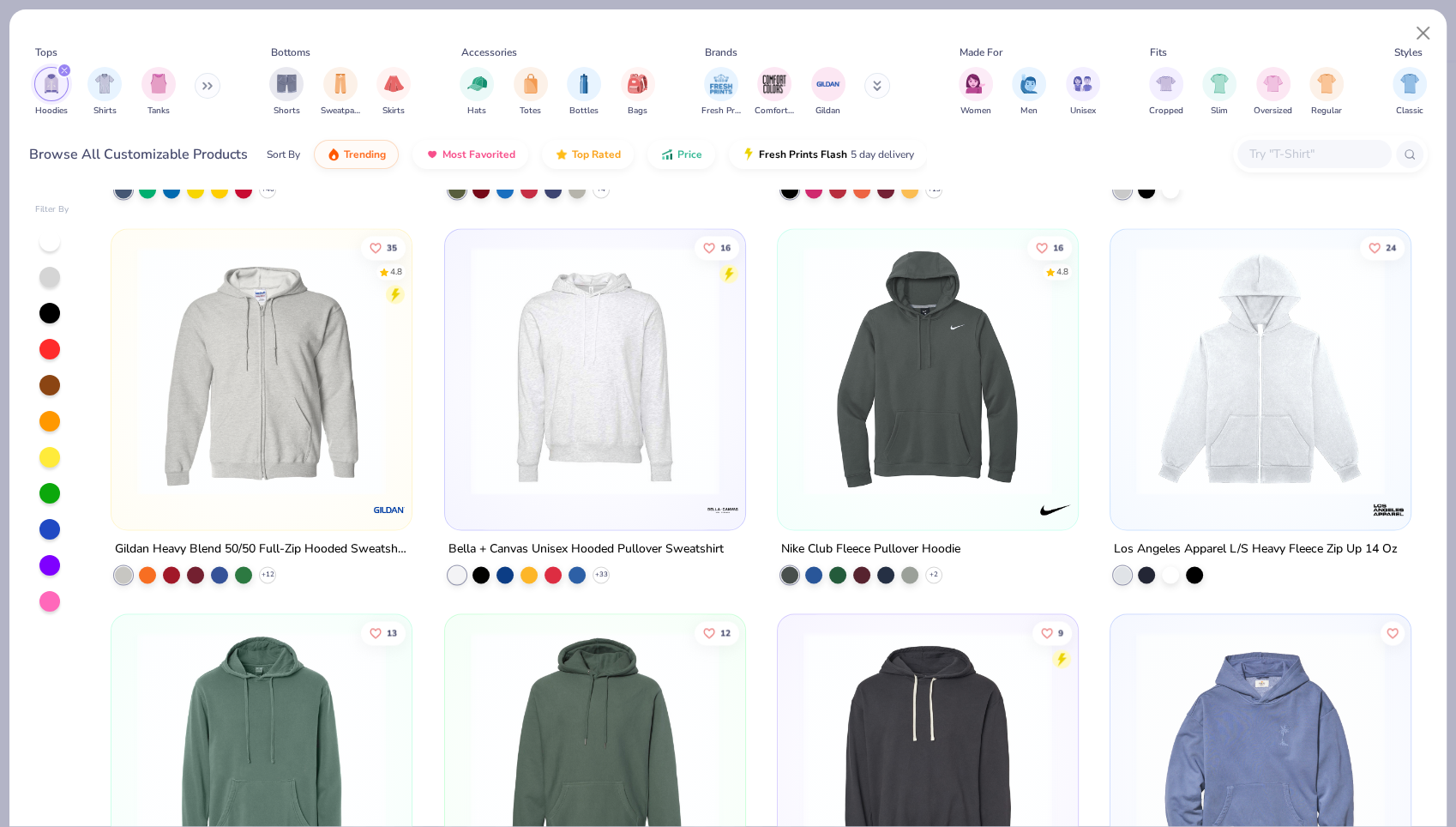
click at [867, 79] on button at bounding box center [877, 86] width 26 height 26
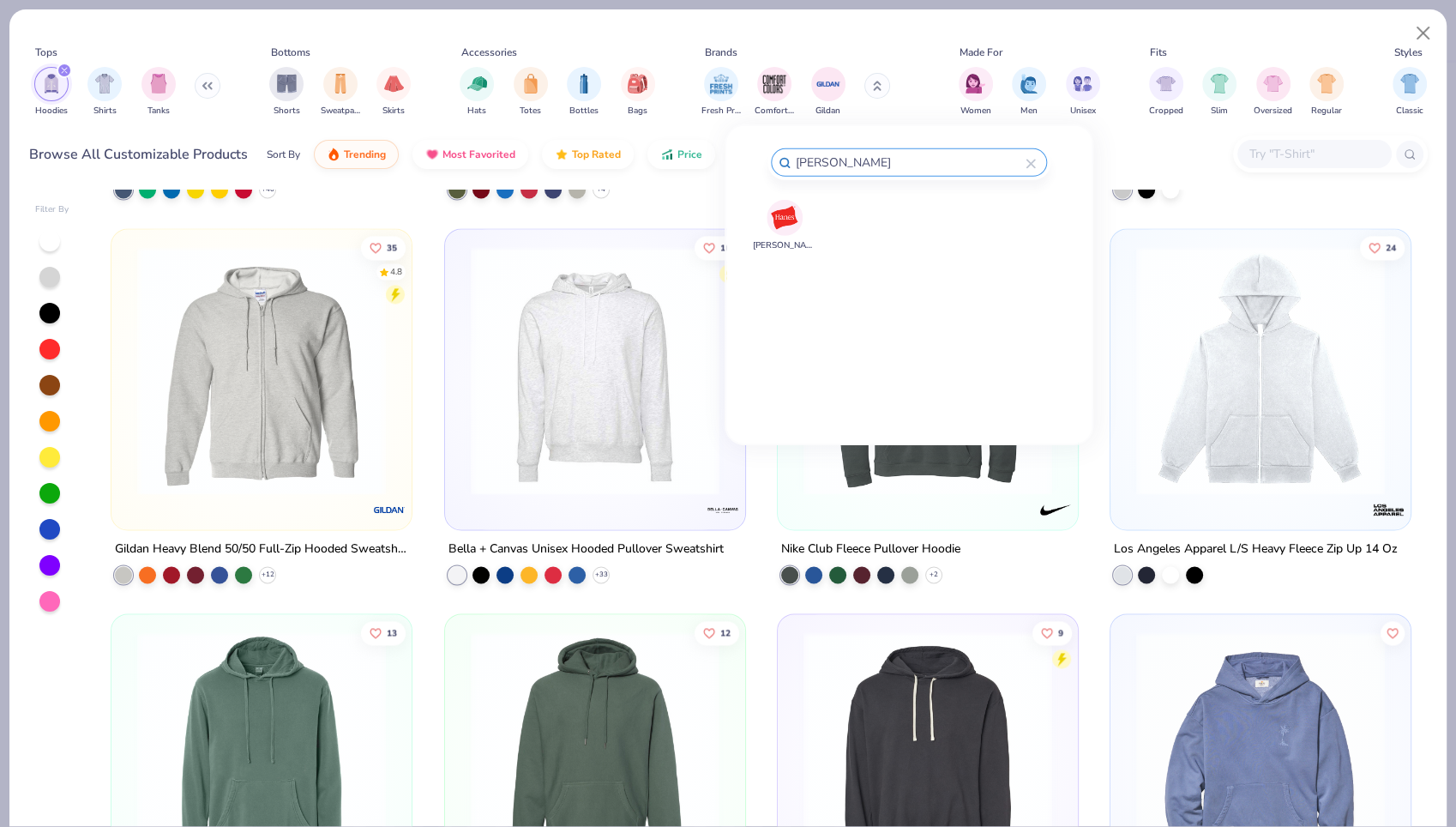
type input "hanes"
click at [790, 211] on img at bounding box center [784, 217] width 30 height 30
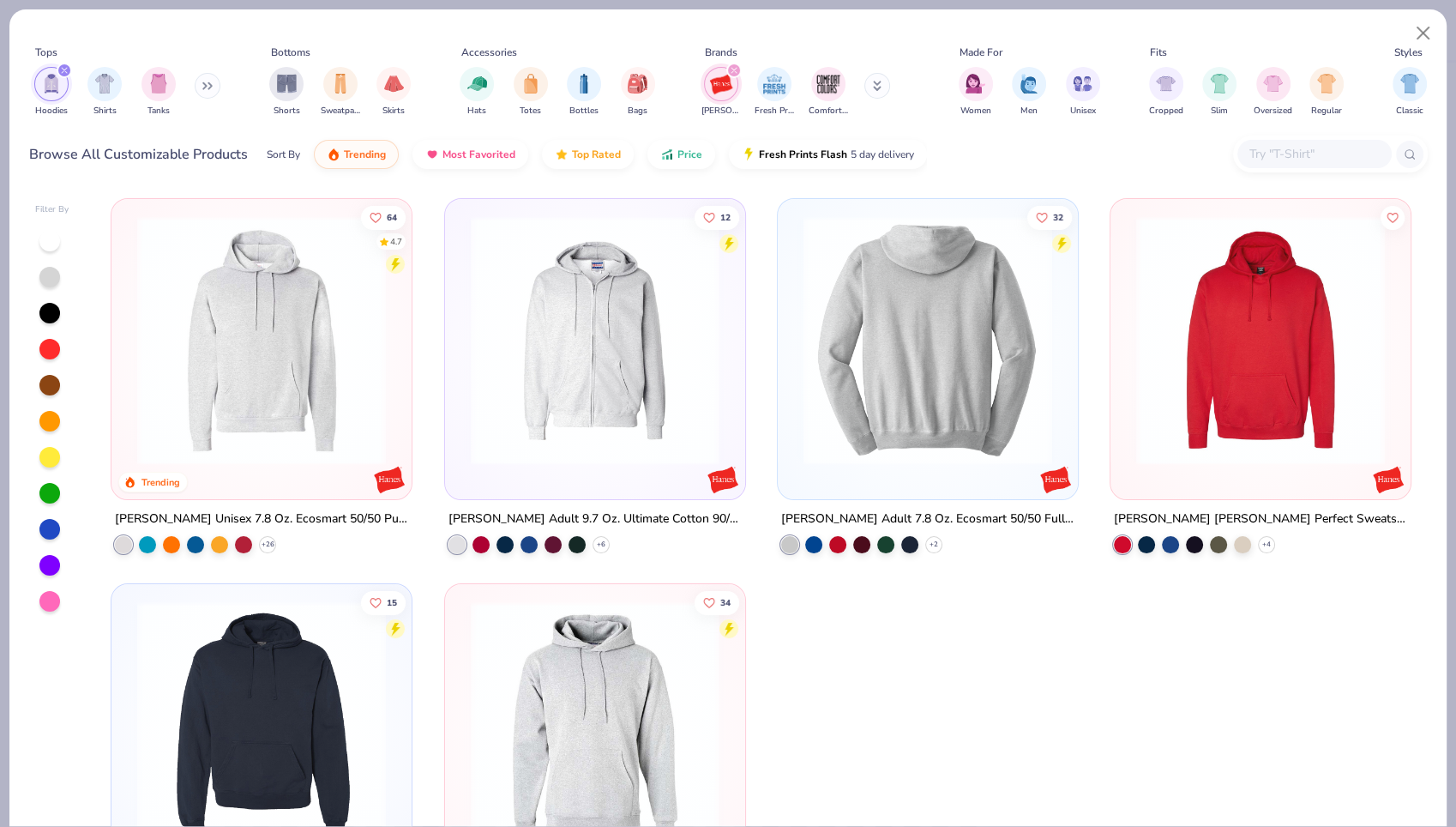
click at [938, 371] on img at bounding box center [928, 340] width 266 height 249
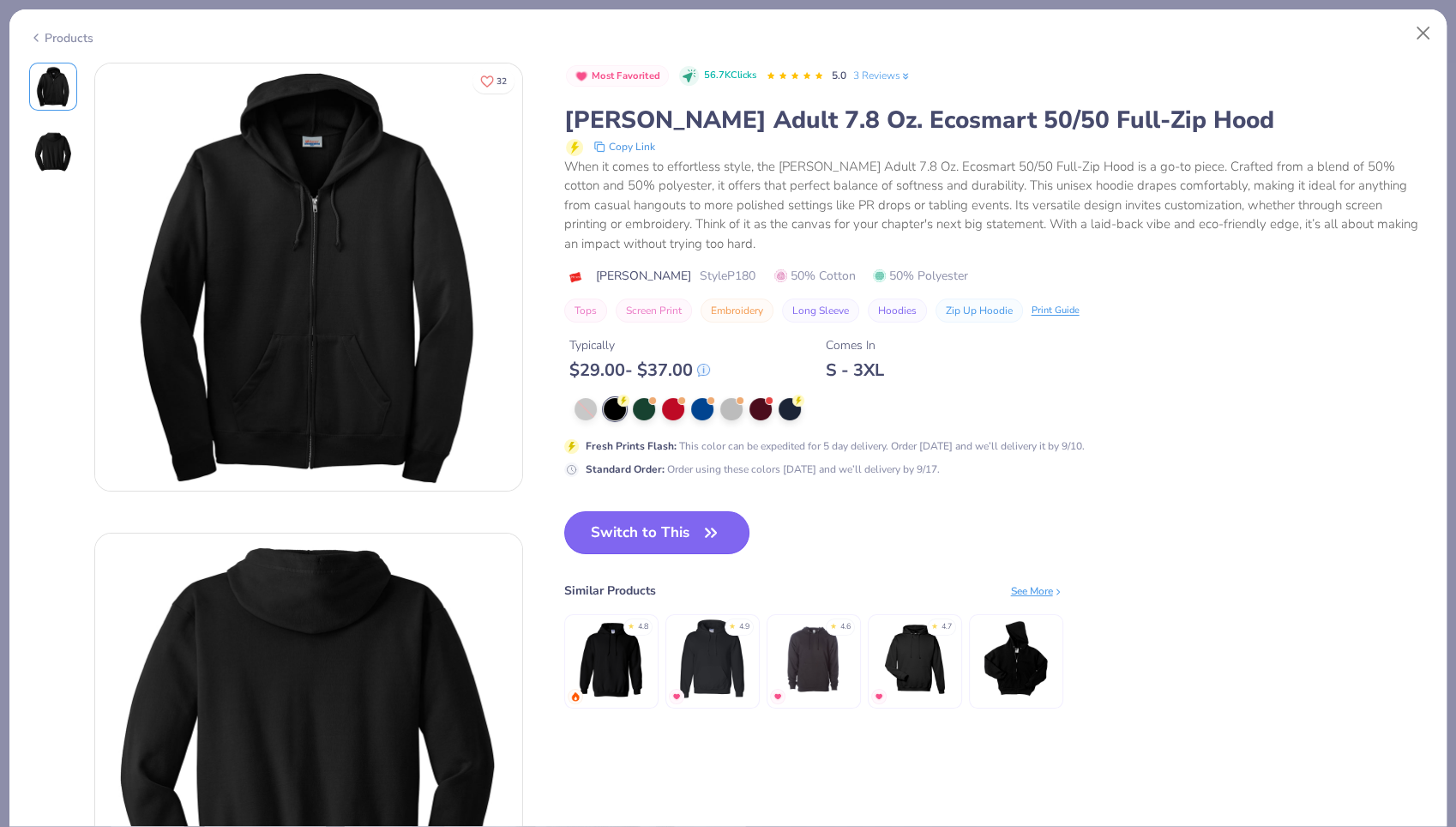
click at [651, 527] on button "Switch to This" at bounding box center [657, 532] width 186 height 43
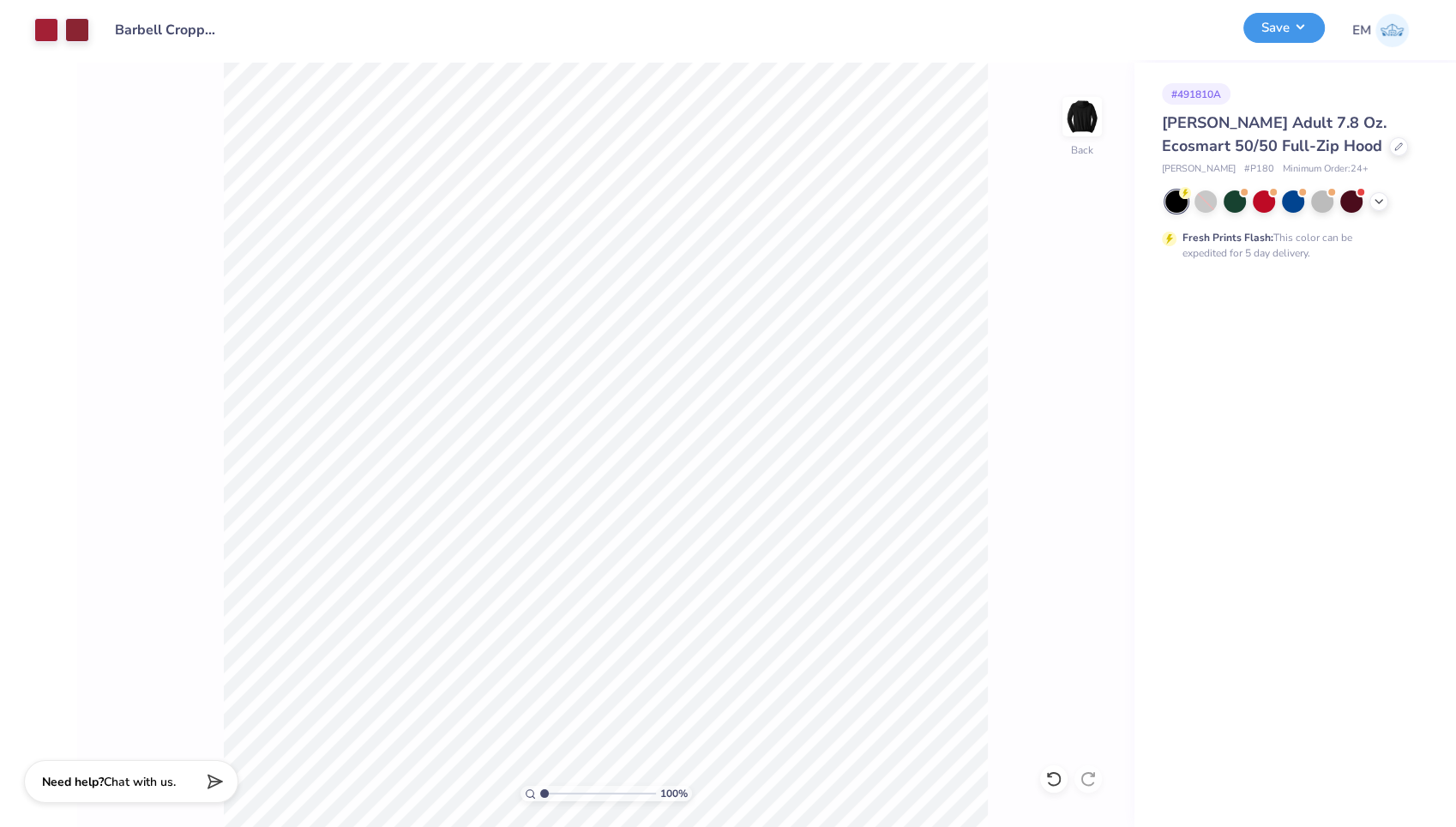
click at [1281, 22] on button "Save" at bounding box center [1284, 27] width 81 height 30
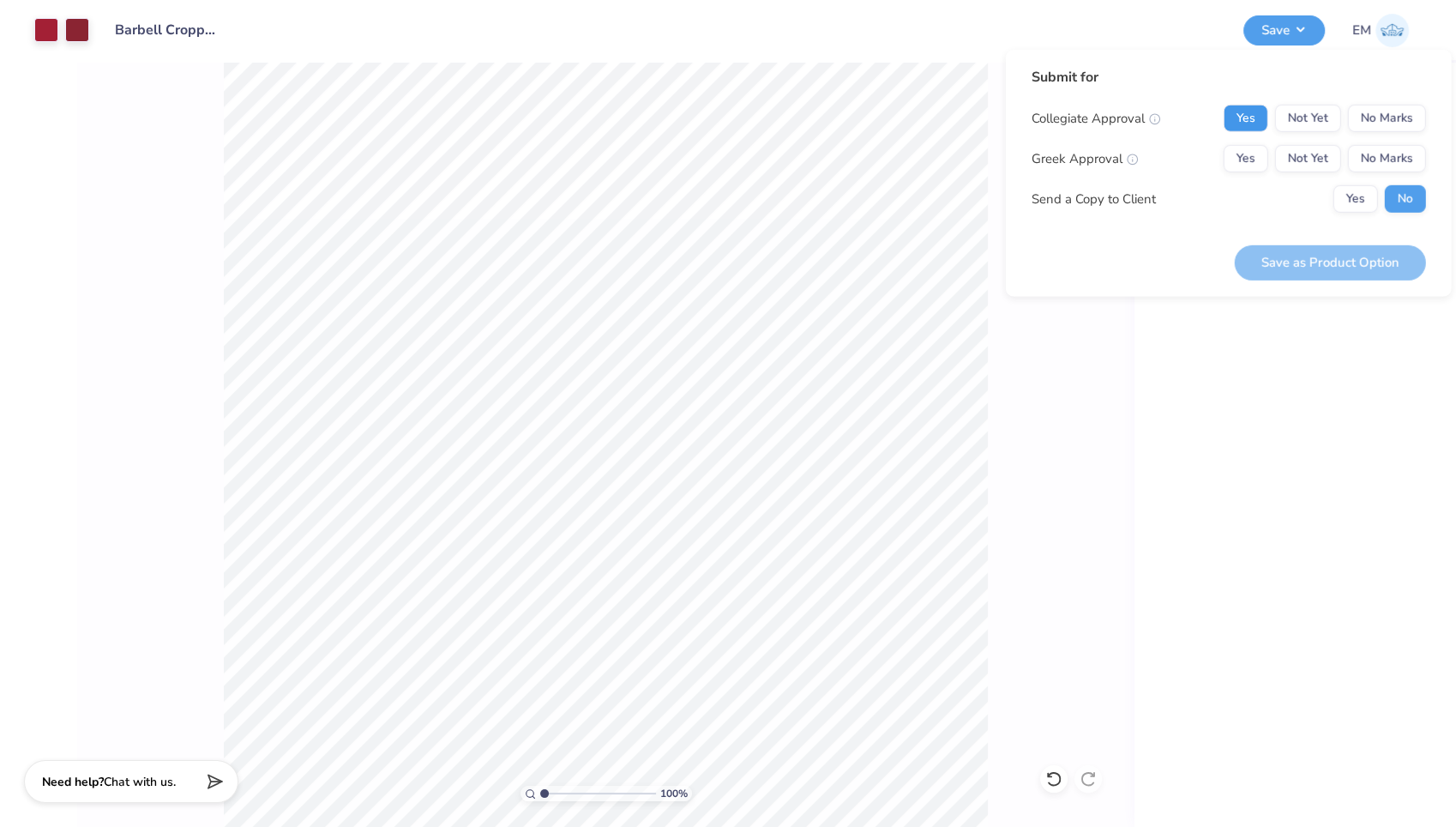
click at [1245, 122] on button "Yes" at bounding box center [1245, 119] width 45 height 27
click at [1397, 155] on button "No Marks" at bounding box center [1388, 159] width 78 height 27
click at [1353, 256] on button "Save as Product Option" at bounding box center [1330, 262] width 191 height 36
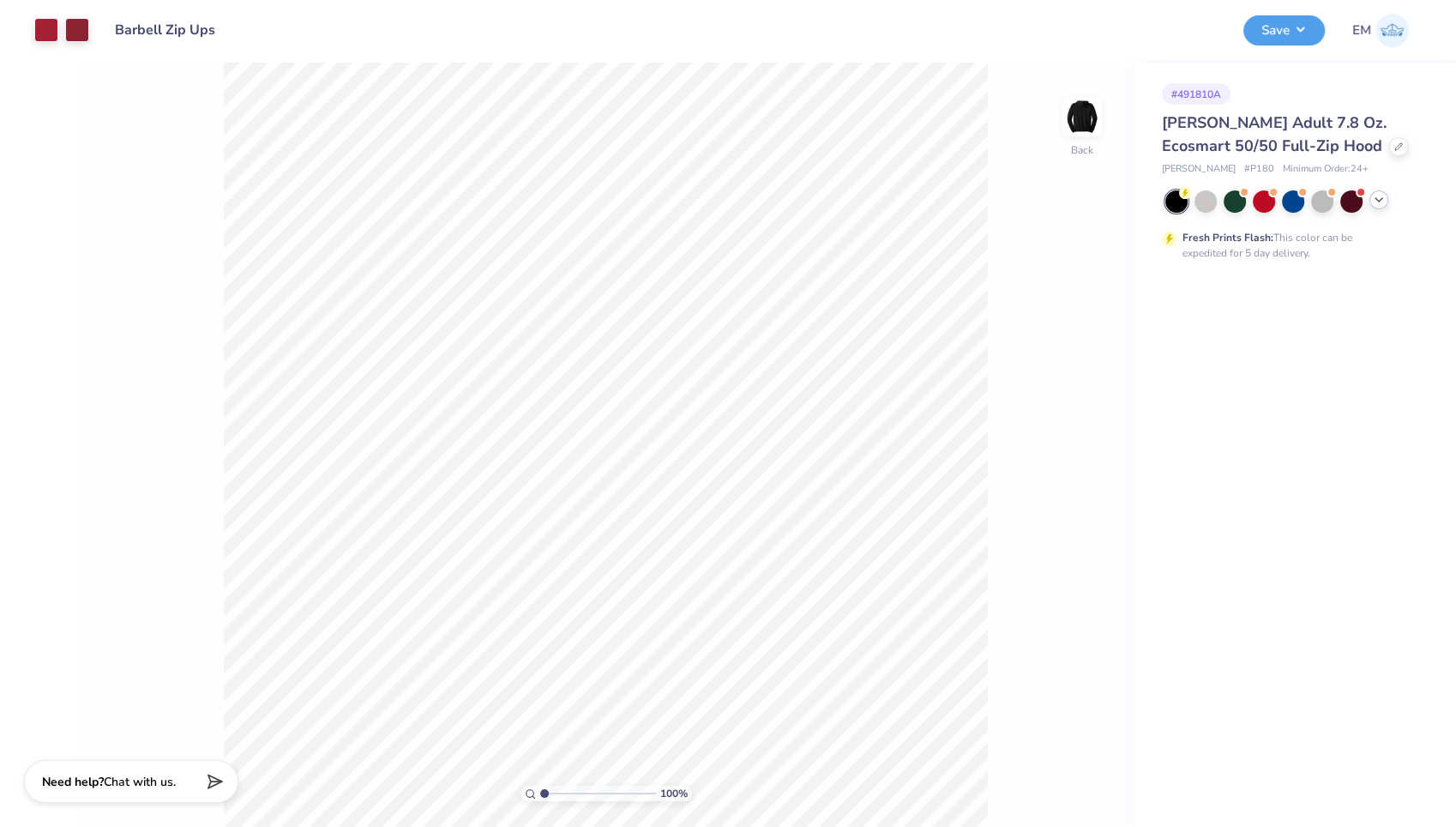
click at [1379, 201] on icon at bounding box center [1379, 200] width 14 height 14
click at [1317, 202] on div at bounding box center [1322, 200] width 22 height 22
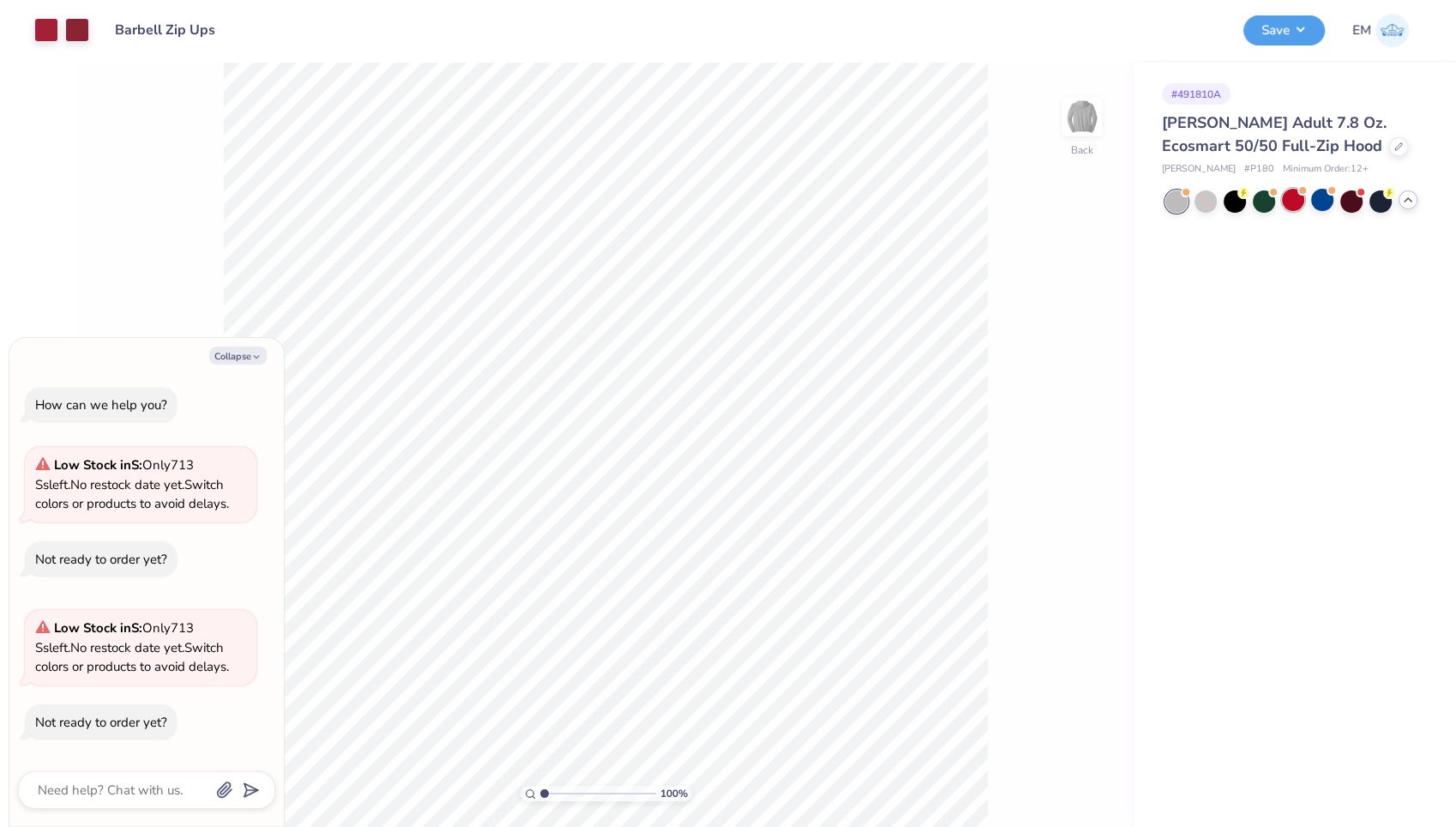
click at [1292, 191] on div at bounding box center [1293, 200] width 22 height 22
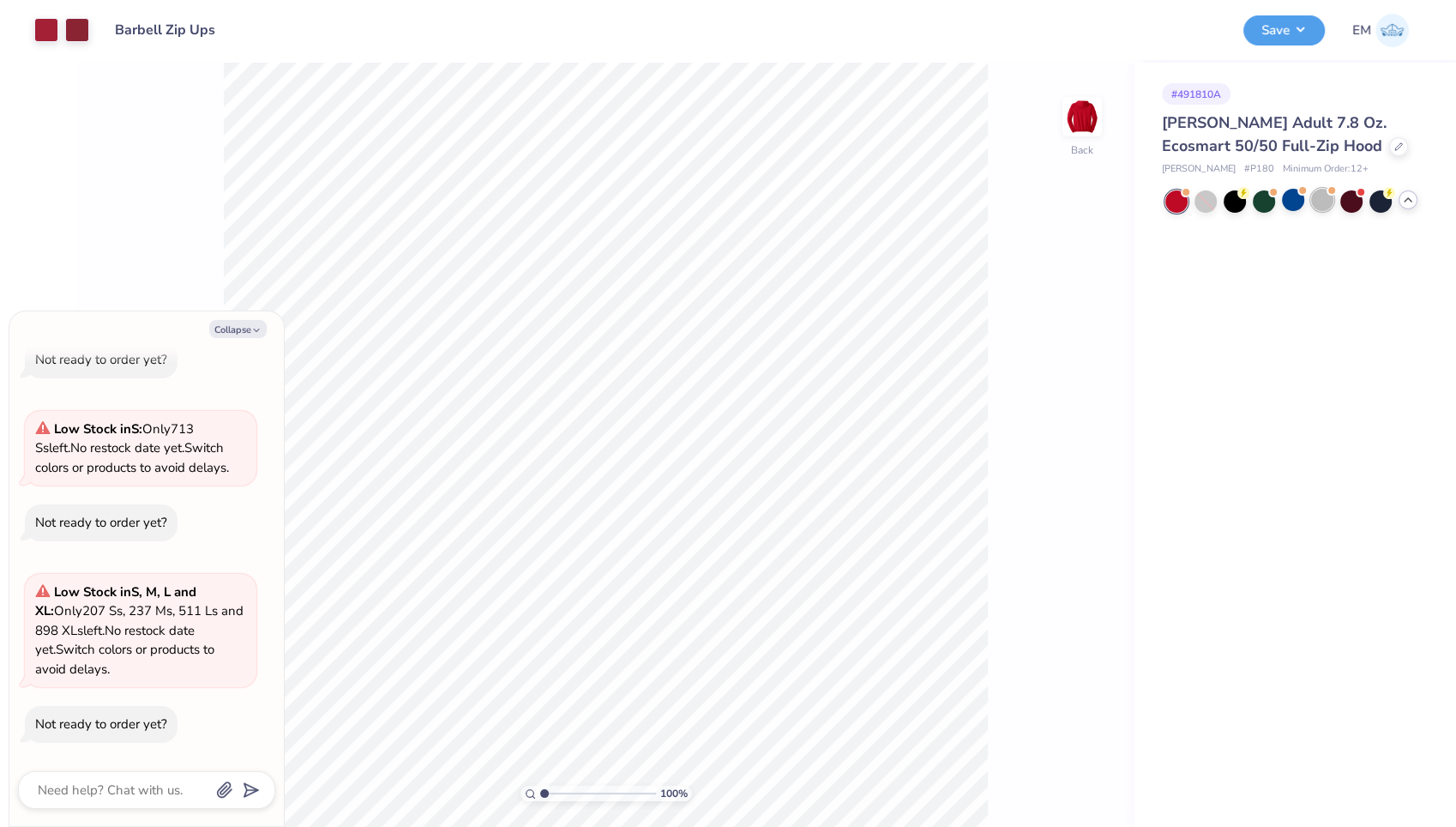
click at [1321, 200] on div at bounding box center [1322, 200] width 22 height 22
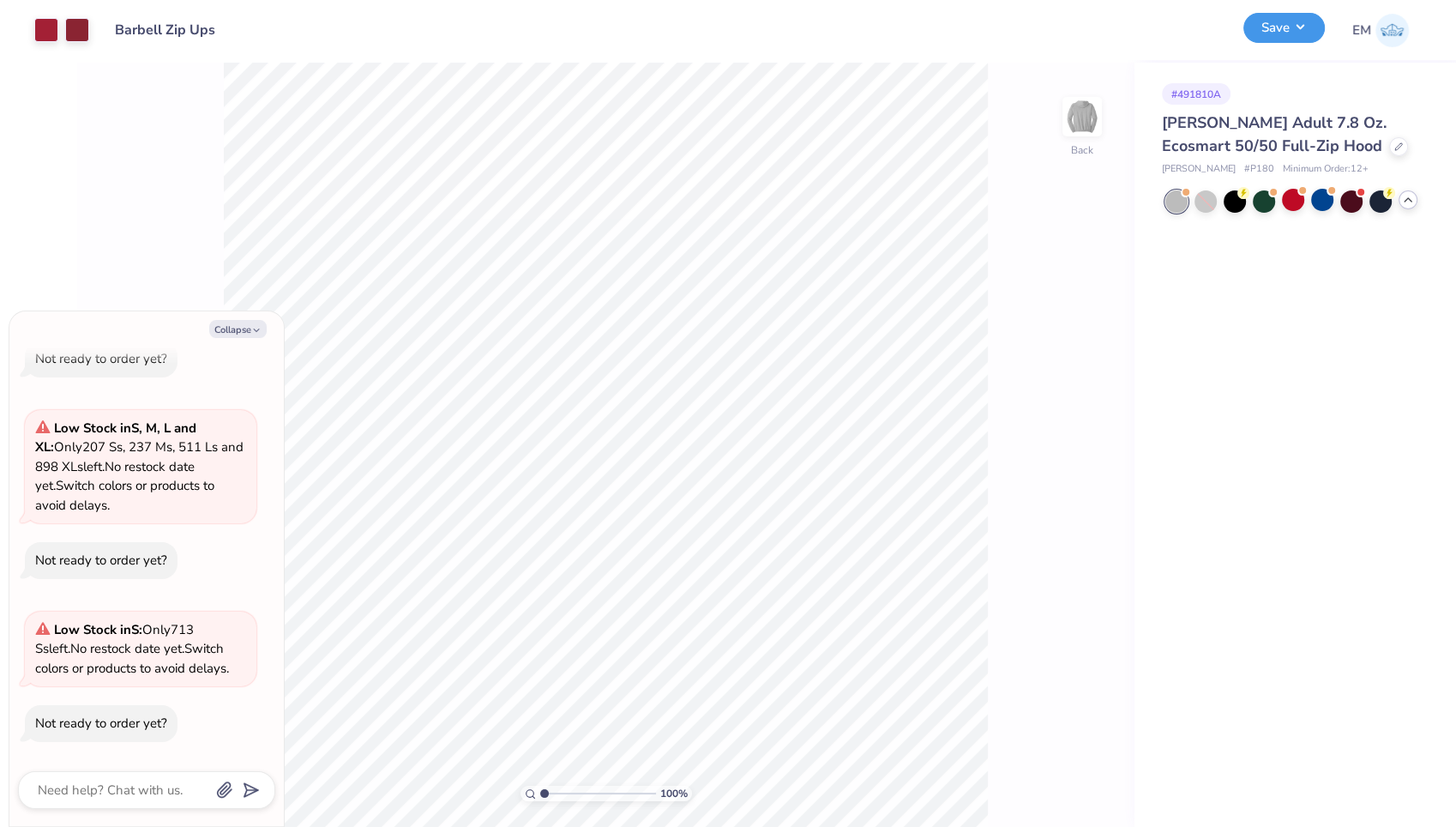
click at [1273, 27] on button "Save" at bounding box center [1284, 27] width 81 height 30
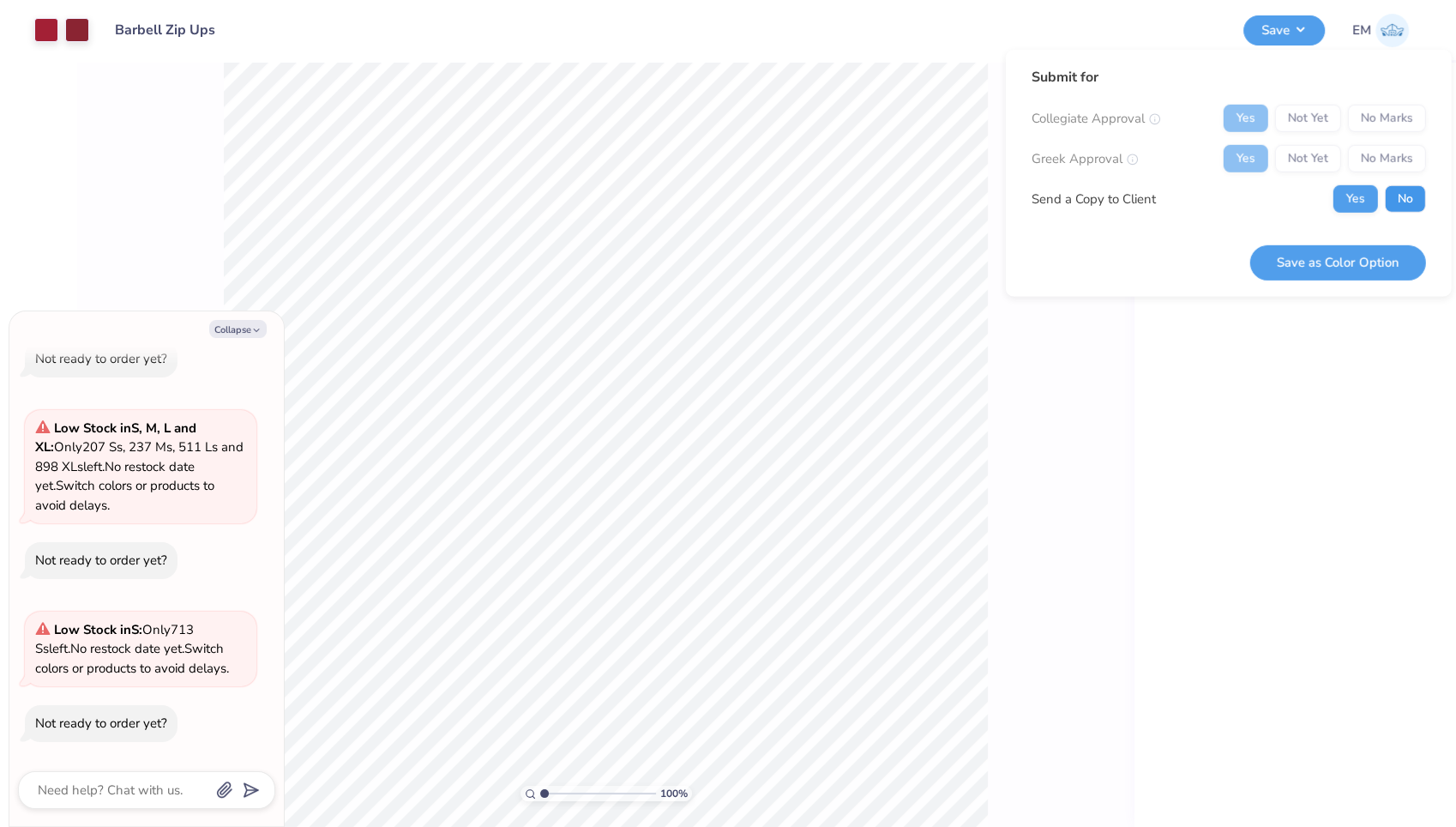
click at [1401, 189] on button "No" at bounding box center [1405, 199] width 41 height 27
click at [1296, 272] on button "Save as Color Option" at bounding box center [1337, 262] width 176 height 36
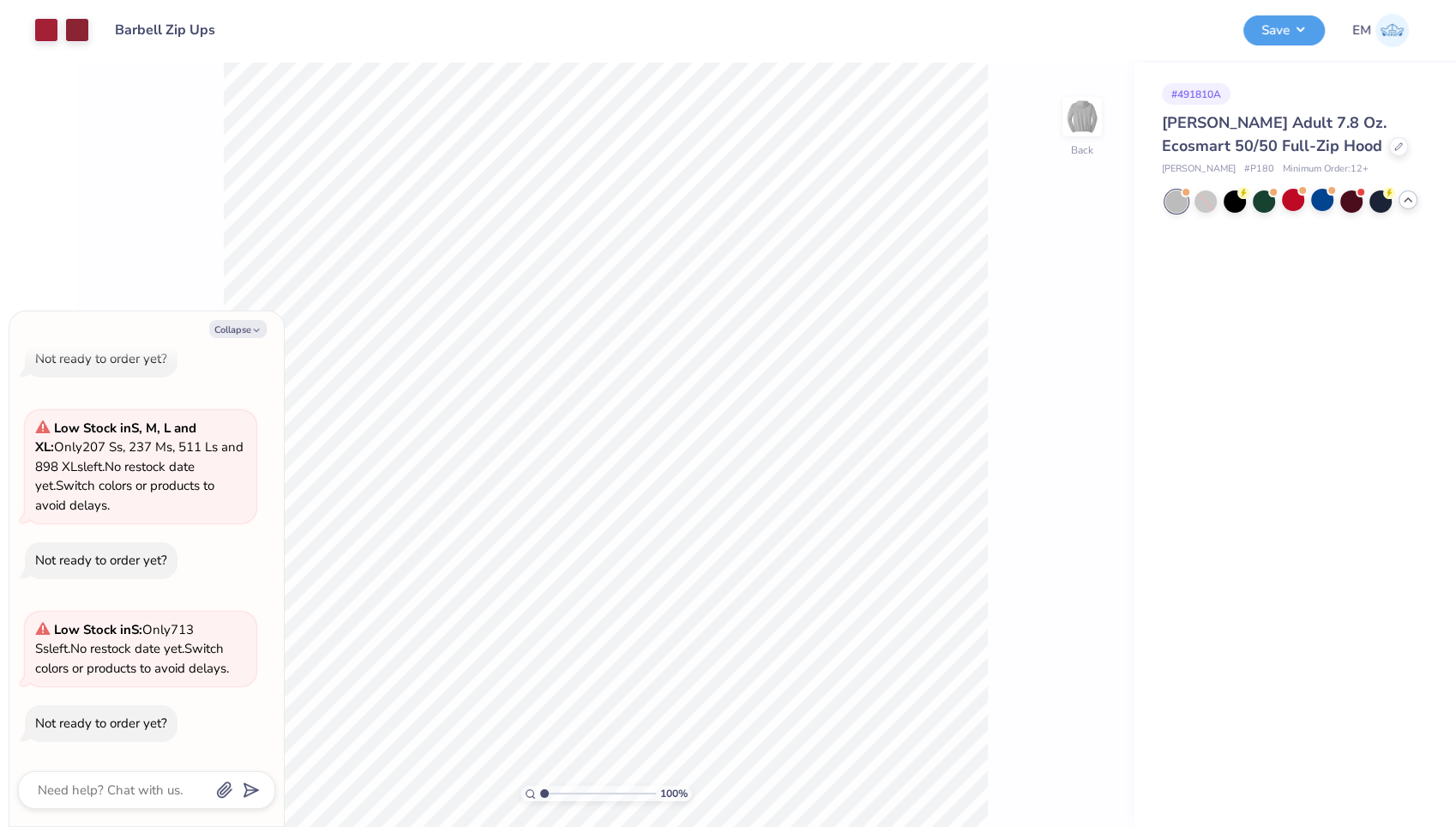
click at [1407, 198] on icon at bounding box center [1408, 200] width 14 height 14
click at [1383, 200] on icon at bounding box center [1379, 200] width 14 height 14
type textarea "x"
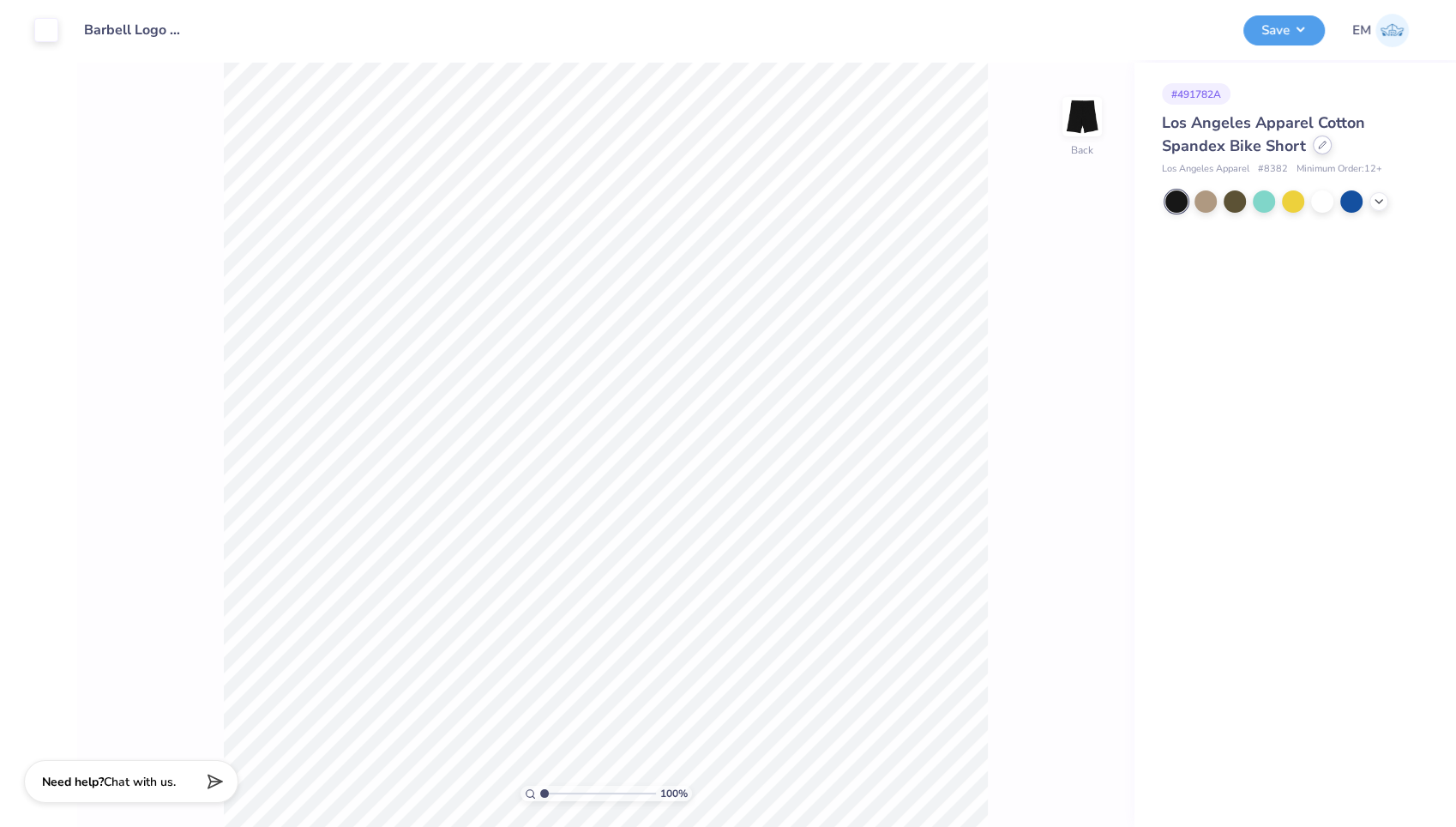
click at [1322, 150] on div at bounding box center [1322, 145] width 19 height 19
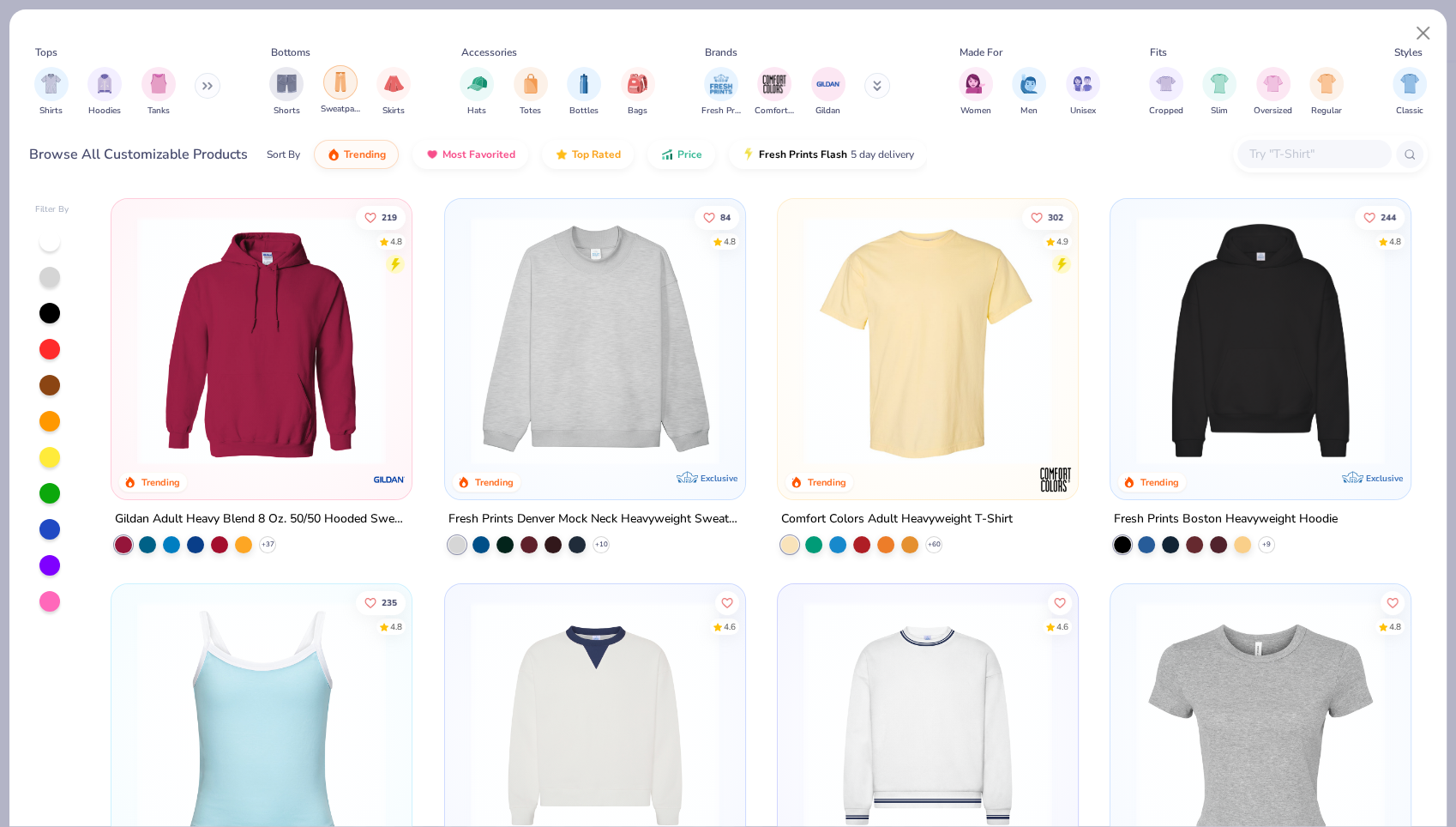
click at [338, 95] on div "filter for Sweatpants" at bounding box center [341, 82] width 35 height 35
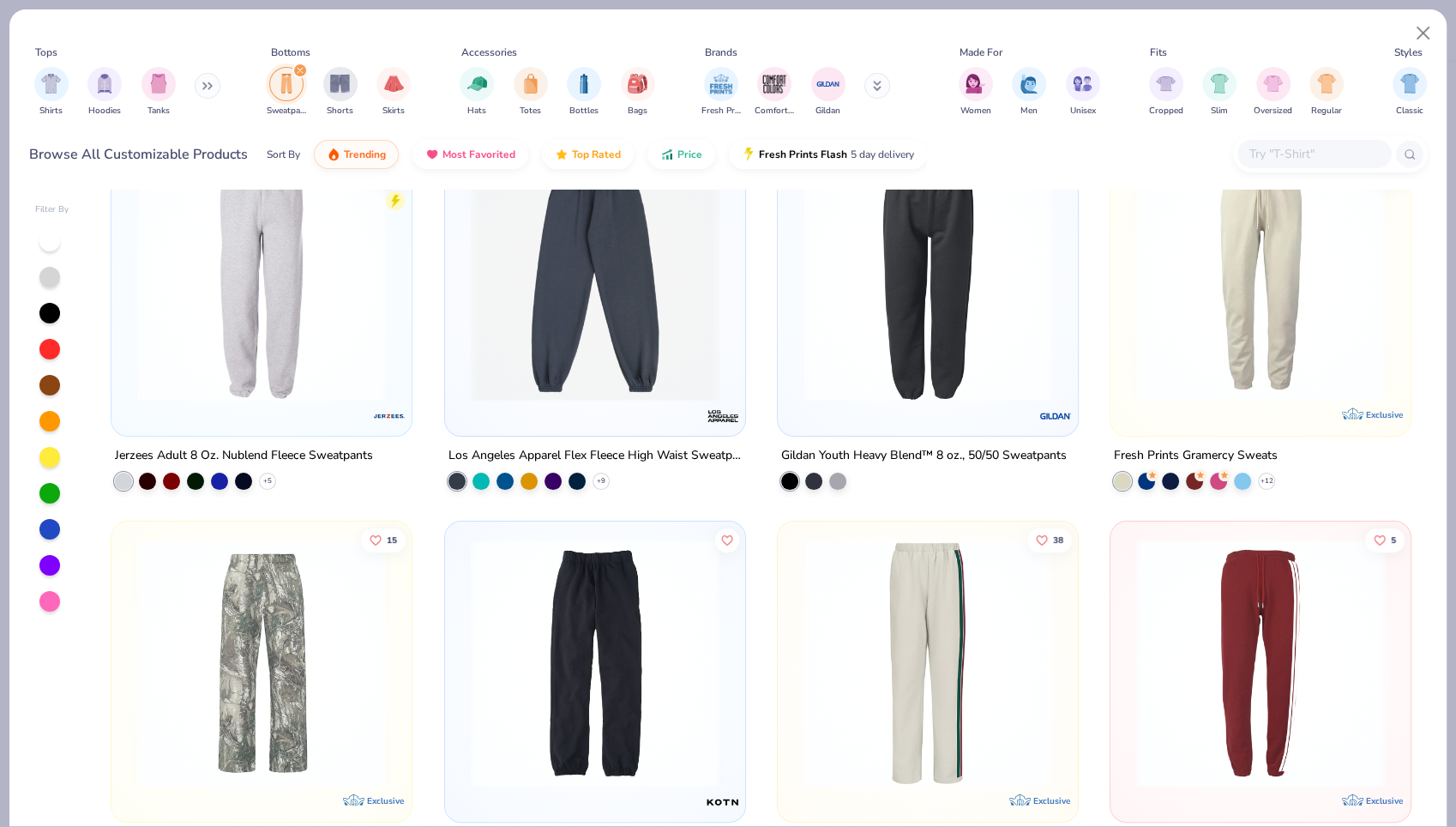
scroll to position [450, 0]
click at [238, 680] on img at bounding box center [262, 661] width 266 height 249
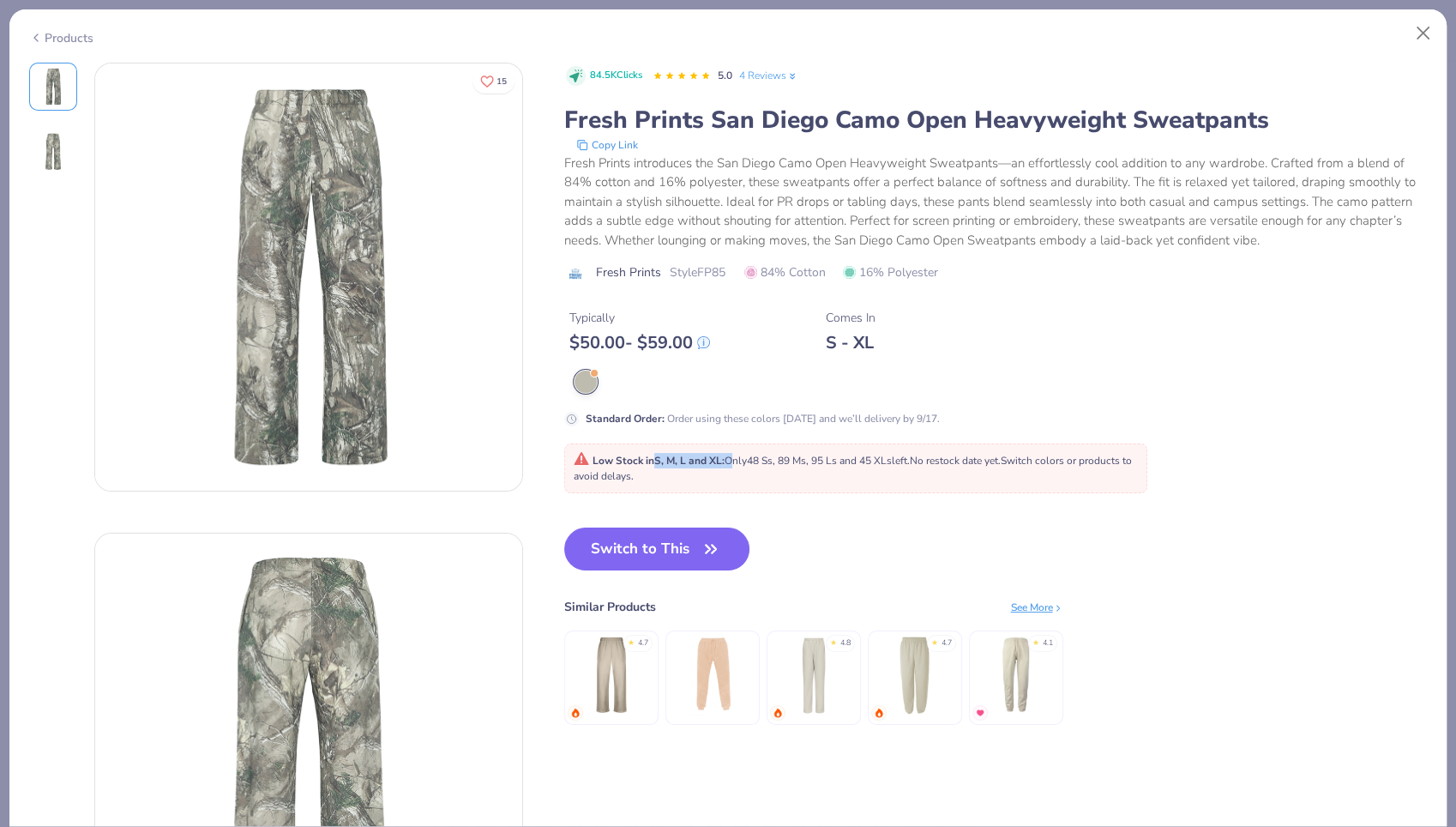
drag, startPoint x: 656, startPoint y: 458, endPoint x: 737, endPoint y: 464, distance: 81.2
click at [737, 464] on span "Low Stock in S, M, L and XL : Only 48 Ss, 89 Ms, 95 Ls and 45 XLs left. No rest…" at bounding box center [852, 469] width 558 height 29
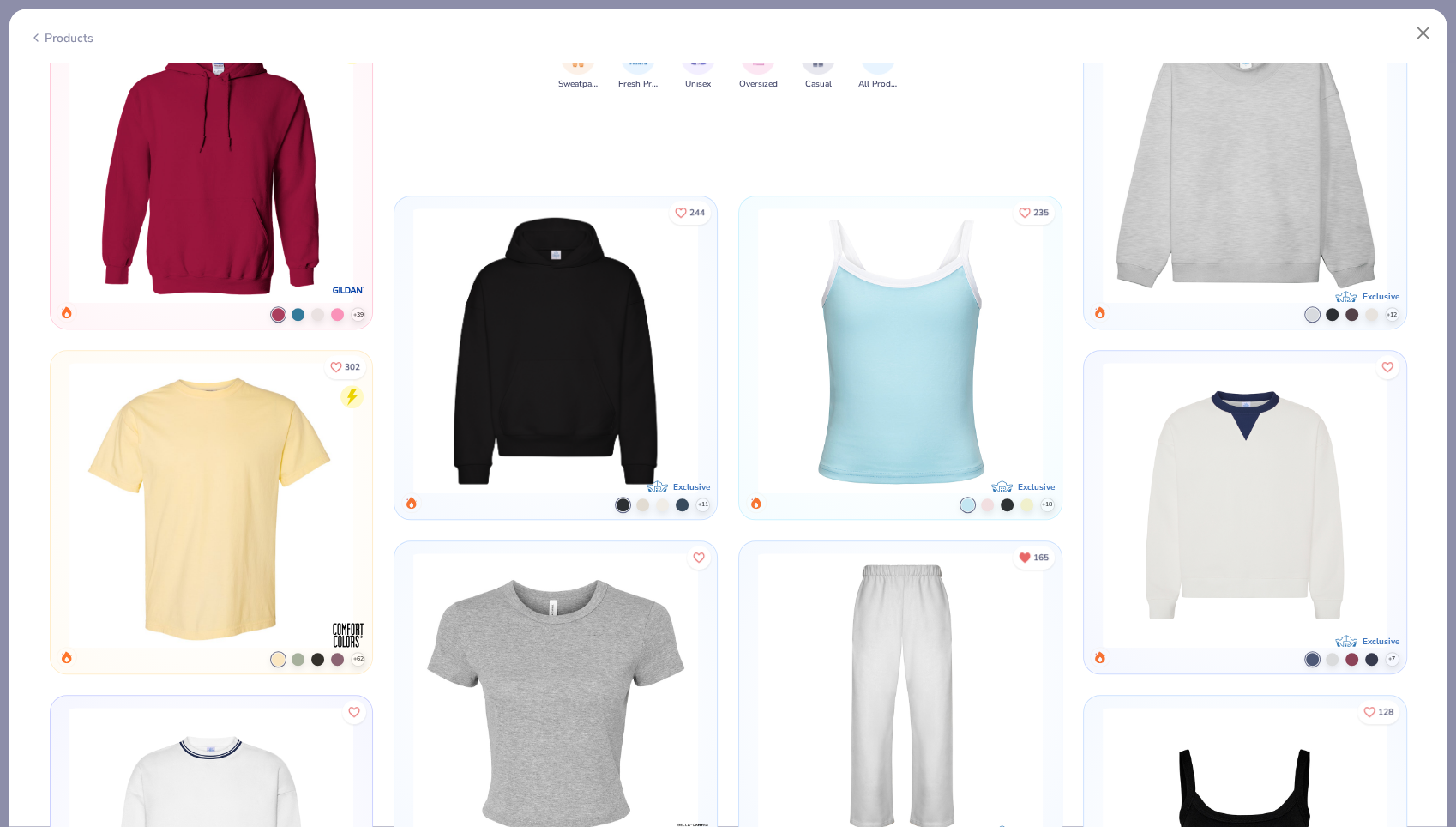
scroll to position [1101, 0]
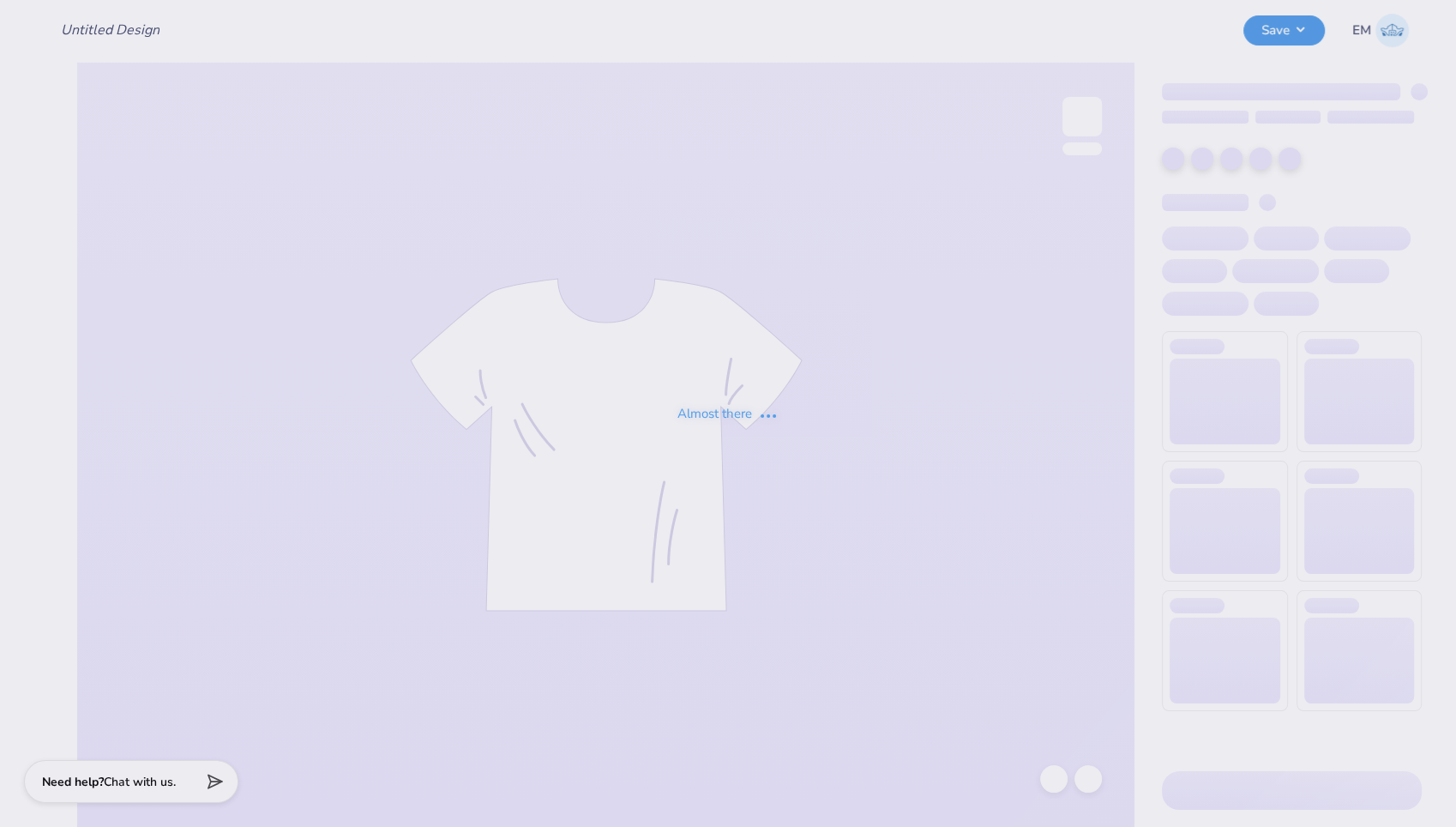
type input "Barbell Cropped Tee"
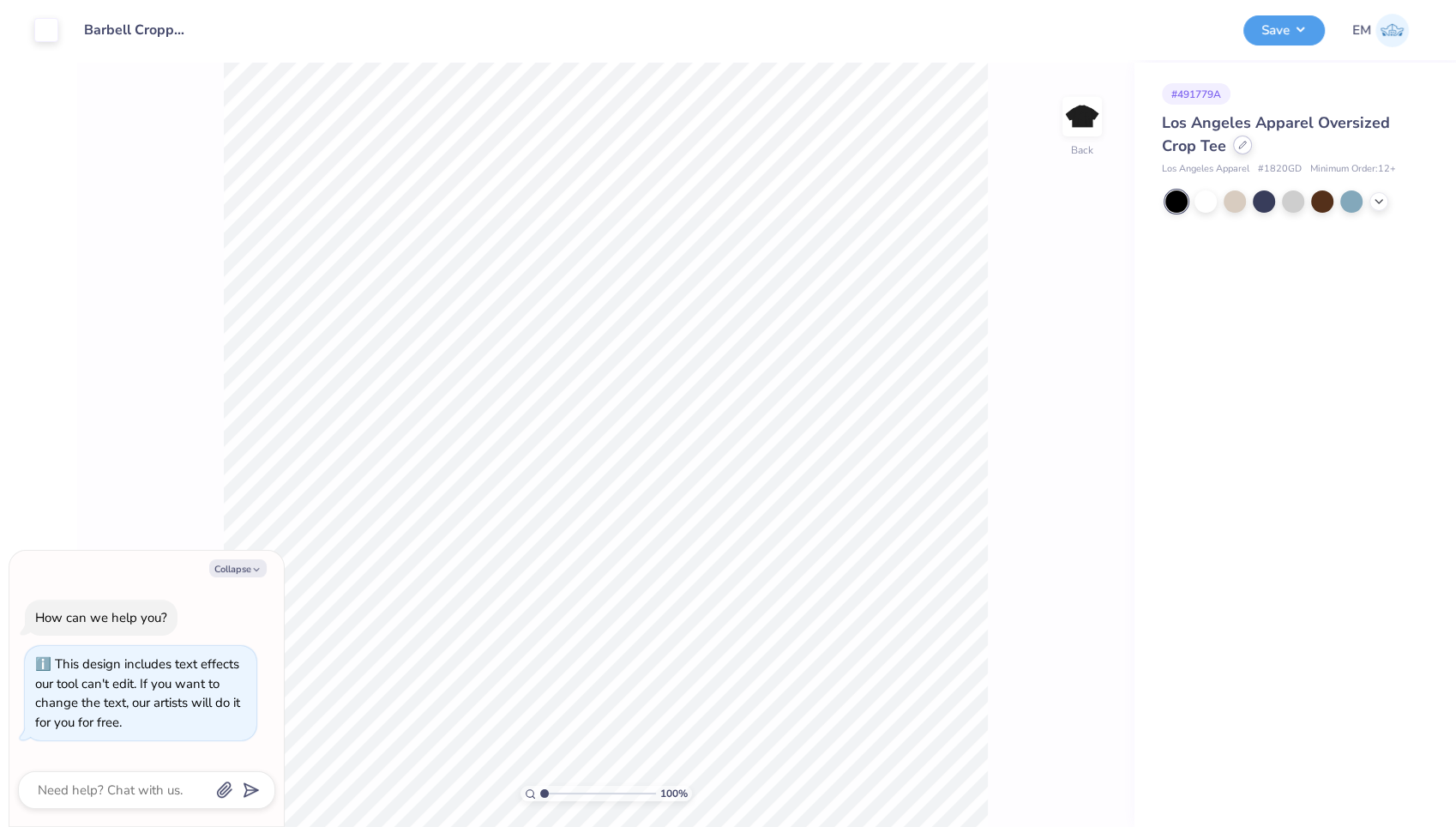
click at [1244, 149] on icon at bounding box center [1242, 144] width 8 height 8
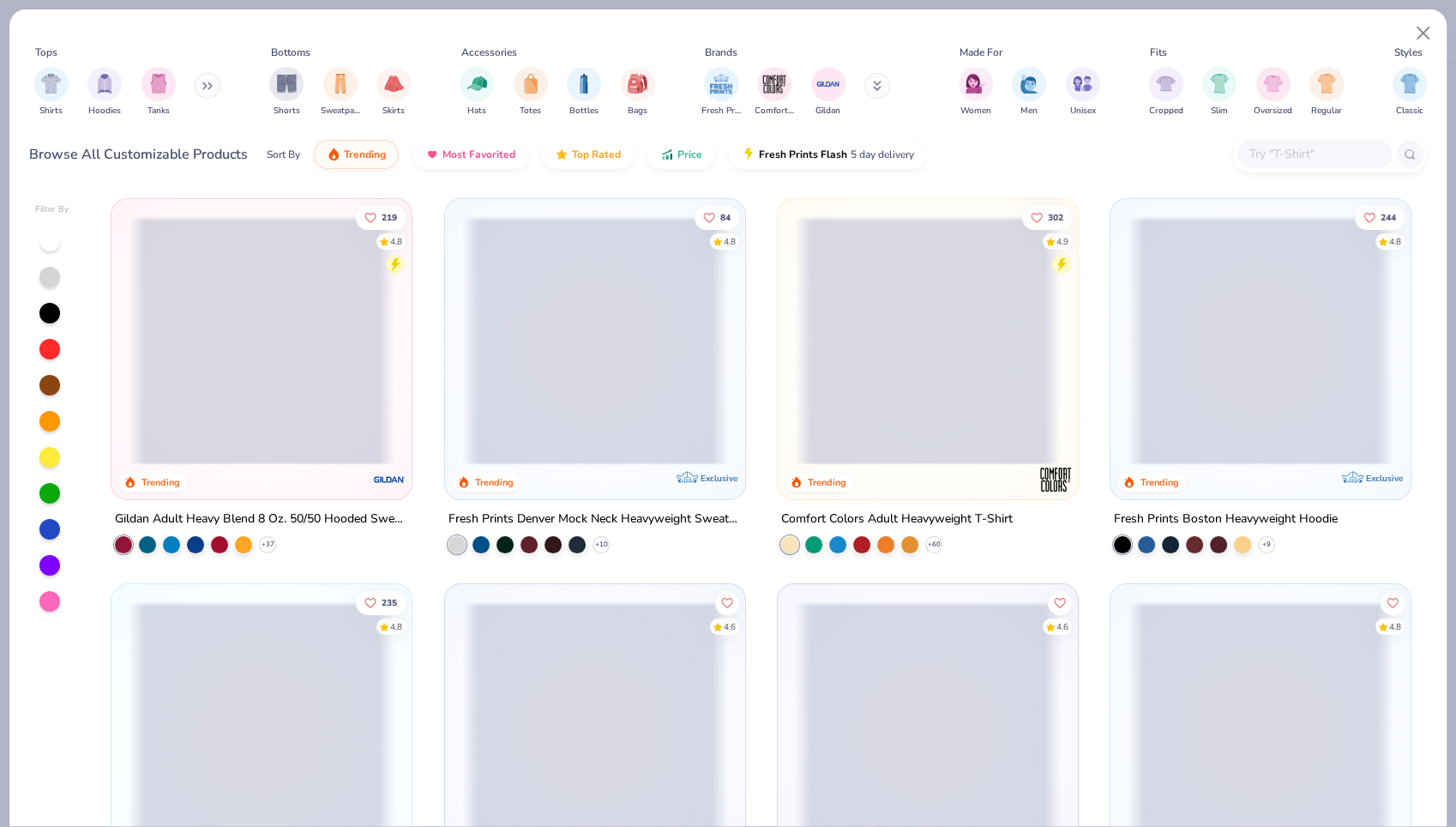
click at [237, 355] on span at bounding box center [262, 340] width 266 height 249
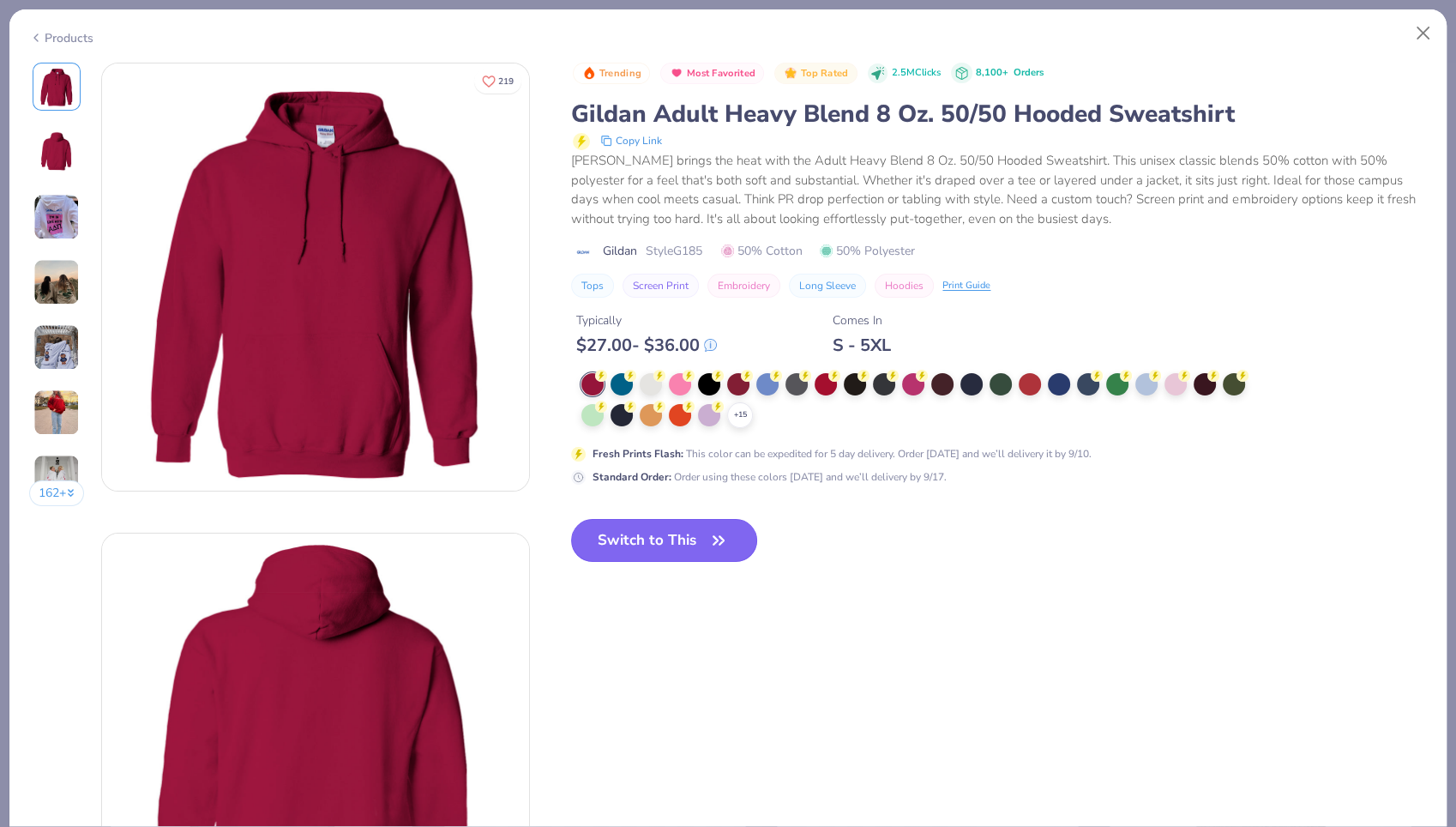
click at [627, 524] on button "Switch to This" at bounding box center [664, 540] width 186 height 43
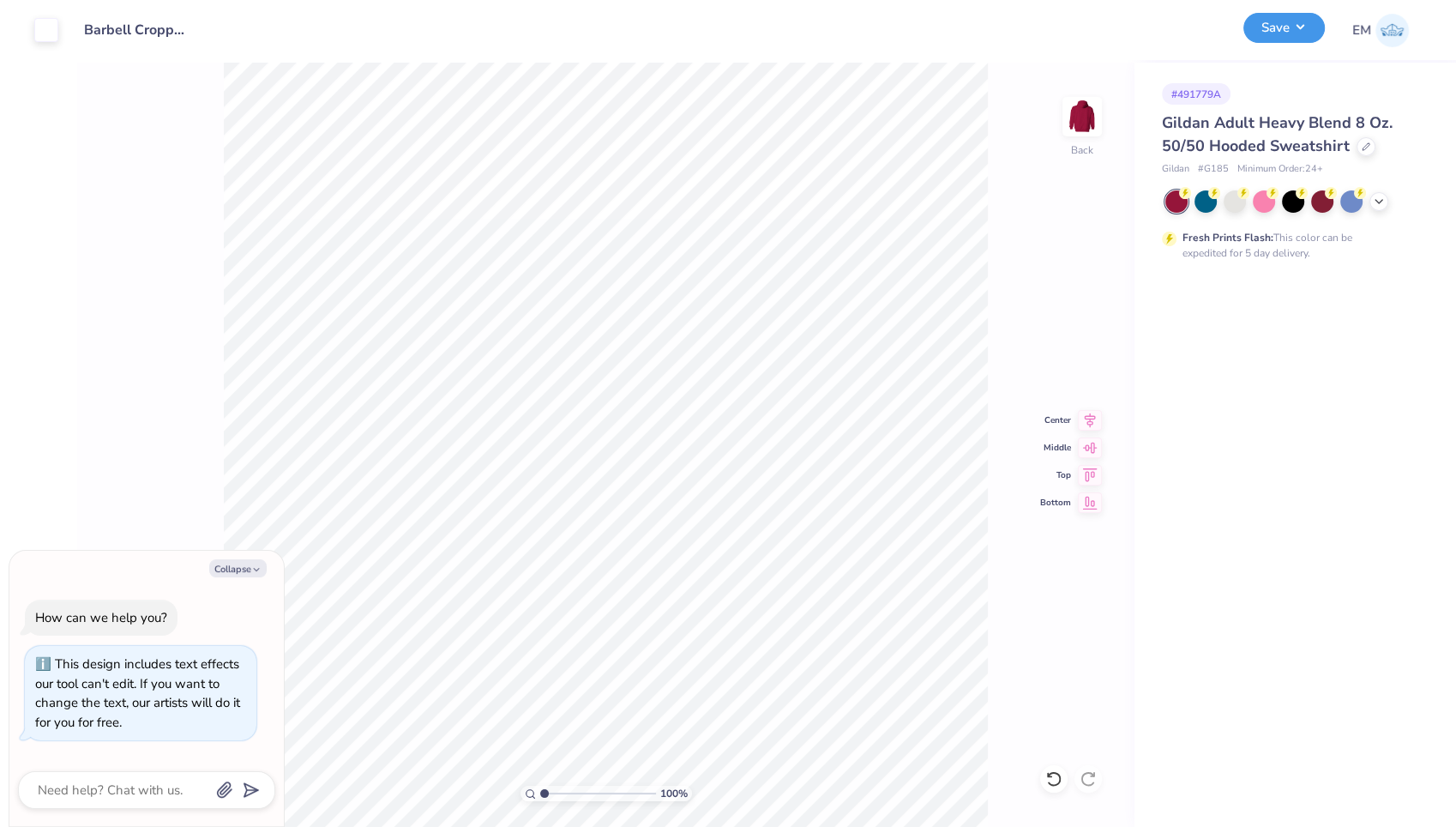
click at [1286, 30] on button "Save" at bounding box center [1284, 27] width 81 height 30
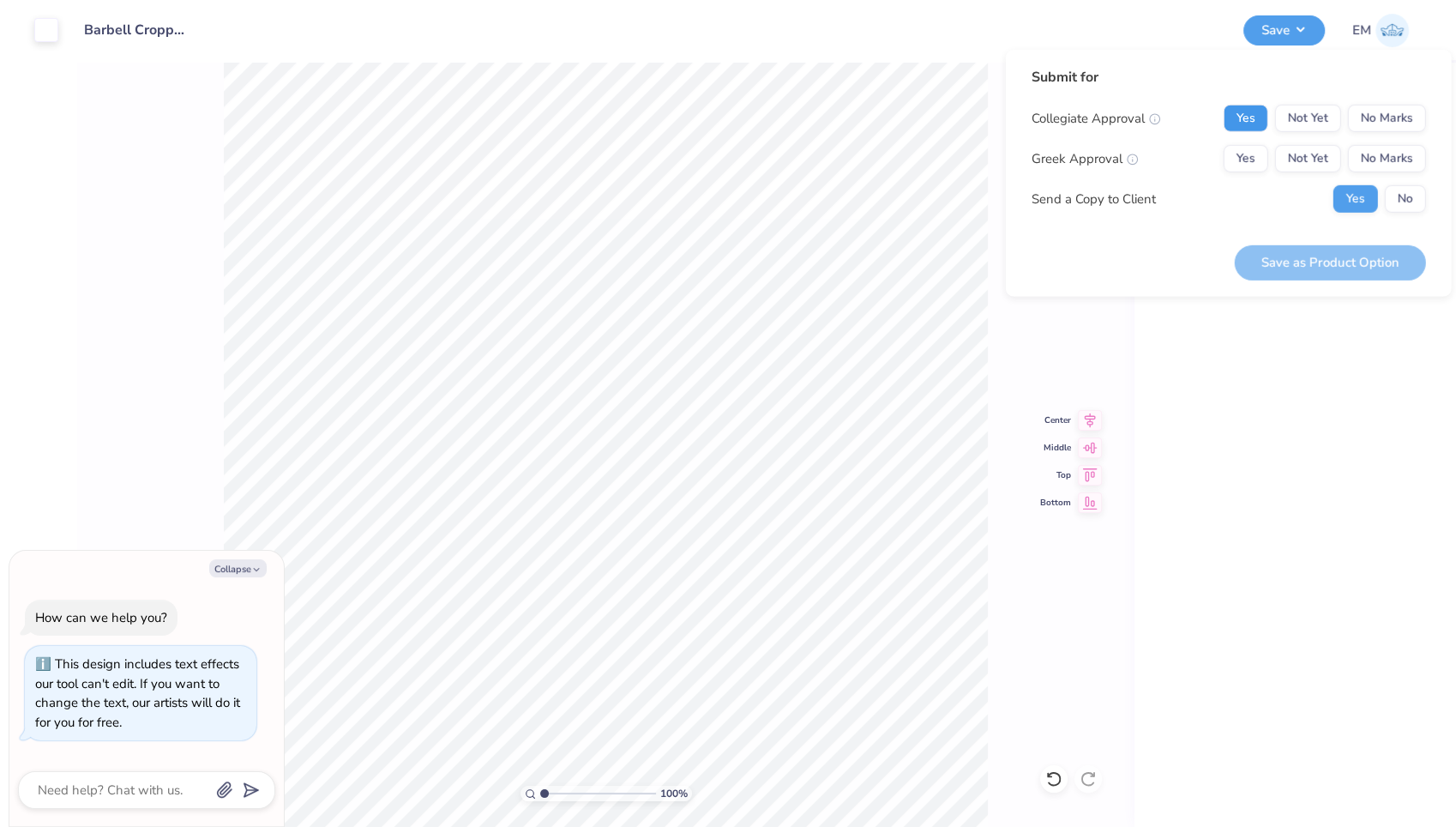
click at [1256, 112] on button "Yes" at bounding box center [1245, 119] width 45 height 27
click at [1381, 150] on button "No Marks" at bounding box center [1388, 159] width 78 height 27
click at [1411, 191] on button "No" at bounding box center [1405, 199] width 41 height 27
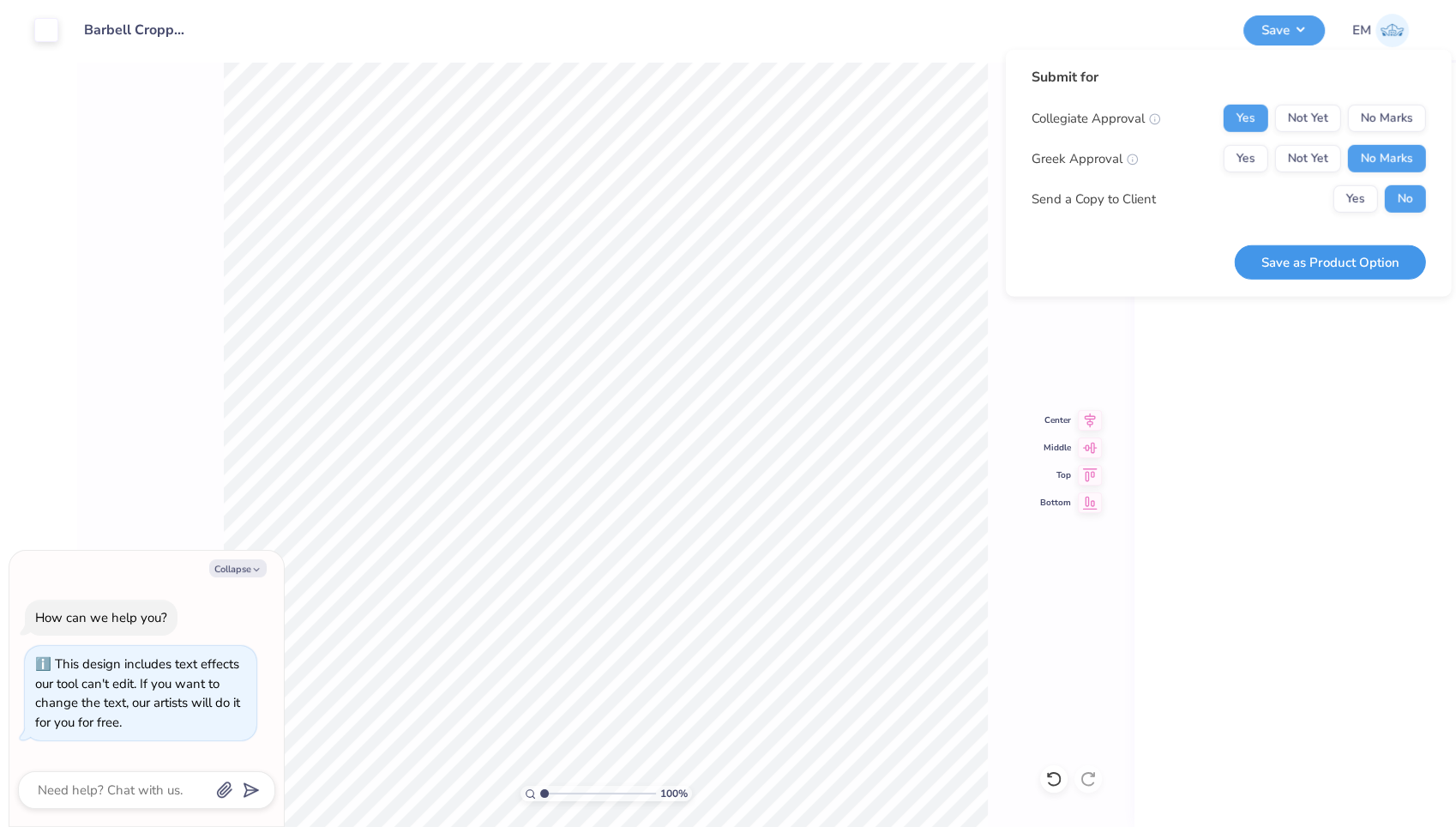
click at [1349, 253] on button "Save as Product Option" at bounding box center [1330, 262] width 191 height 36
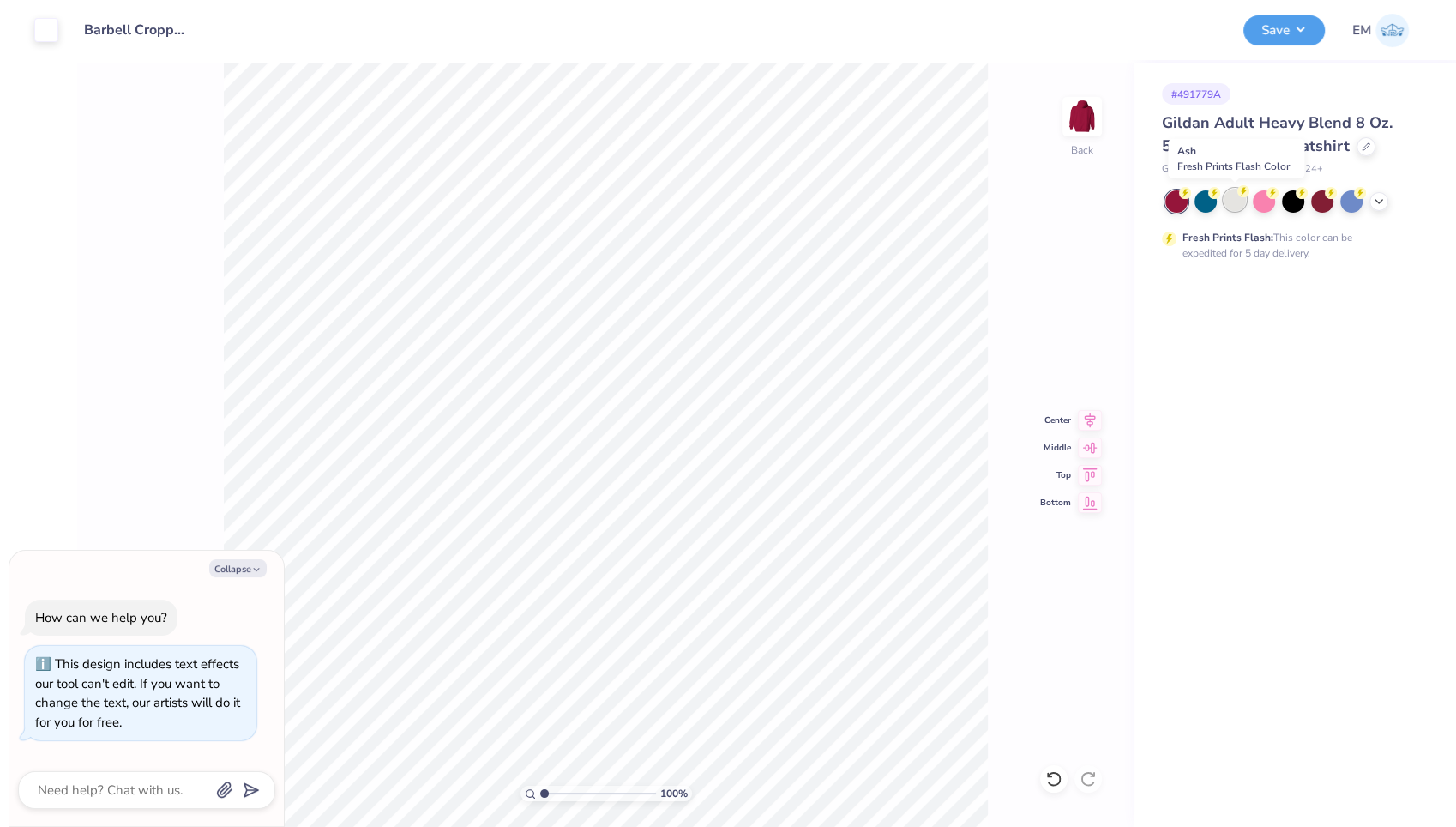
click at [1233, 203] on div at bounding box center [1234, 200] width 22 height 22
click at [1378, 203] on icon at bounding box center [1379, 200] width 14 height 14
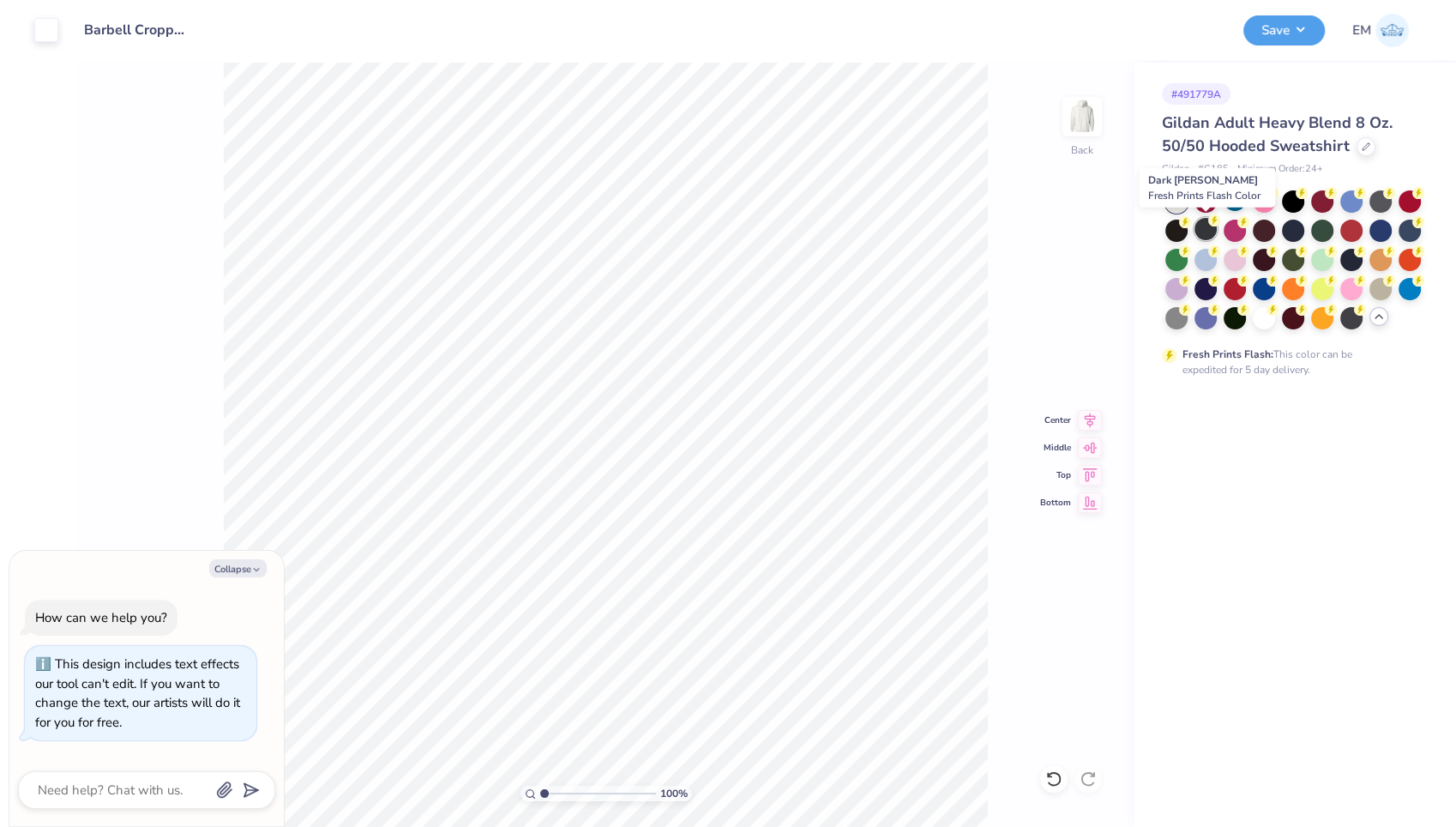
click at [1210, 231] on div at bounding box center [1205, 229] width 22 height 22
type textarea "x"
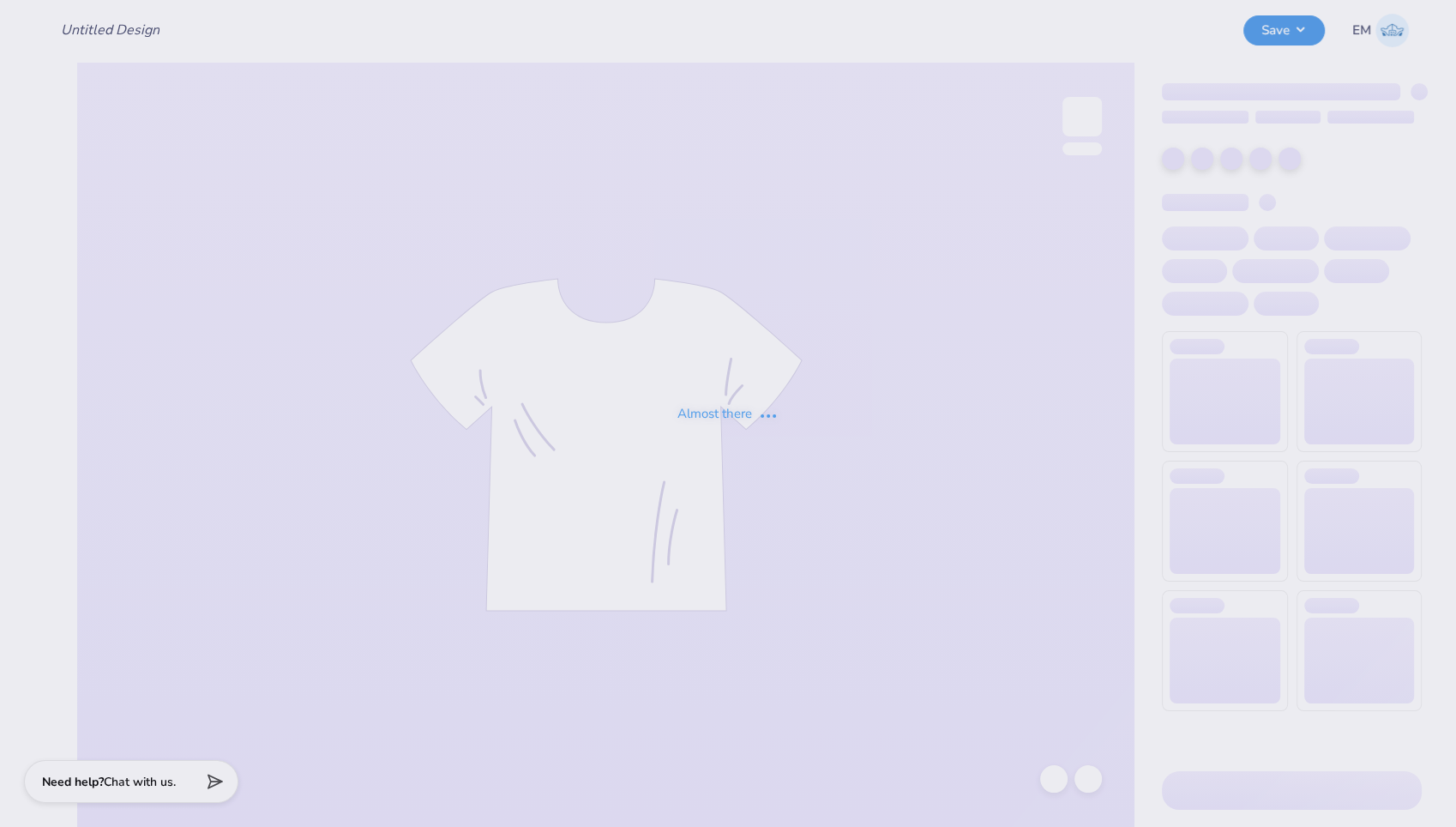
type input "Barbell Hoodie"
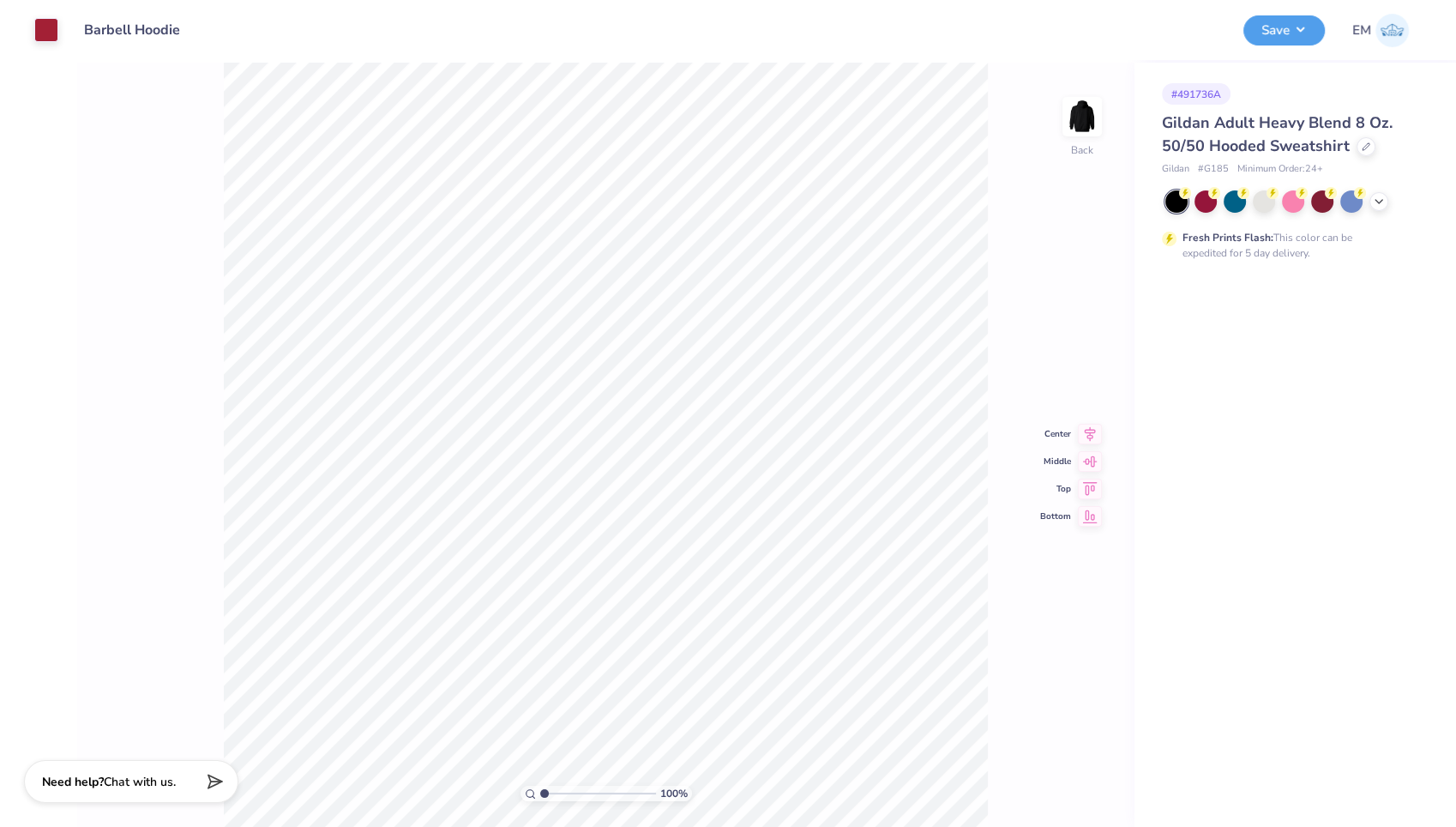
click at [95, 26] on input "Barbell Hoodie" at bounding box center [155, 30] width 168 height 35
click at [52, 30] on div at bounding box center [46, 28] width 24 height 24
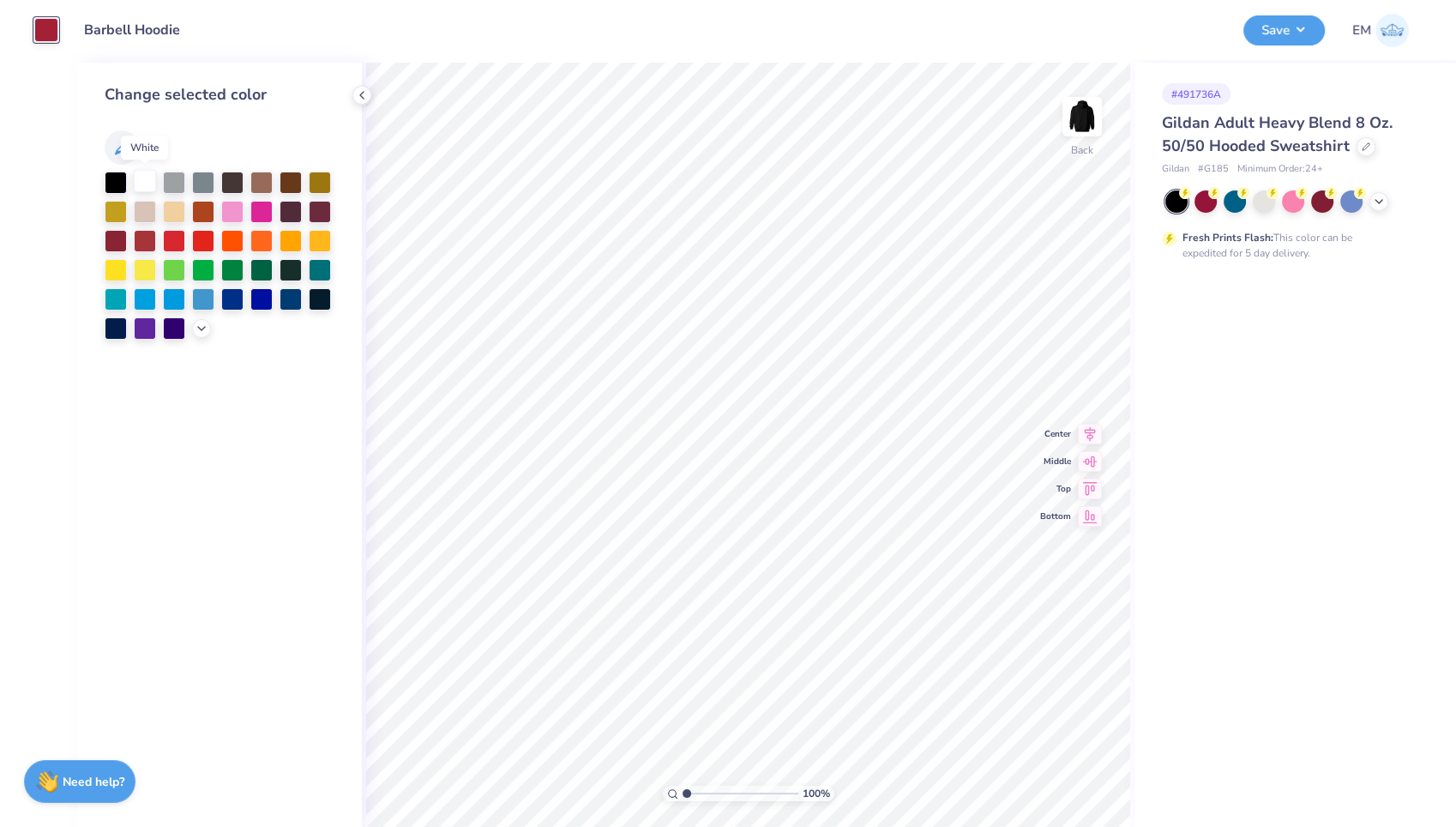
click at [142, 181] on div at bounding box center [145, 181] width 22 height 22
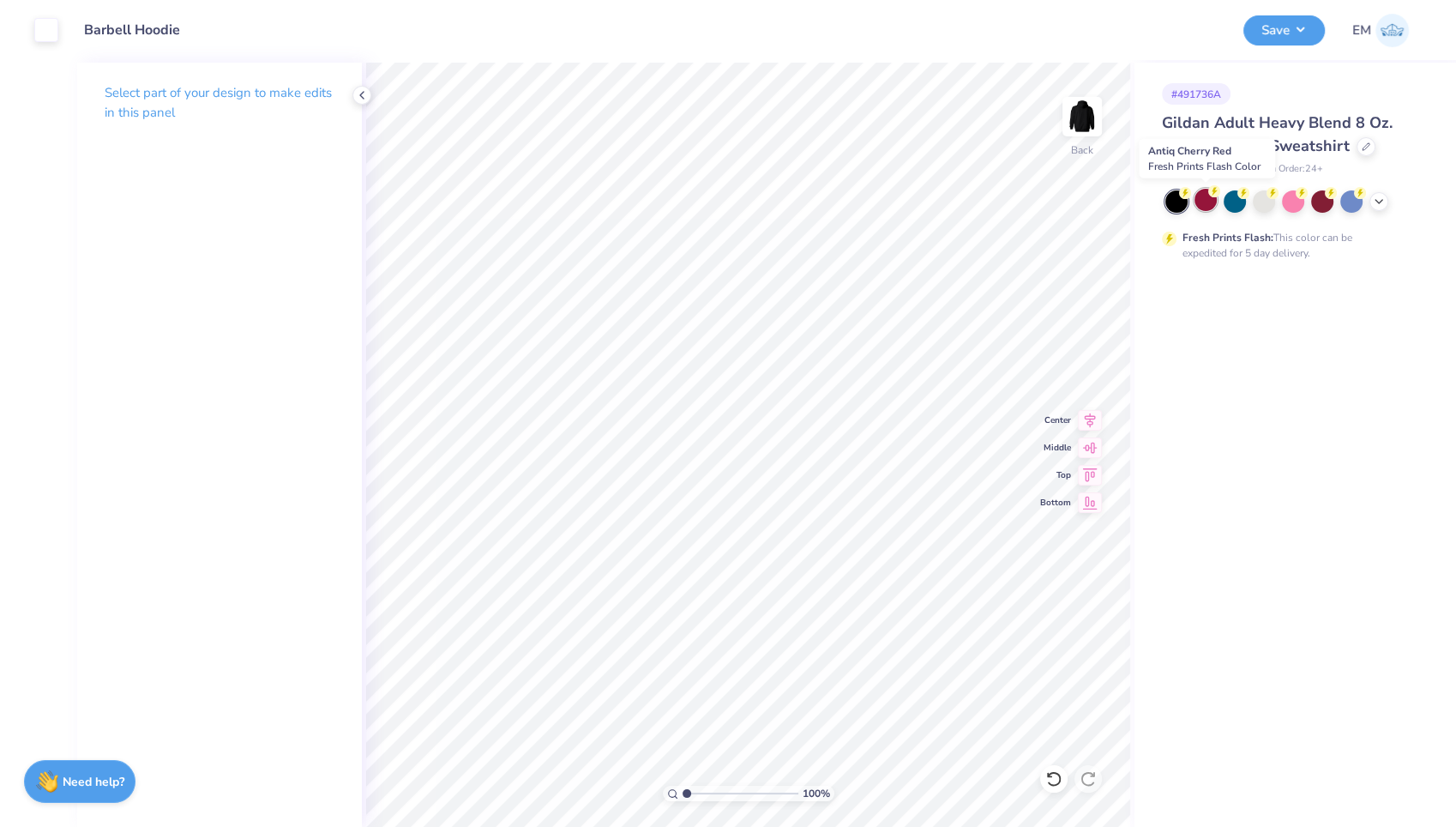
click at [1210, 198] on div at bounding box center [1205, 200] width 22 height 22
click at [1284, 33] on button "Save" at bounding box center [1284, 27] width 81 height 30
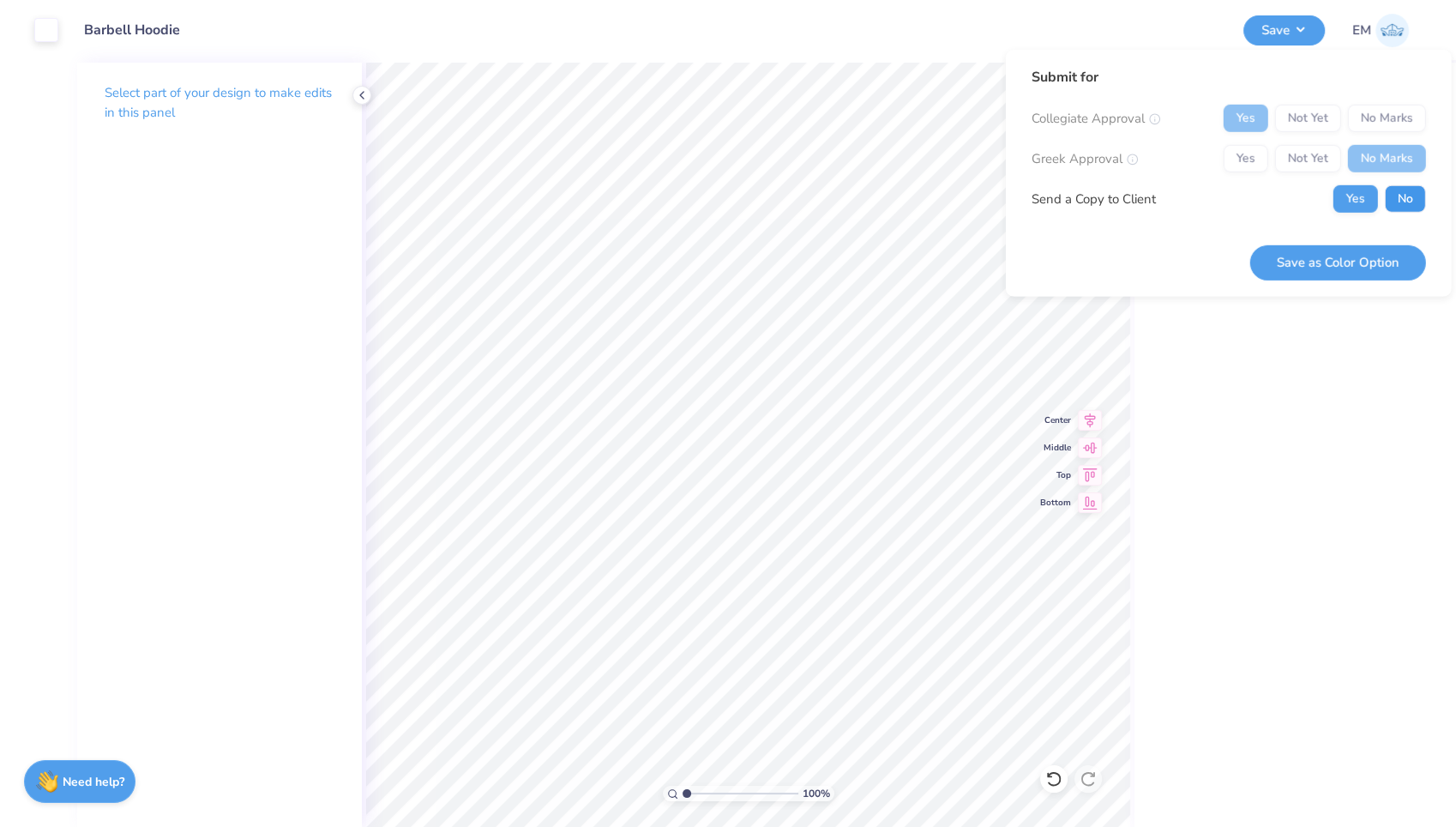
click at [1396, 195] on button "No" at bounding box center [1405, 199] width 41 height 27
click at [1355, 257] on button "Save as Color Option" at bounding box center [1337, 262] width 176 height 36
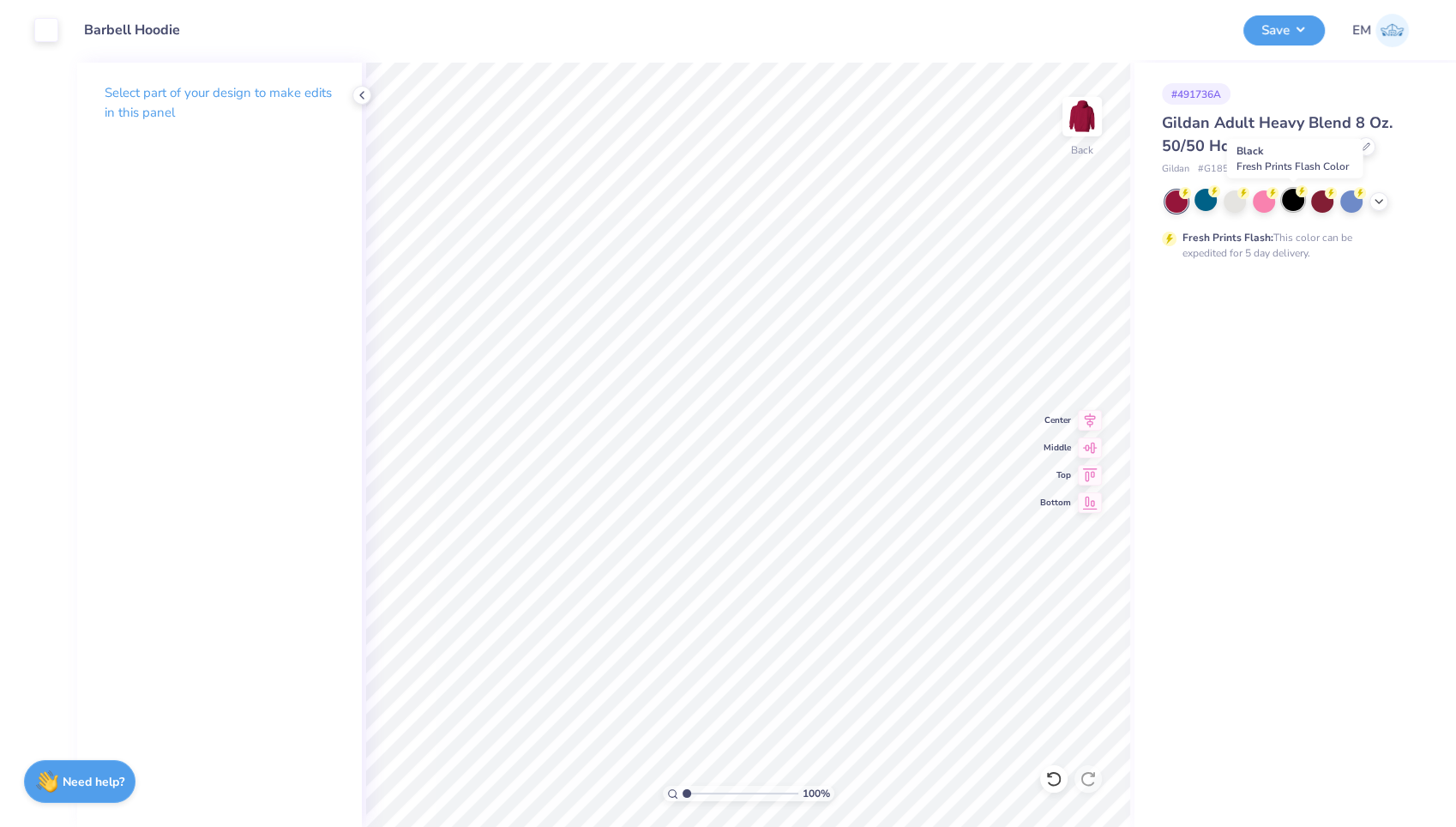
click at [1292, 196] on div at bounding box center [1293, 200] width 22 height 22
click at [1276, 36] on button "Save" at bounding box center [1284, 27] width 81 height 30
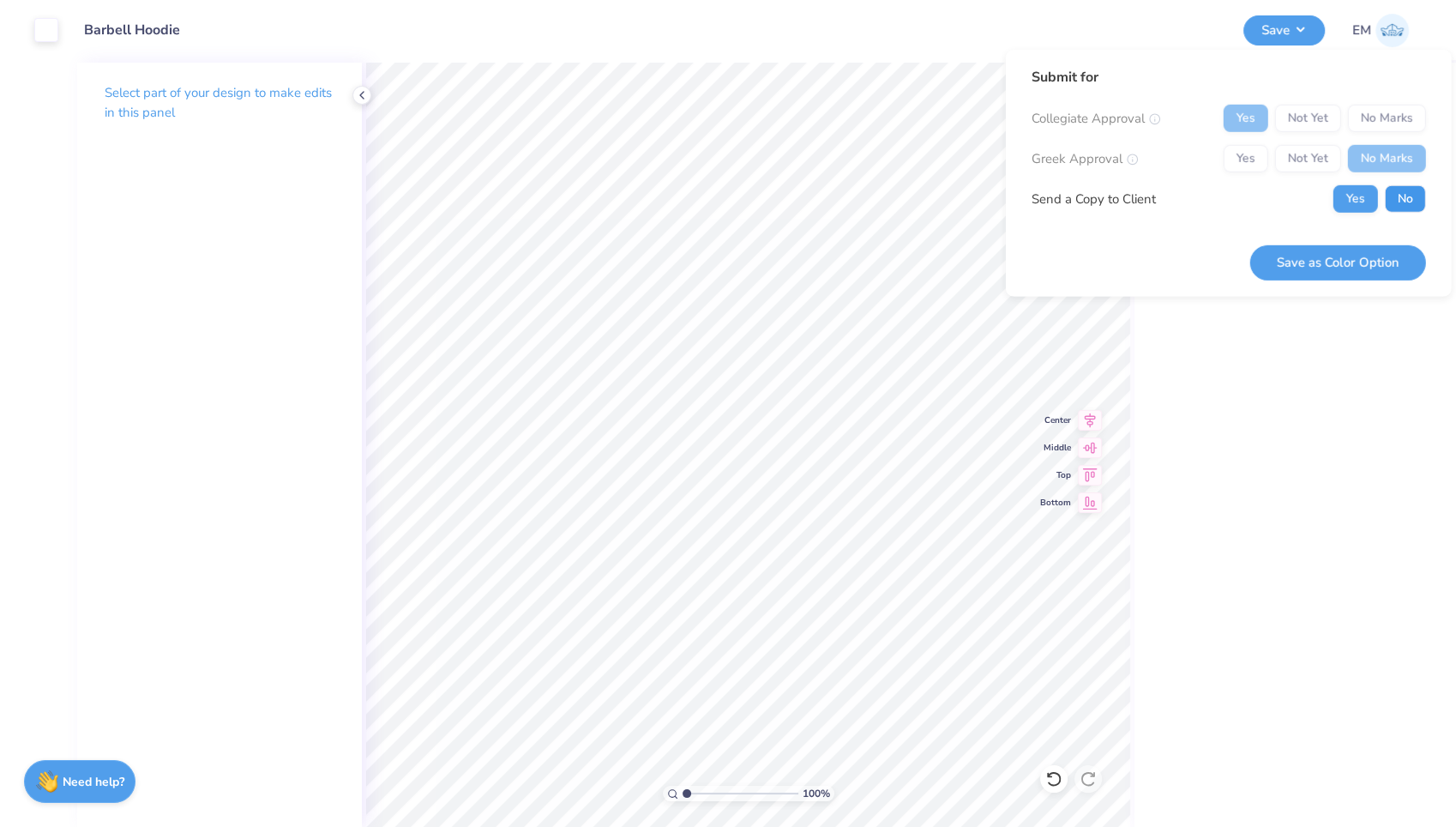
click at [1391, 209] on button "No" at bounding box center [1405, 199] width 41 height 27
click at [1343, 254] on button "Save as Color Option" at bounding box center [1337, 262] width 176 height 36
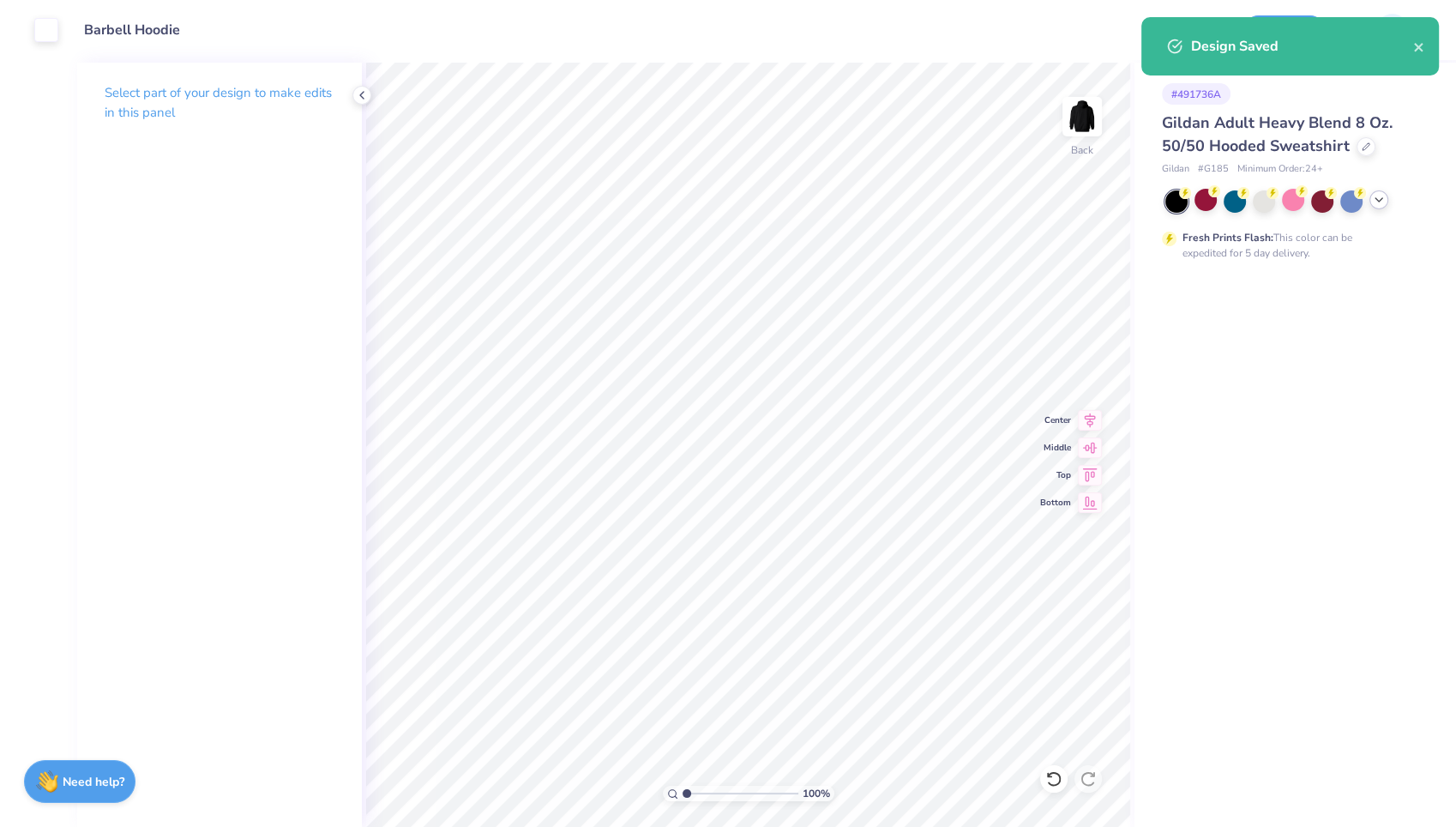
click at [1381, 199] on icon at bounding box center [1379, 200] width 14 height 14
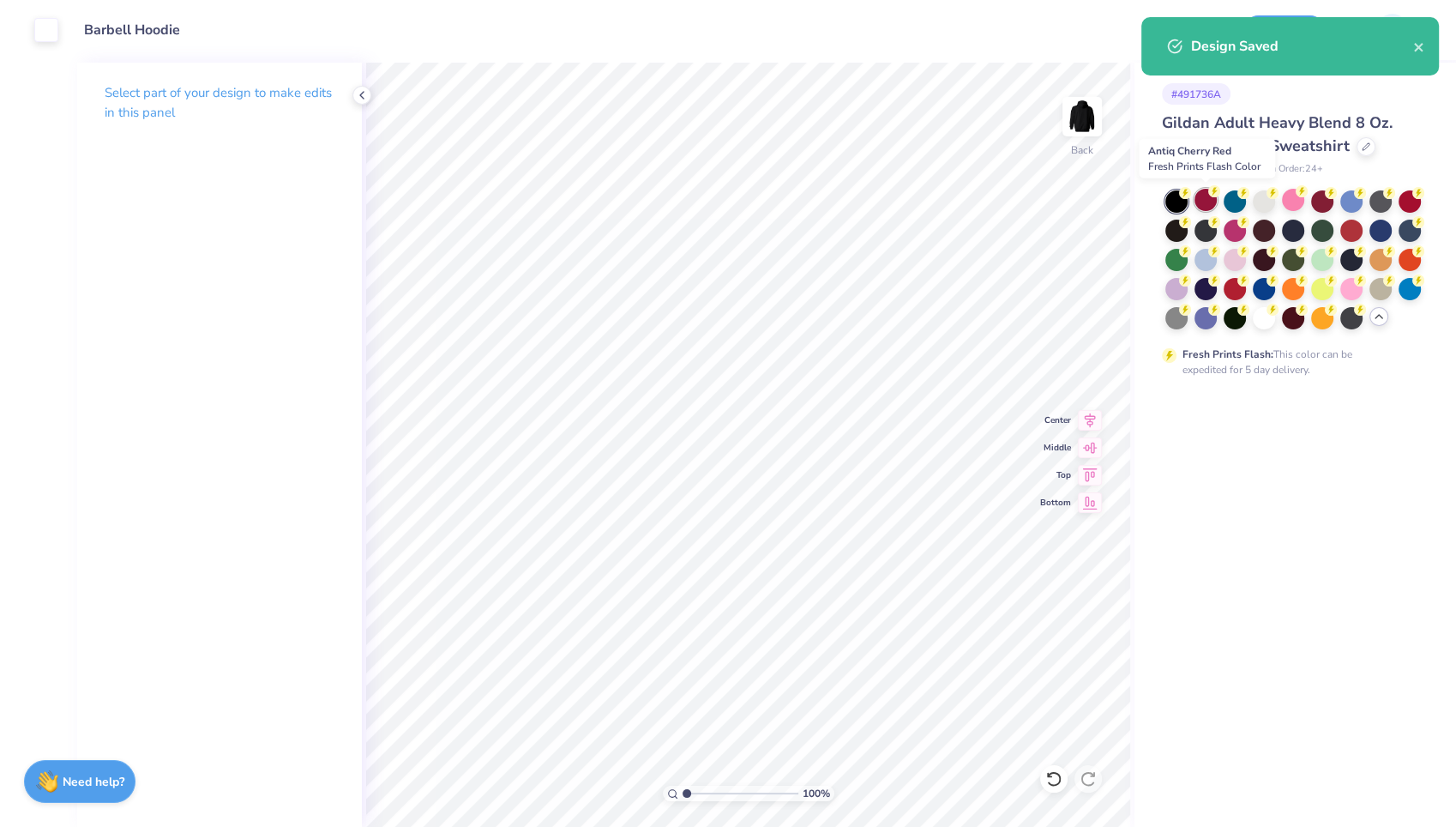
click at [1205, 196] on div at bounding box center [1205, 200] width 22 height 22
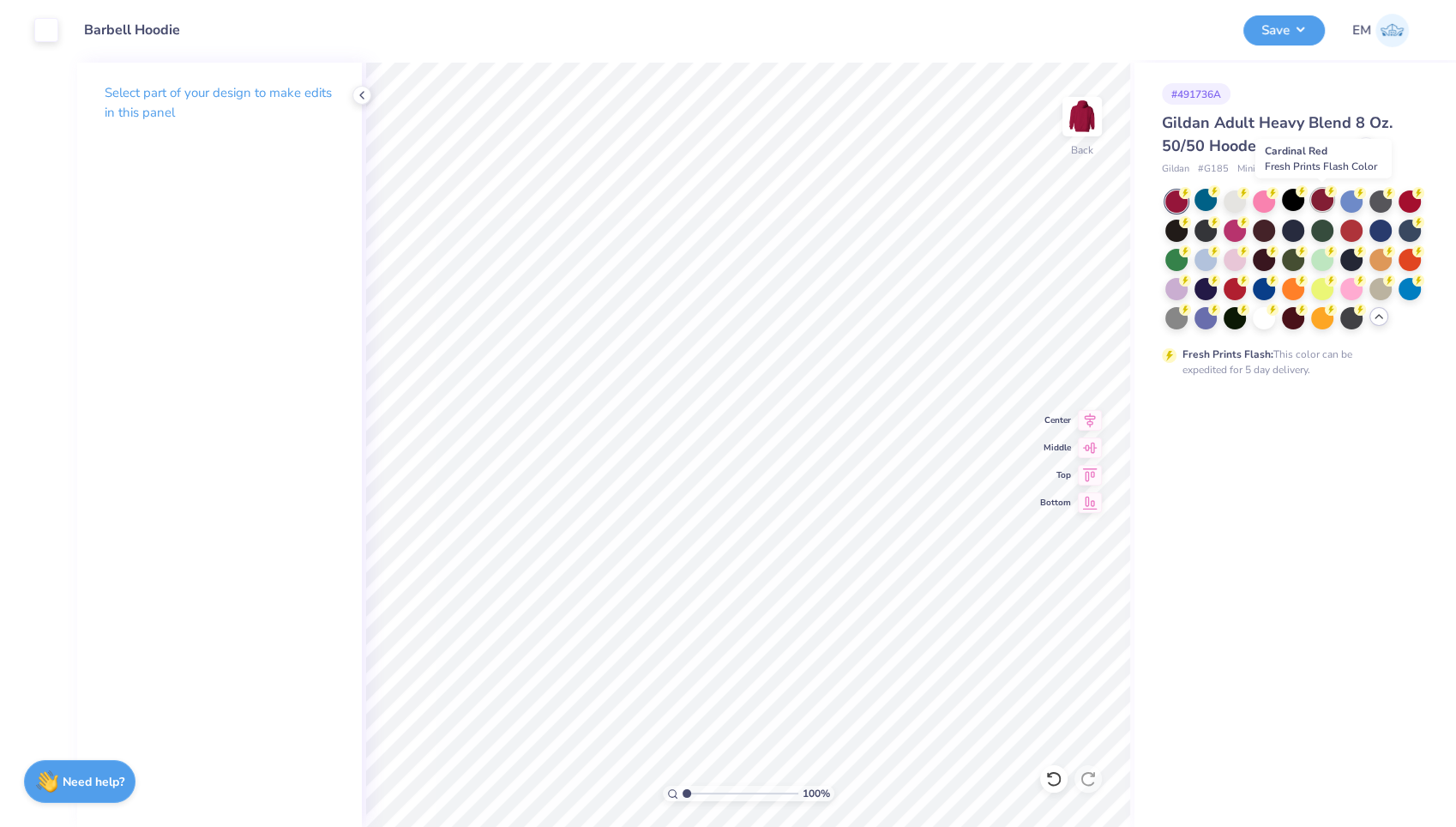
click at [1325, 205] on div at bounding box center [1322, 200] width 22 height 22
click at [1206, 197] on div at bounding box center [1205, 200] width 22 height 22
click at [1325, 196] on div at bounding box center [1322, 200] width 22 height 22
click at [1285, 33] on button "Save" at bounding box center [1284, 27] width 81 height 30
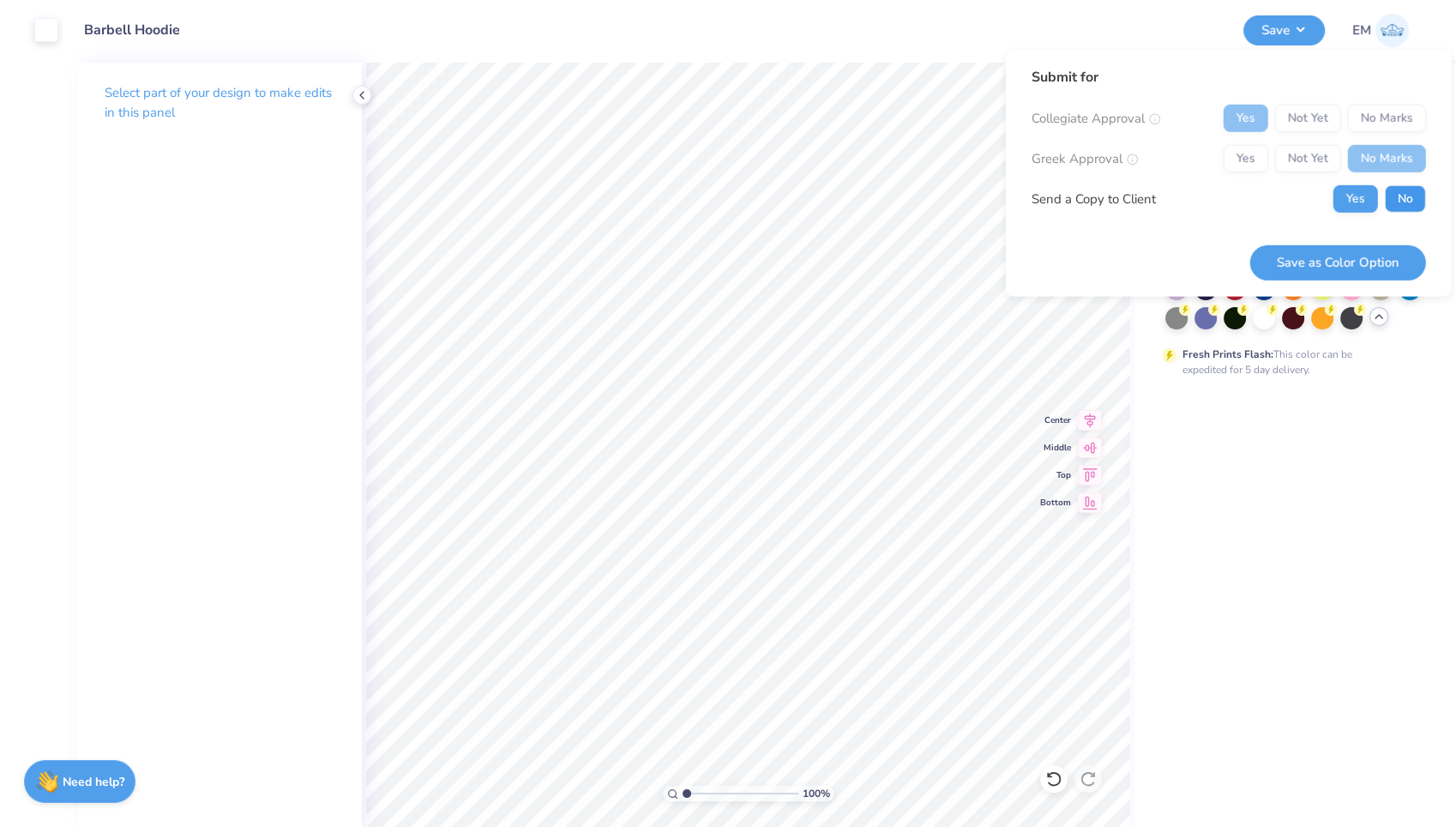
click at [1399, 195] on button "No" at bounding box center [1405, 199] width 41 height 27
click at [1335, 257] on button "Save as Color Option" at bounding box center [1337, 262] width 176 height 36
click at [1292, 313] on div at bounding box center [1293, 316] width 22 height 22
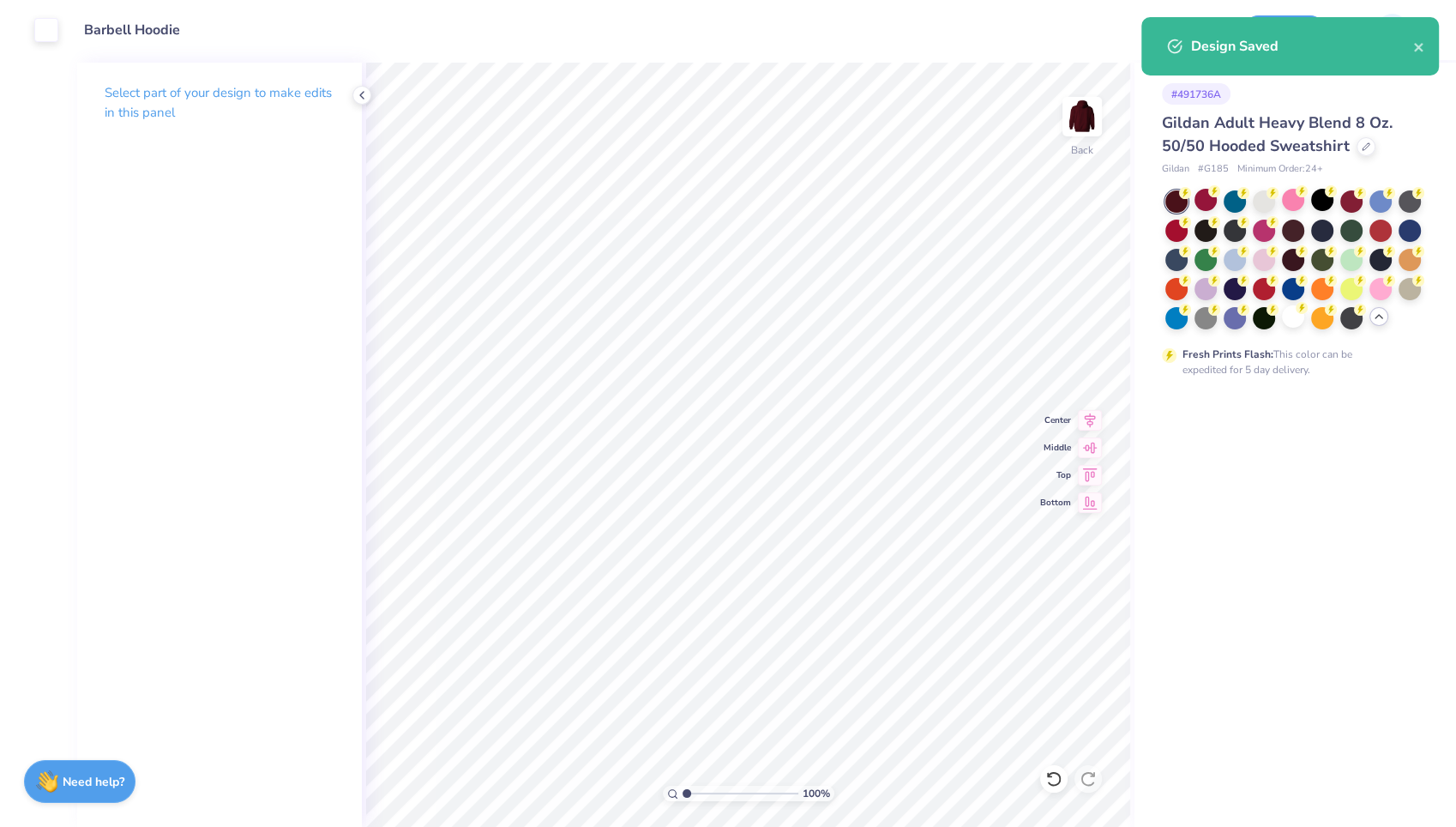
click at [787, 53] on div "Design Title Barbell Hoodie" at bounding box center [651, 30] width 1160 height 60
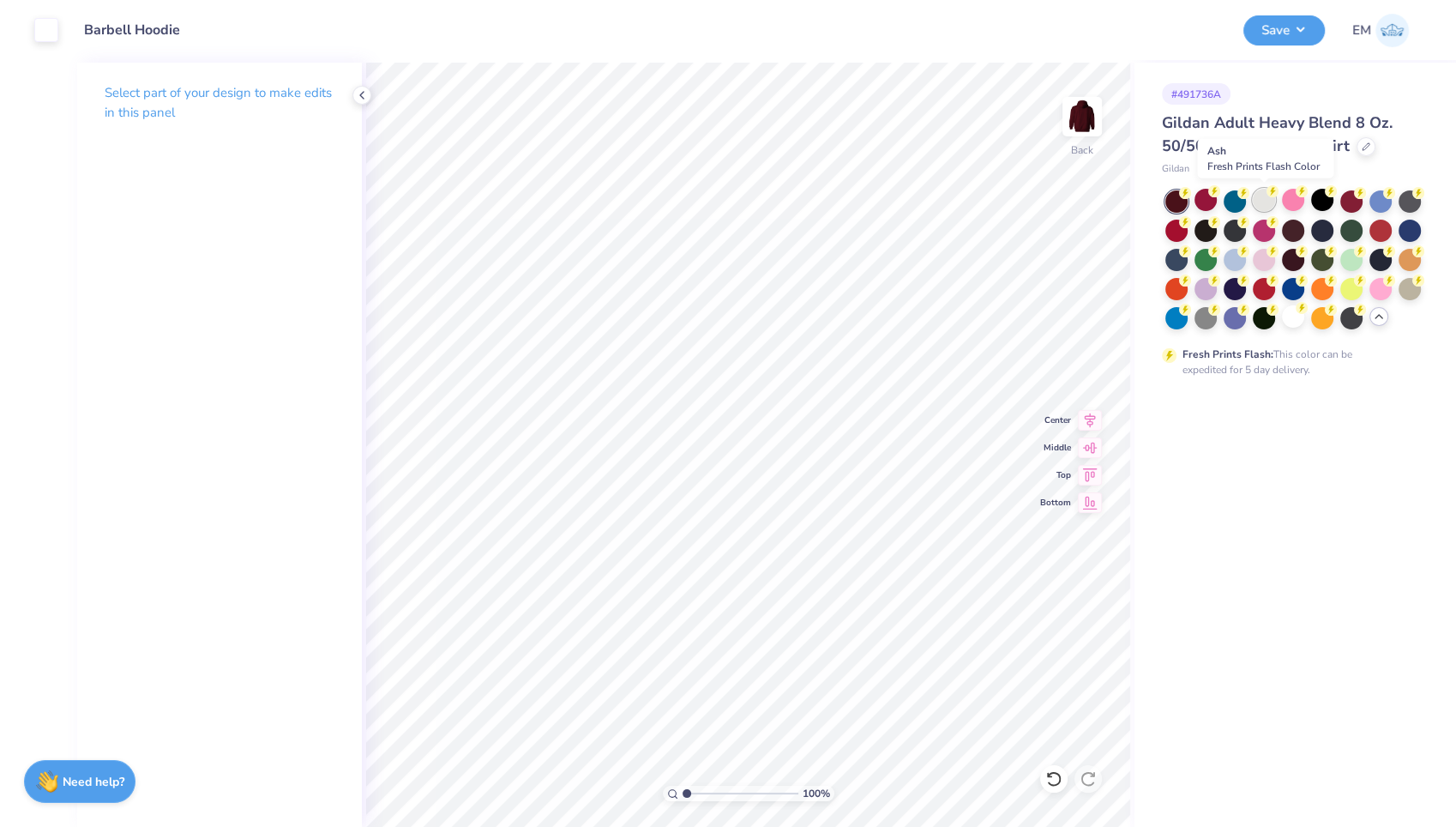
click at [1264, 199] on div at bounding box center [1264, 200] width 22 height 22
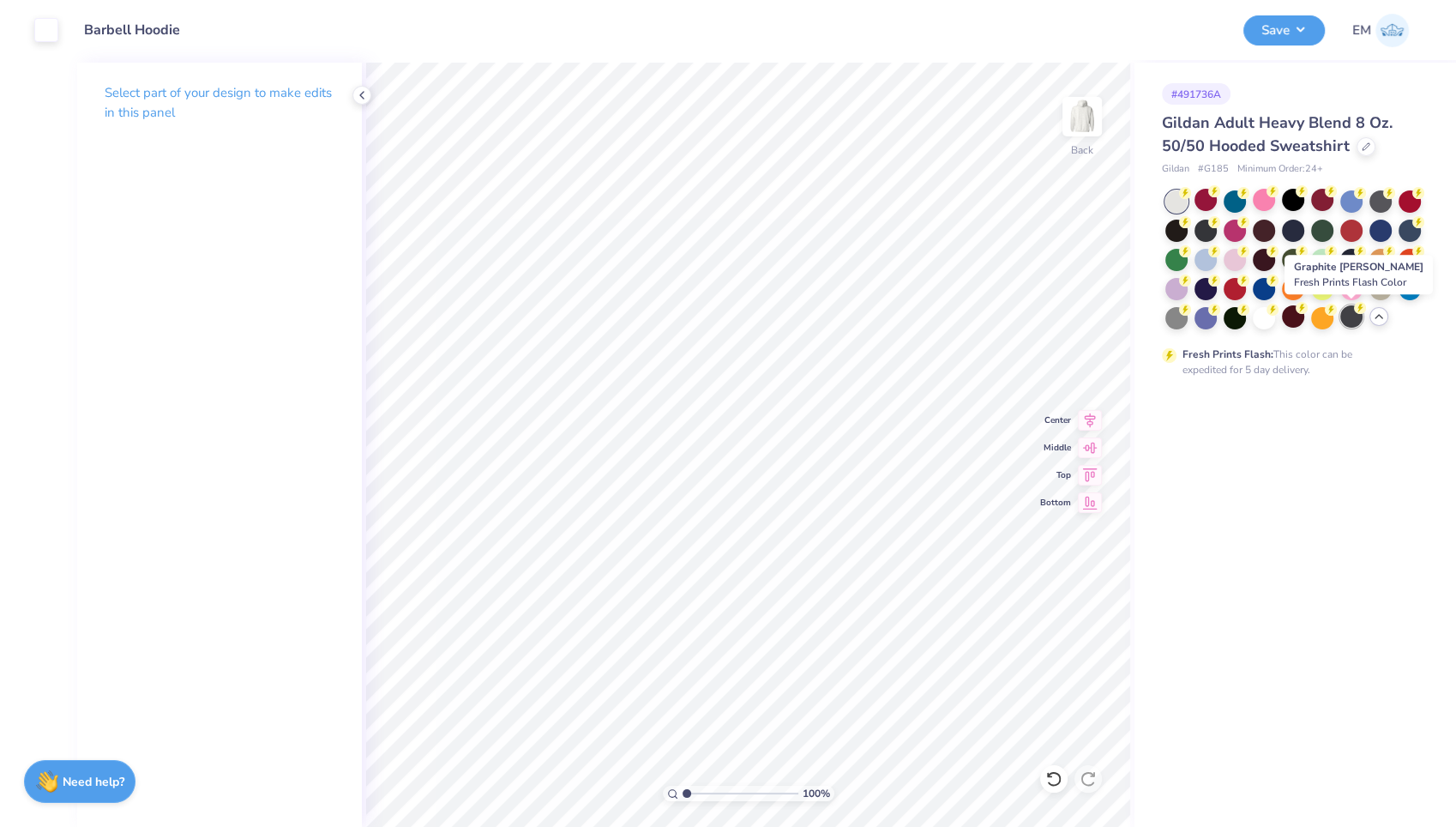
click at [1352, 312] on div at bounding box center [1351, 316] width 22 height 22
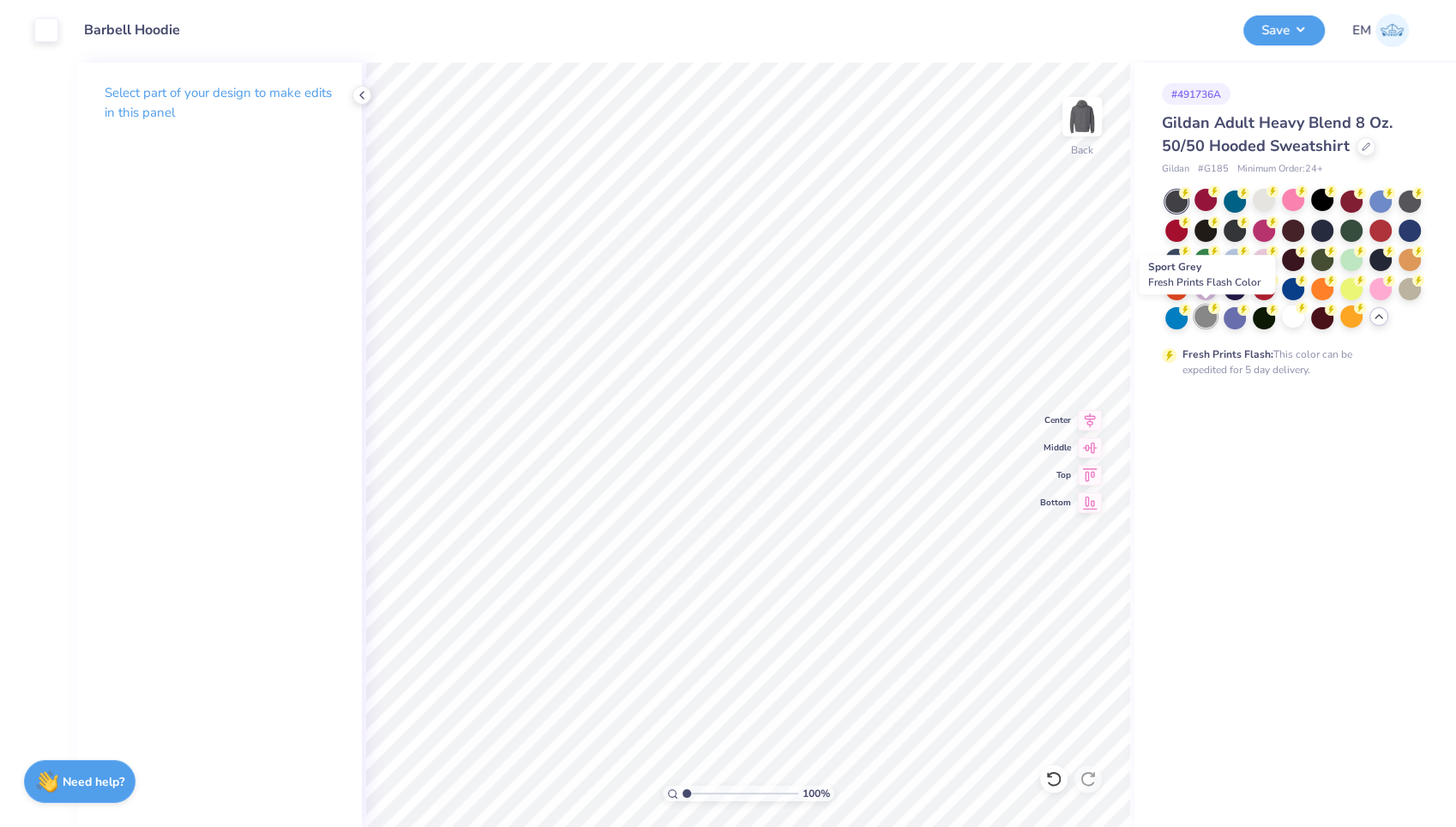
click at [1208, 321] on div at bounding box center [1205, 316] width 22 height 22
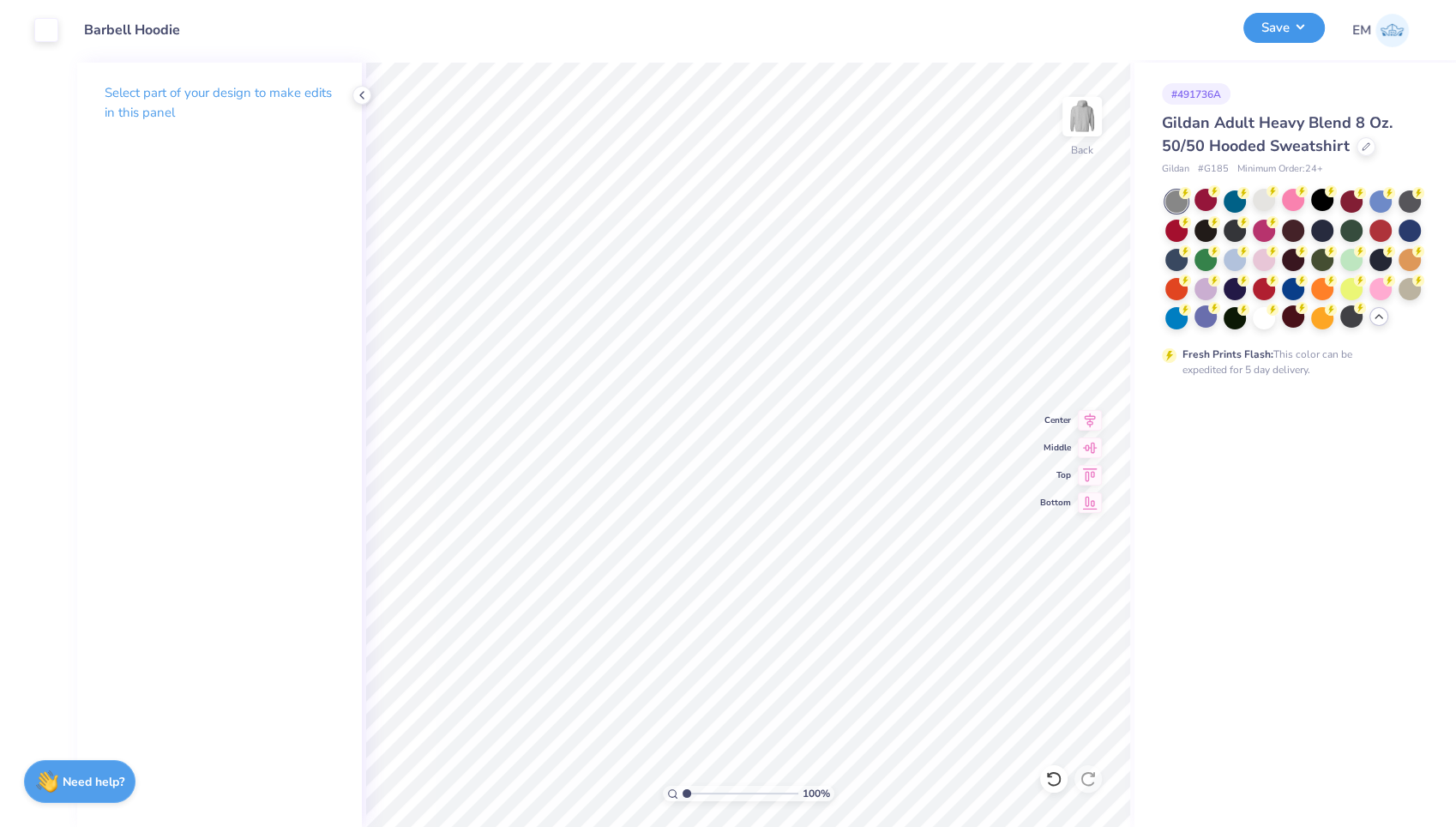
click at [1295, 30] on button "Save" at bounding box center [1284, 27] width 81 height 30
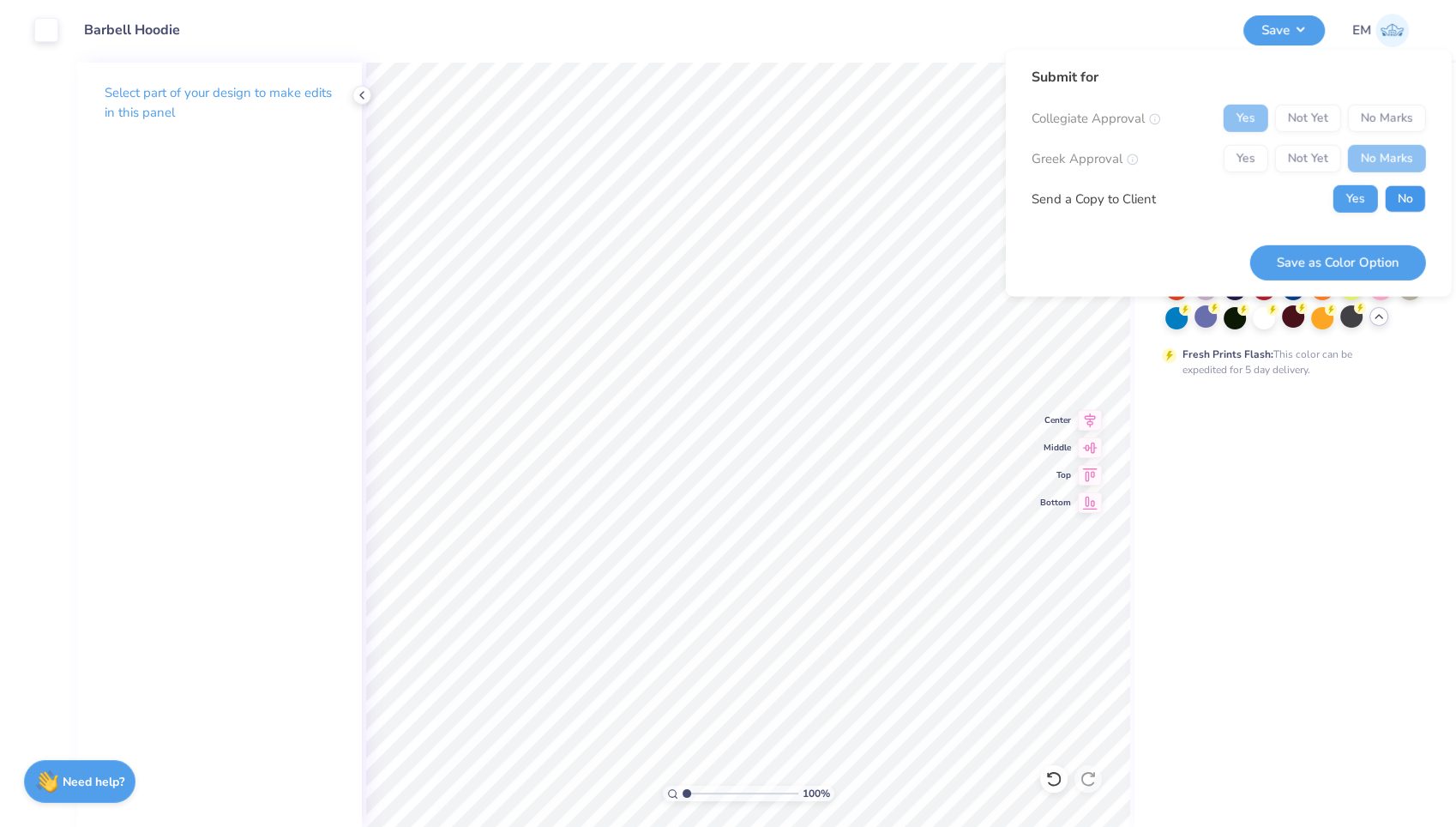
click at [1391, 201] on button "No" at bounding box center [1405, 199] width 41 height 27
click at [1342, 253] on button "Save as Color Option" at bounding box center [1337, 262] width 176 height 36
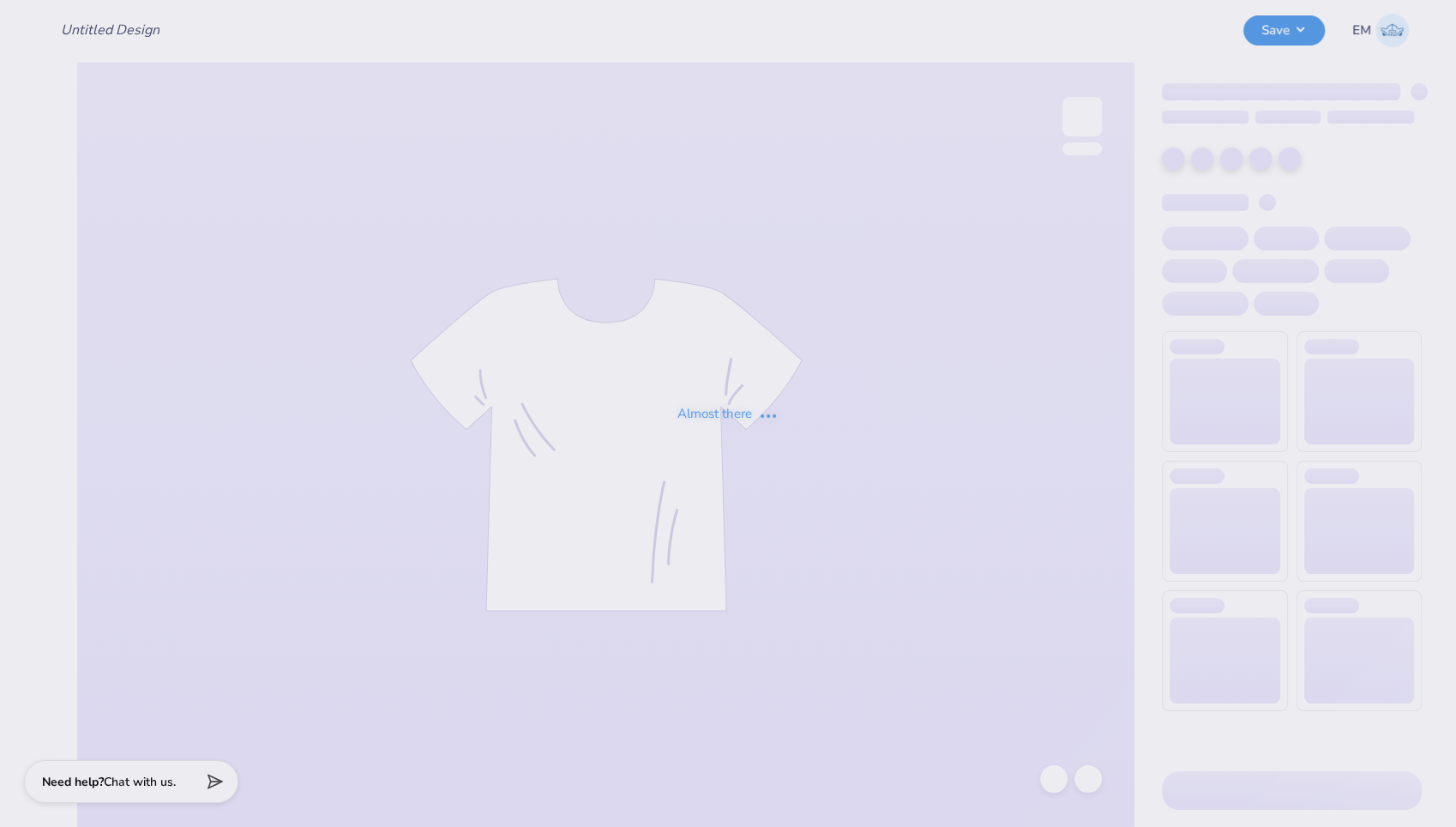
type input "Barbell Hoodie"
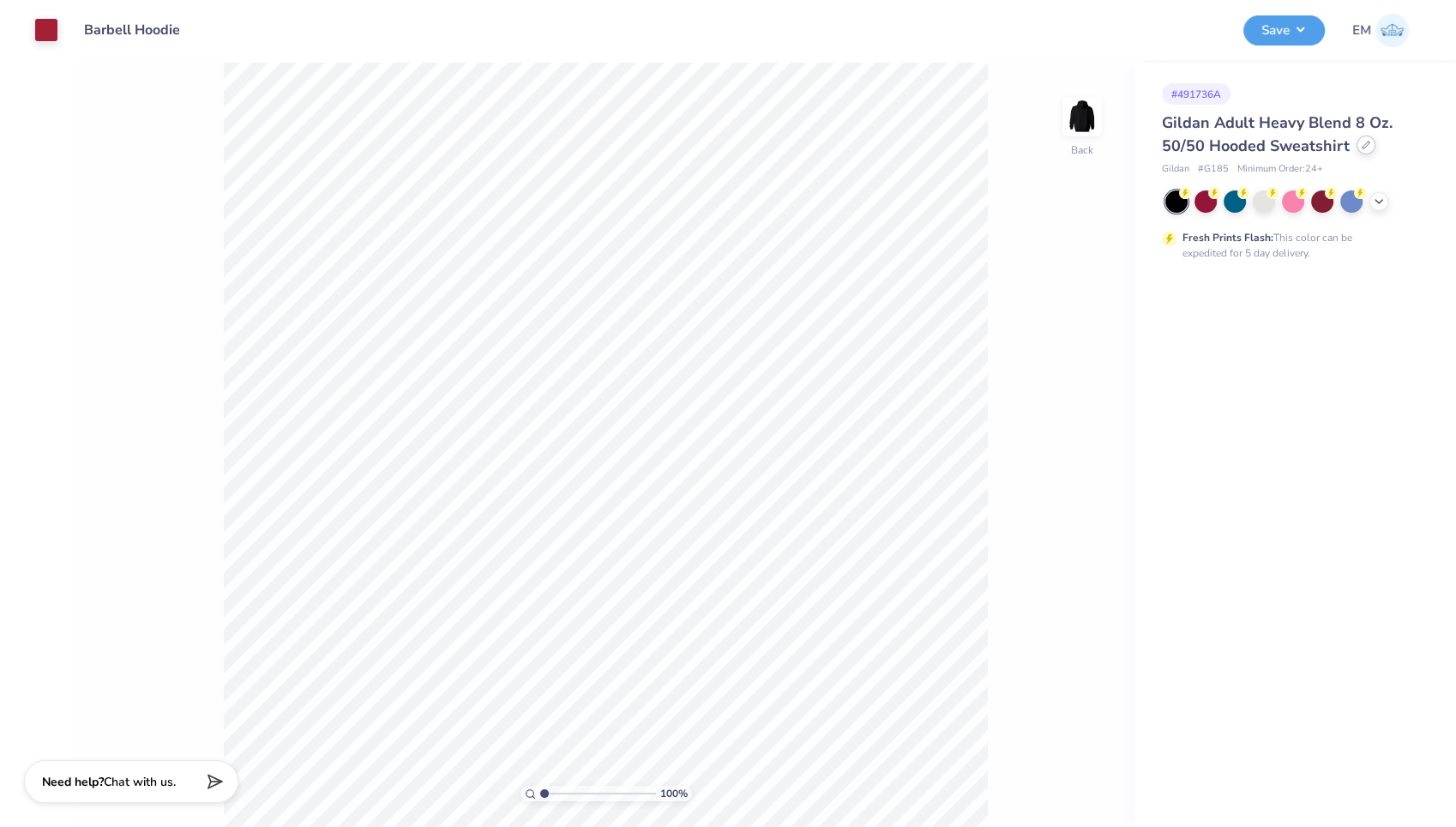
click at [1366, 142] on icon at bounding box center [1367, 145] width 7 height 7
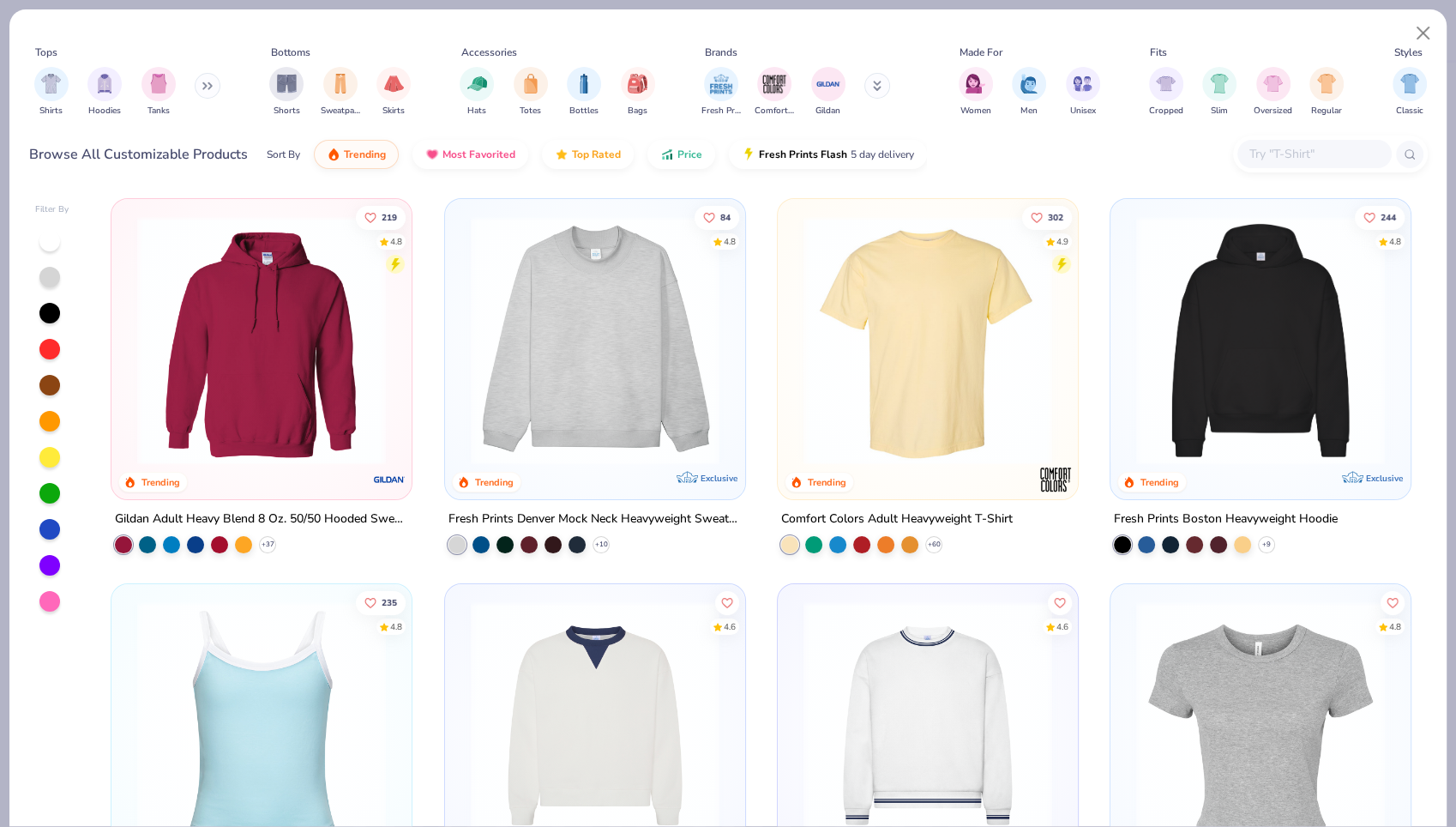
click at [1310, 150] on input "text" at bounding box center [1314, 154] width 132 height 20
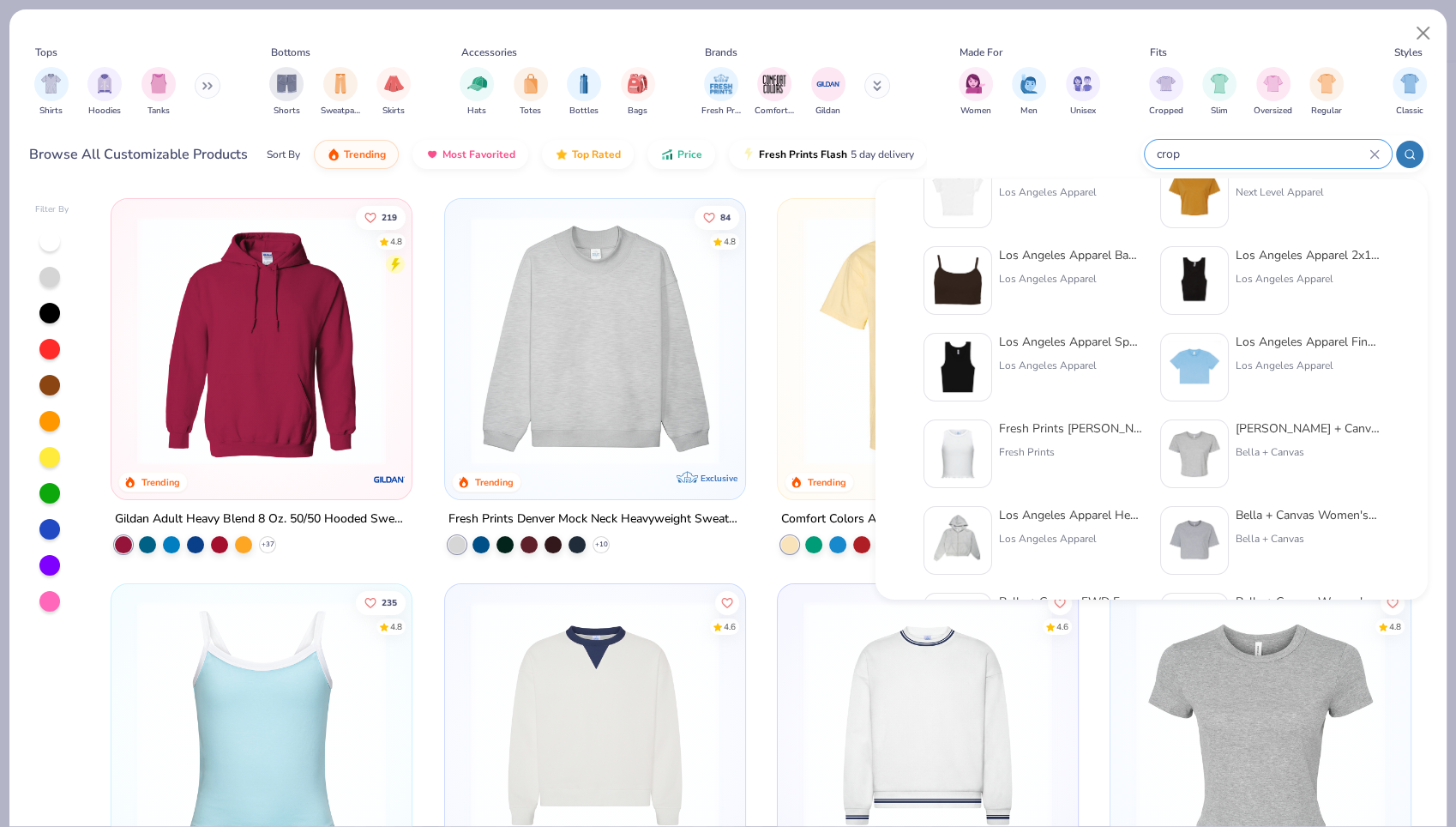
scroll to position [62, 0]
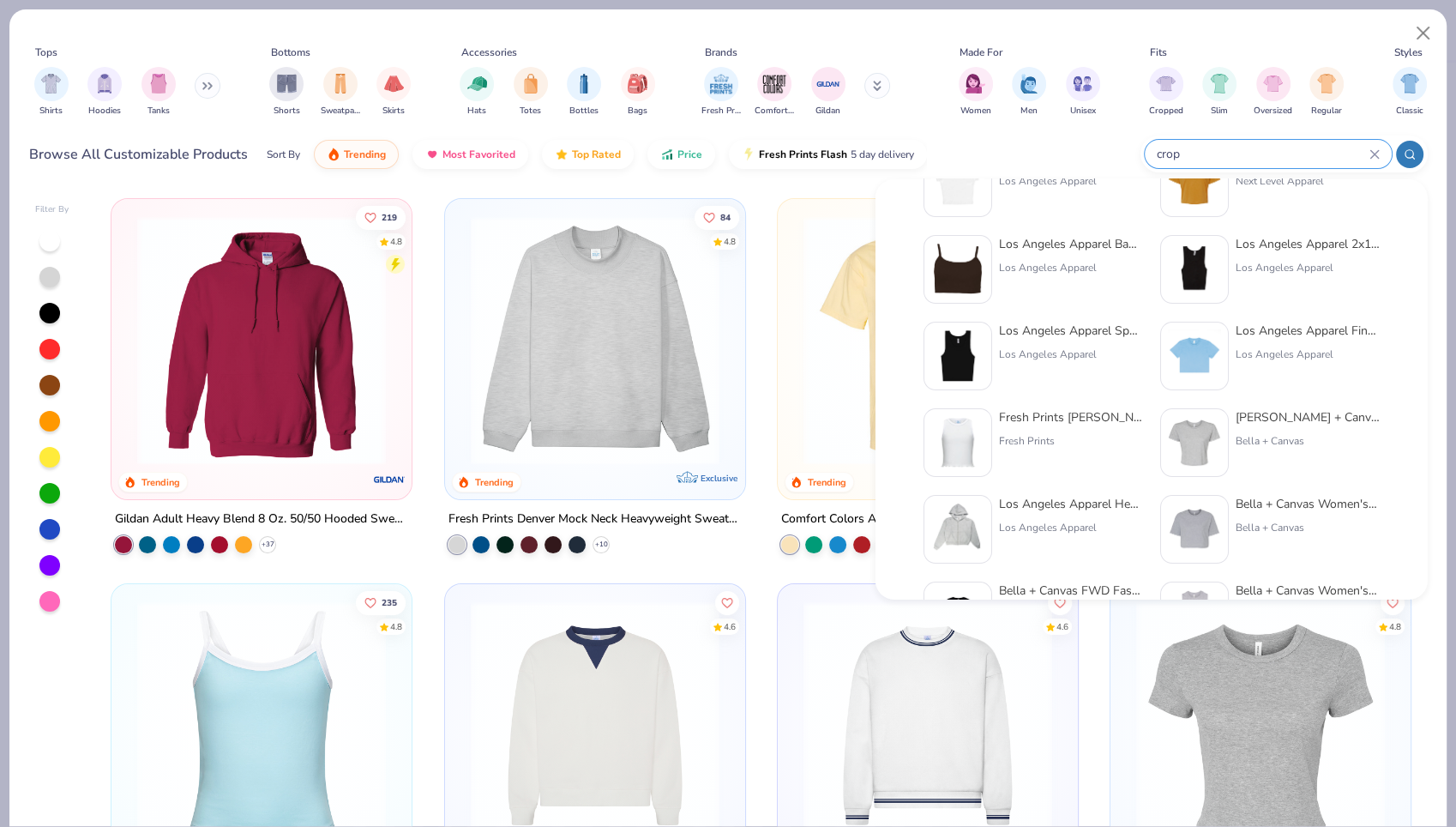
type input "crop"
